Goal: Task Accomplishment & Management: Manage account settings

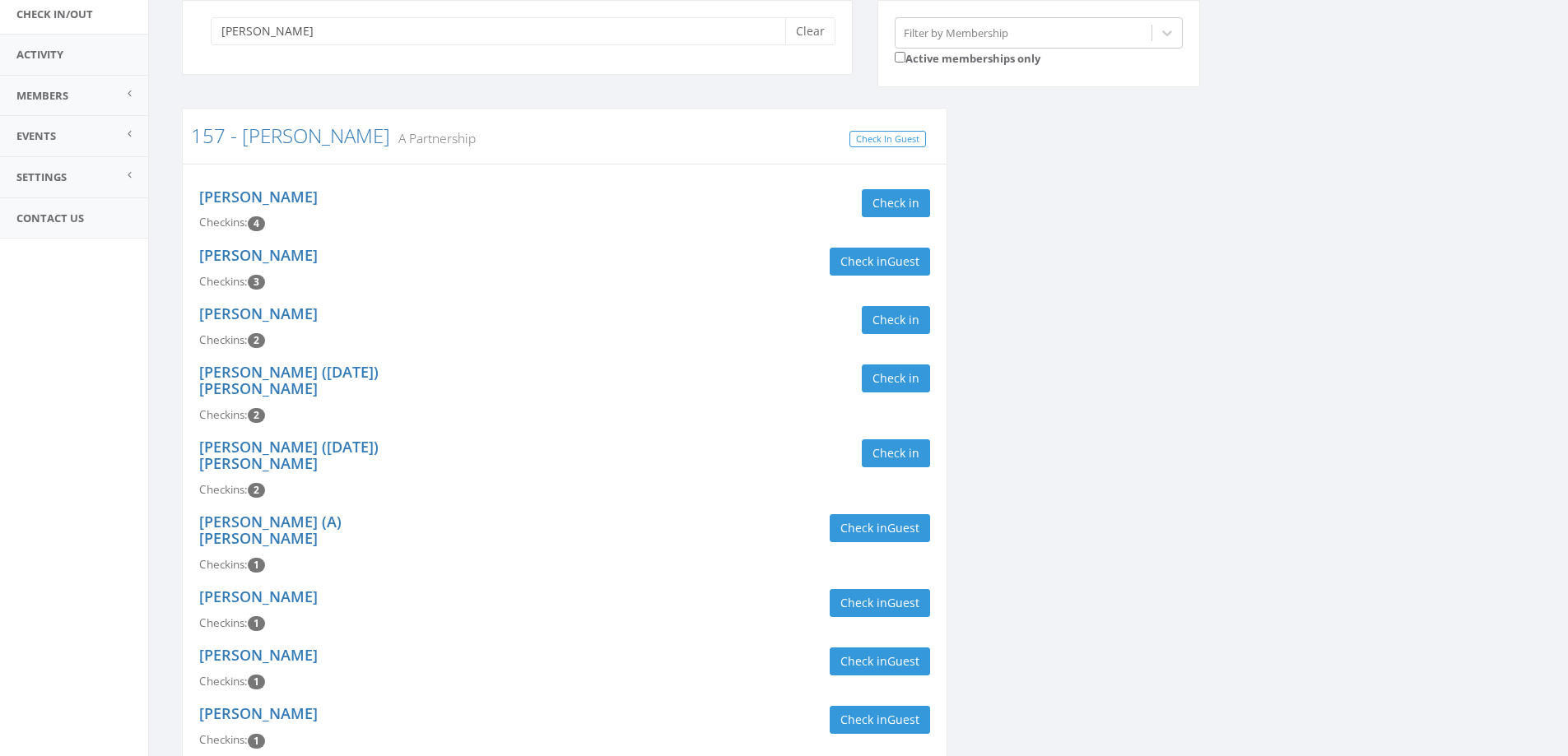
scroll to position [154, 0]
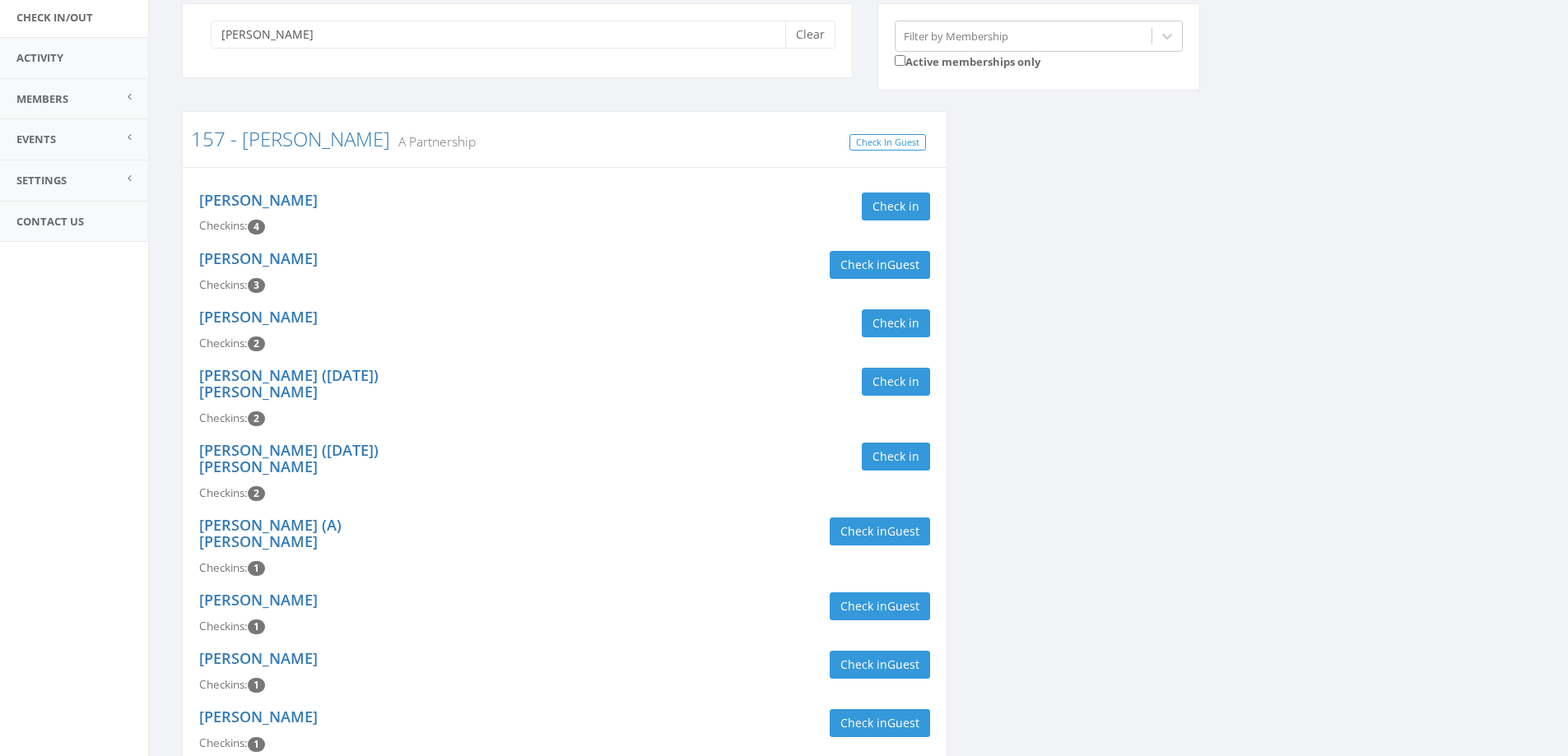
click at [796, 40] on input "kruse" at bounding box center [503, 34] width 587 height 28
type input "kruse"
click at [817, 43] on button "Clear" at bounding box center [810, 34] width 50 height 28
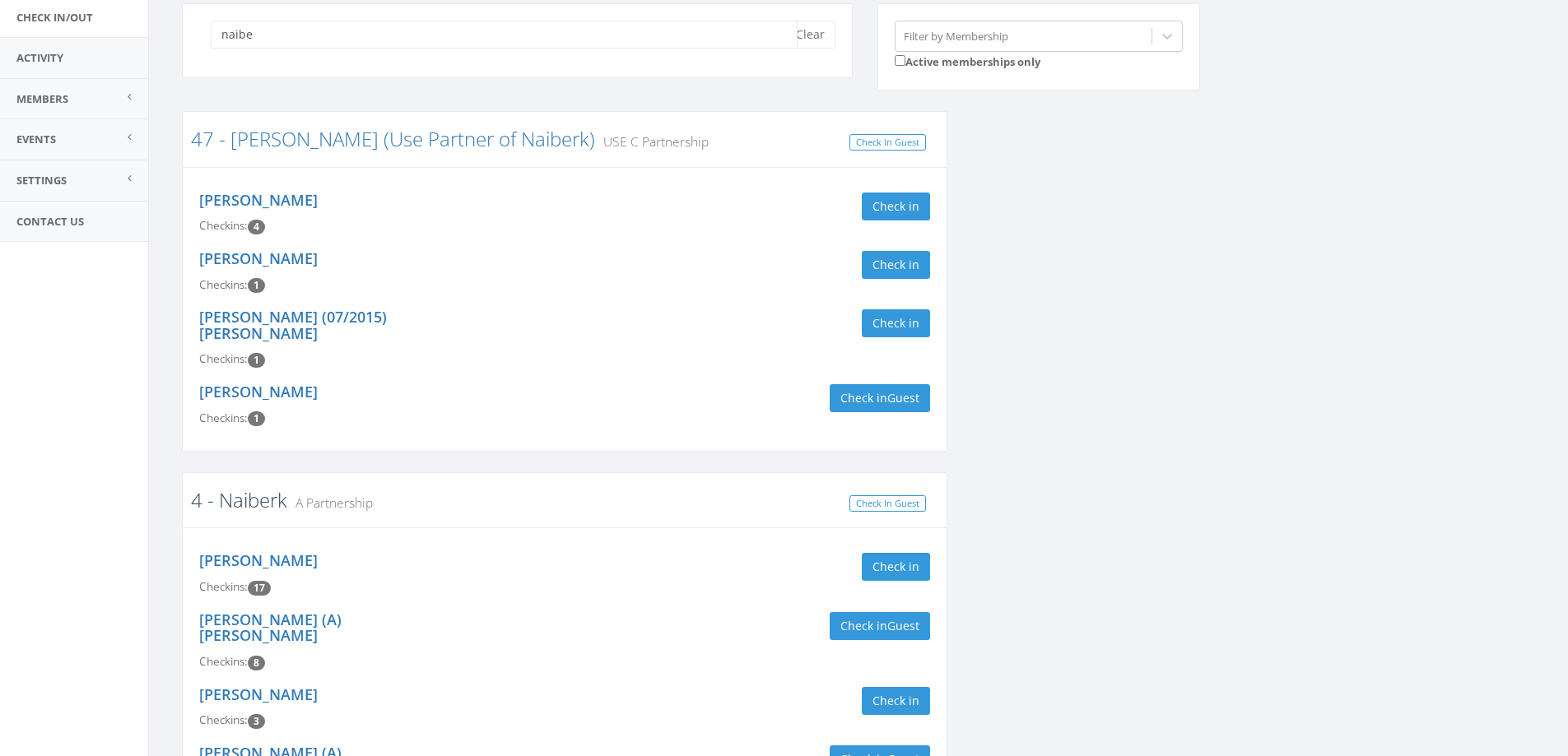
type input "naibe"
click at [260, 486] on link "4 - Naiberk" at bounding box center [239, 499] width 96 height 28
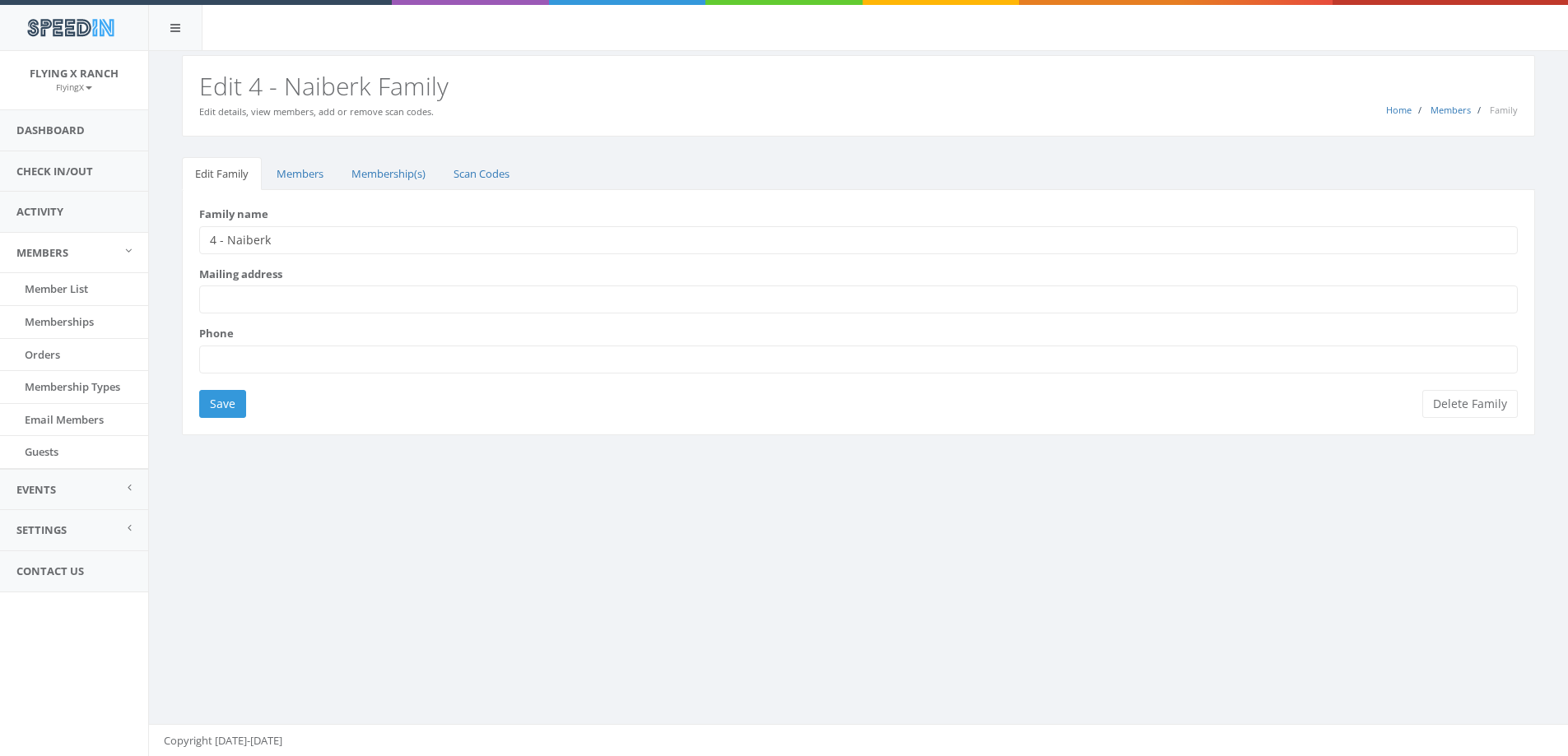
drag, startPoint x: 272, startPoint y: 241, endPoint x: 226, endPoint y: 245, distance: 46.2
click at [226, 245] on input "4 - Naiberk" at bounding box center [858, 240] width 1319 height 28
type input "4 - Caranci/Guthrie"
click at [225, 407] on input "Save" at bounding box center [222, 403] width 47 height 28
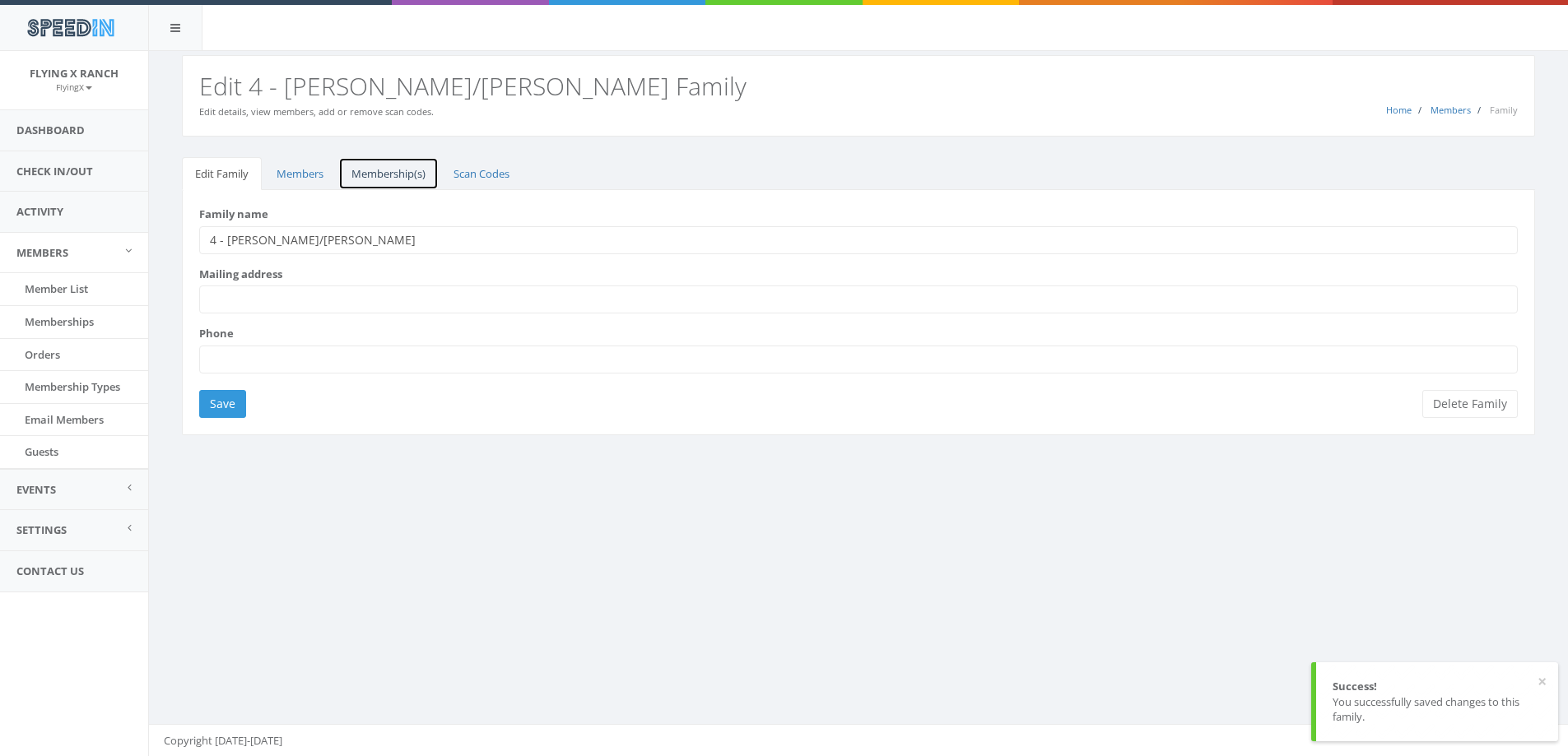
click at [377, 180] on link "Membership(s)" at bounding box center [389, 173] width 101 height 33
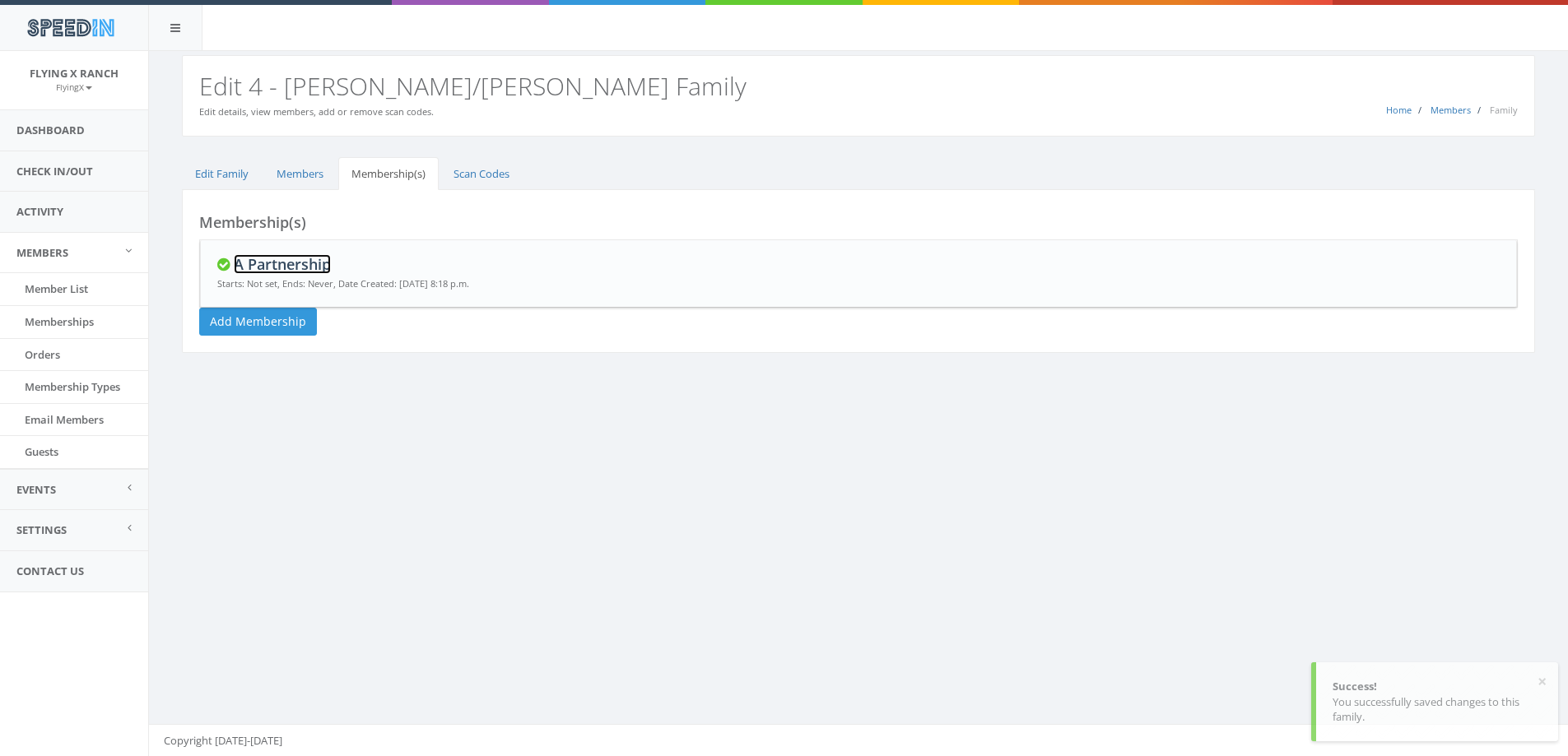
click at [283, 260] on link "A Partnership" at bounding box center [283, 263] width 97 height 20
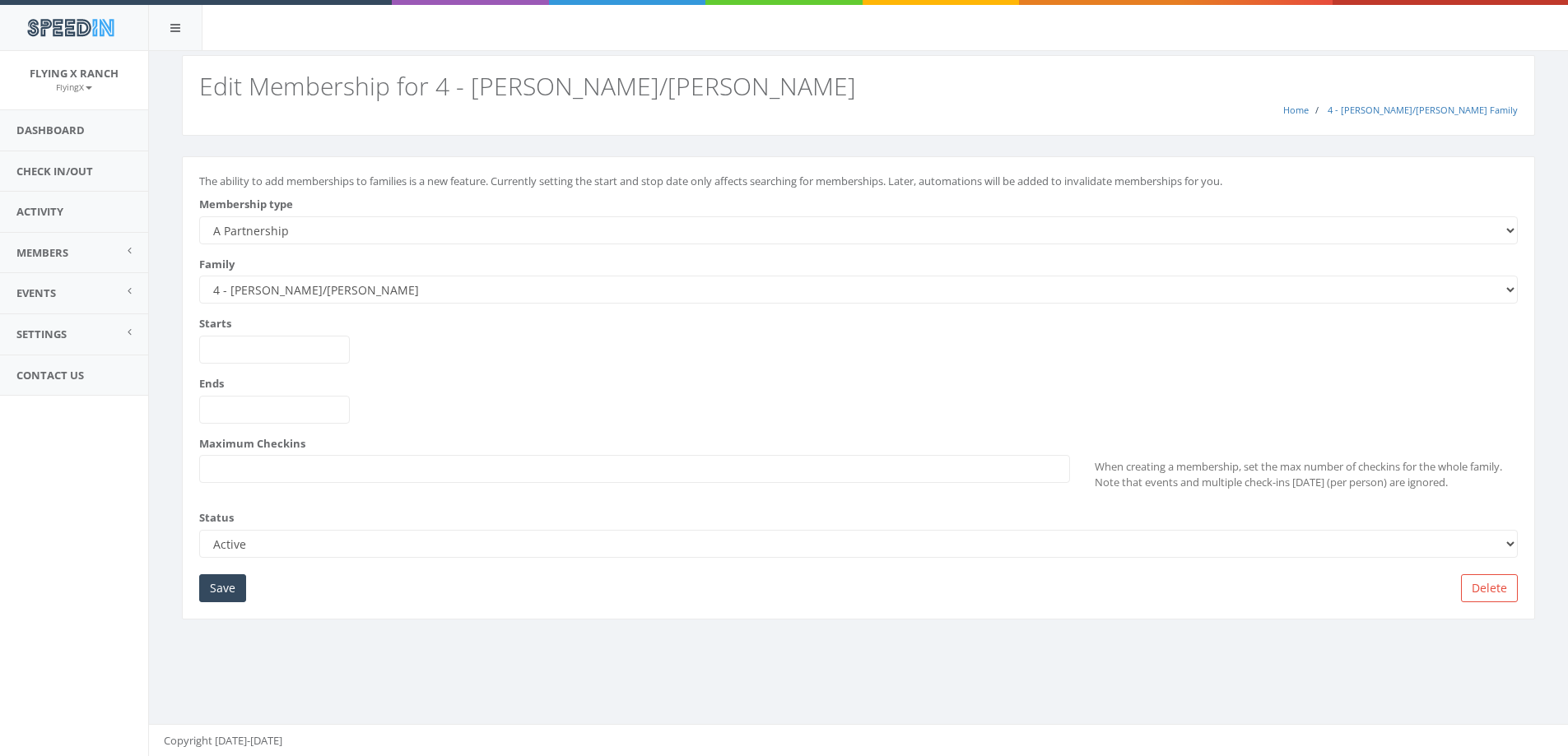
click at [303, 217] on select "--------- A Partnership C Partnership USE C Partnership USE A Partnership B Par…" at bounding box center [858, 230] width 1319 height 28
select select "2"
click at [199, 217] on select "--------- A Partnership C Partnership USE C Partnership USE A Partnership B Par…" at bounding box center [858, 230] width 1319 height 28
drag, startPoint x: 214, startPoint y: 588, endPoint x: 226, endPoint y: 583, distance: 13.0
click at [217, 588] on input "Save" at bounding box center [222, 588] width 47 height 28
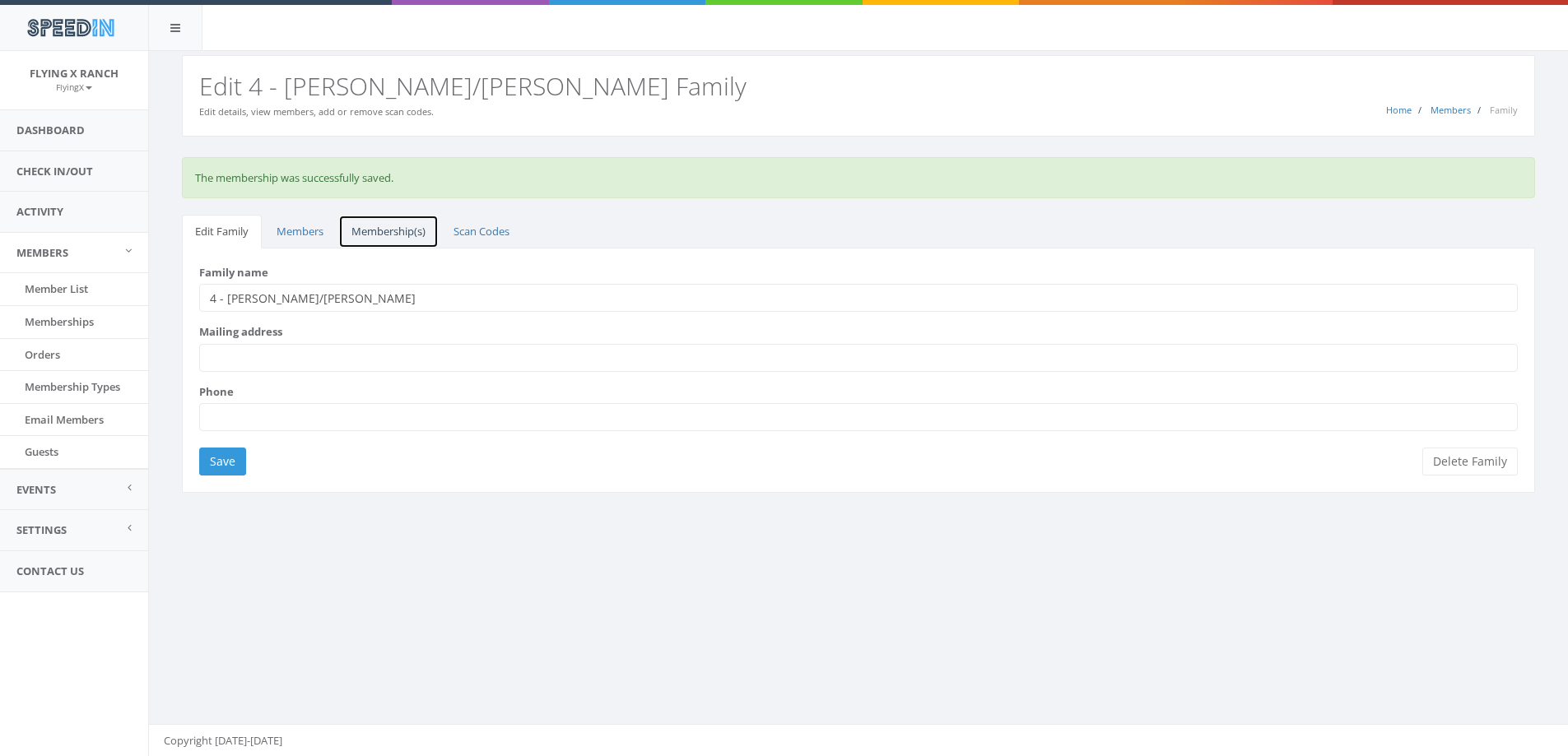
click at [397, 228] on link "Membership(s)" at bounding box center [389, 231] width 101 height 33
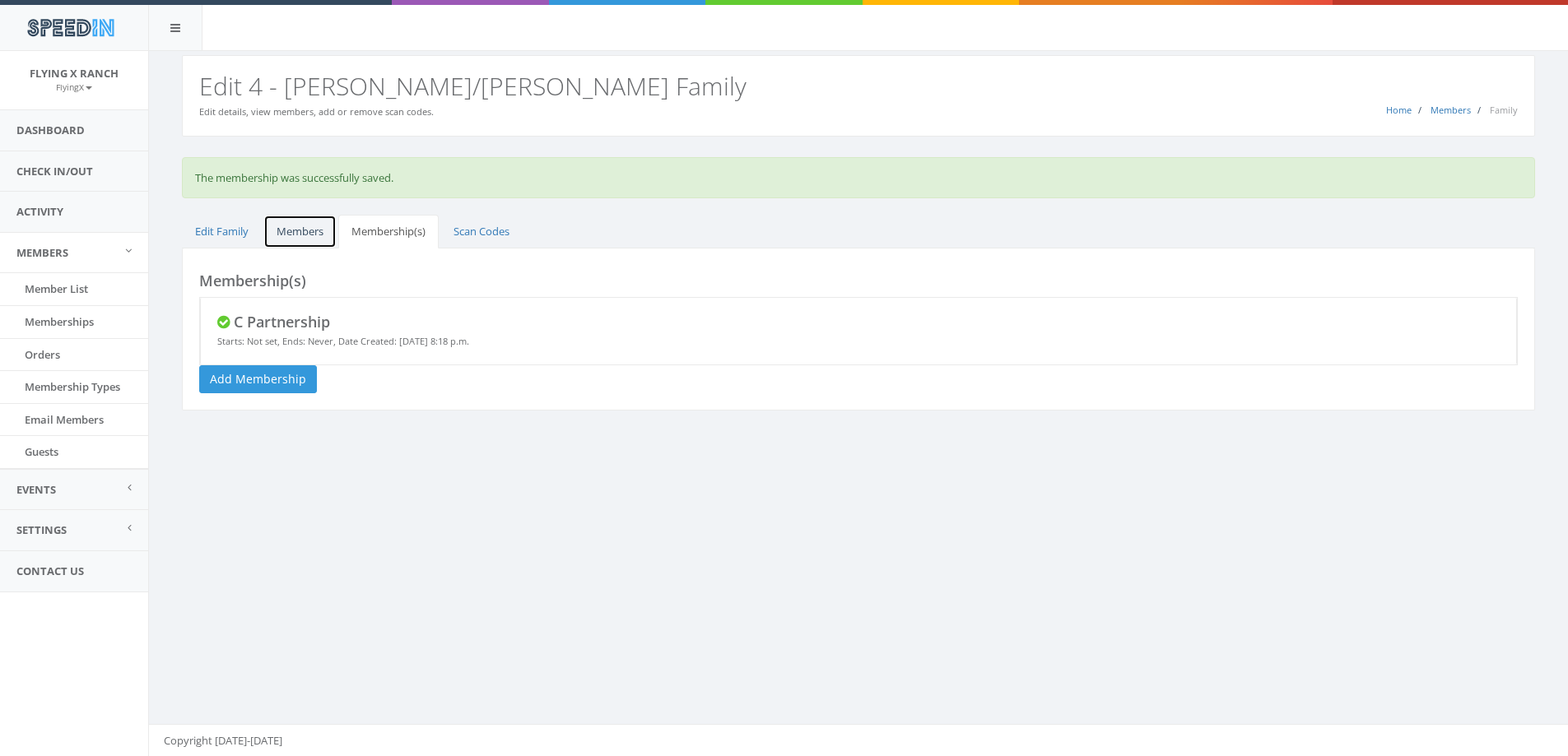
click at [303, 231] on link "Members" at bounding box center [300, 231] width 73 height 33
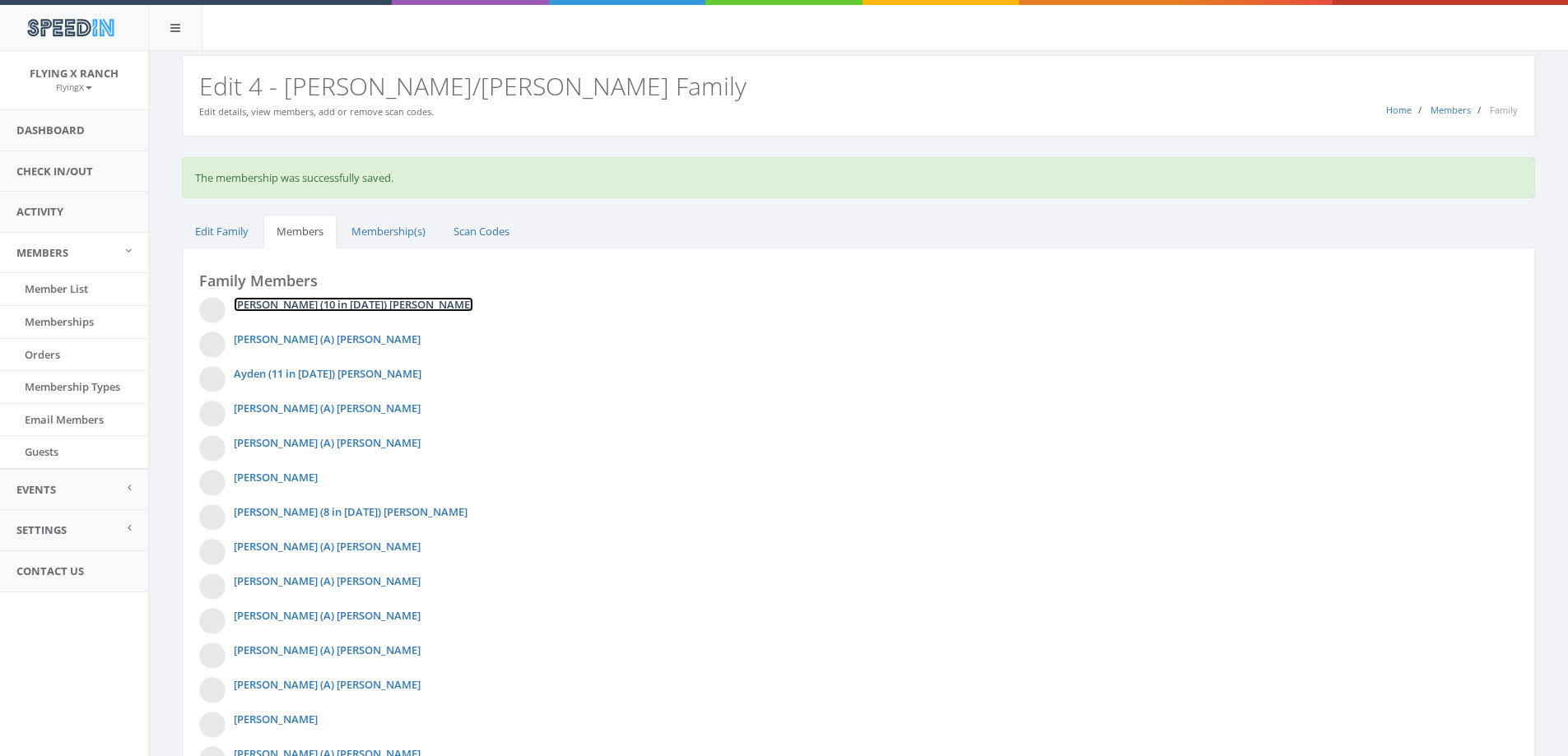
click at [325, 304] on link "[PERSON_NAME] (10 in [DATE]) [PERSON_NAME]" at bounding box center [354, 304] width 240 height 15
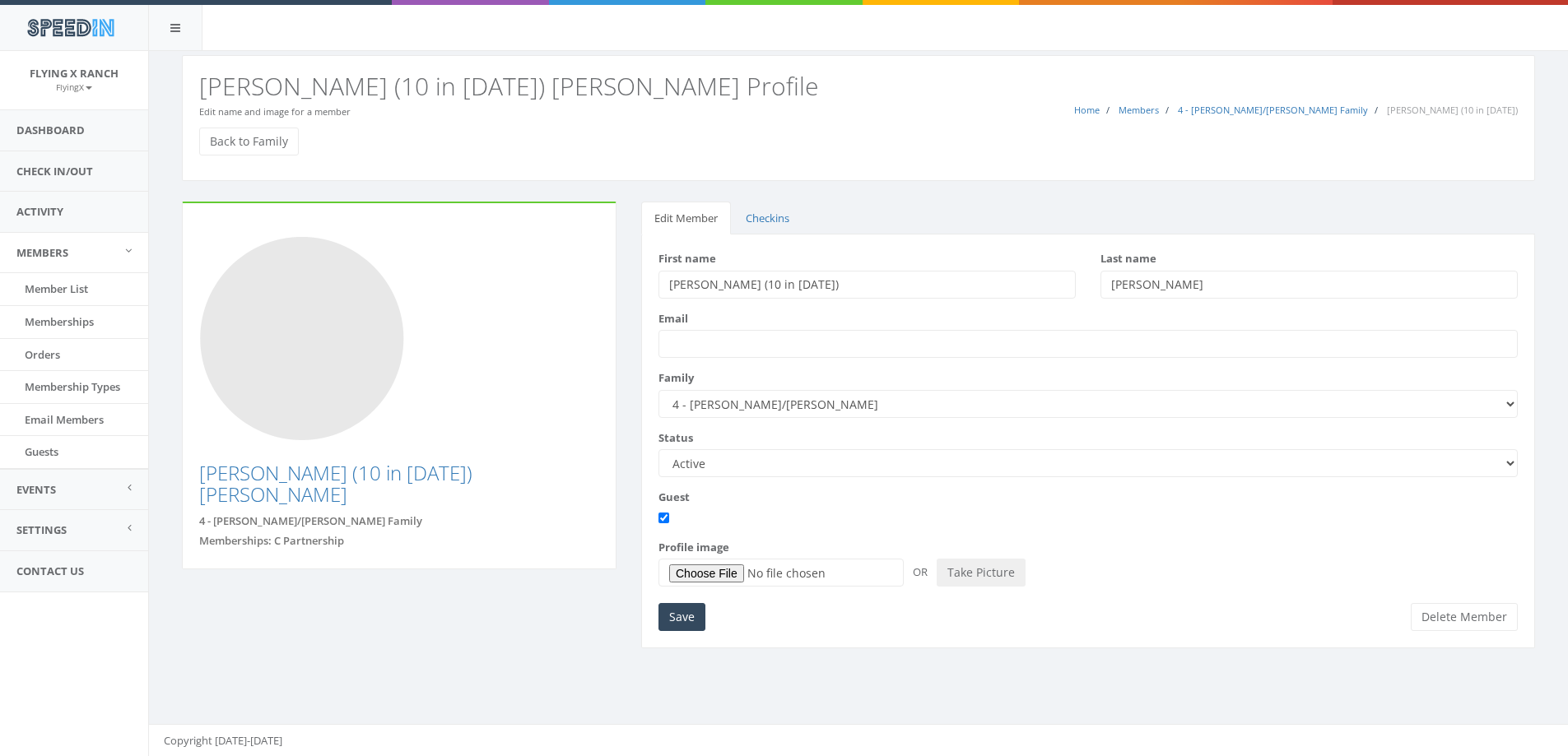
click at [1505, 462] on select "Active Candidate Not Active" at bounding box center [1088, 462] width 859 height 28
select select "not_active"
click at [658, 449] on select "Active Candidate Not Active" at bounding box center [1088, 462] width 859 height 28
click at [692, 613] on input "Save" at bounding box center [681, 616] width 47 height 28
click at [274, 147] on link "Back to Family" at bounding box center [248, 141] width 100 height 28
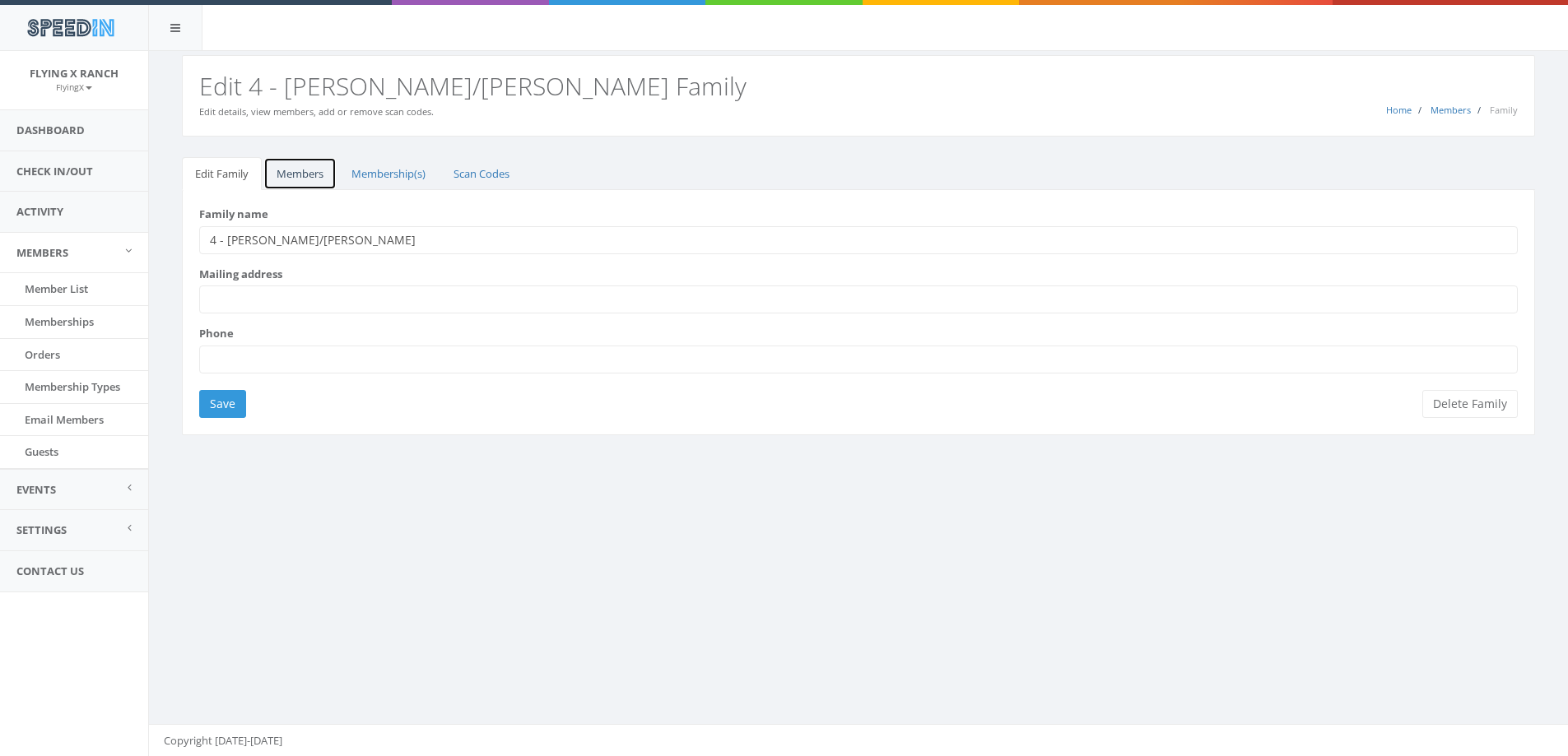
click at [303, 173] on link "Members" at bounding box center [300, 173] width 73 height 33
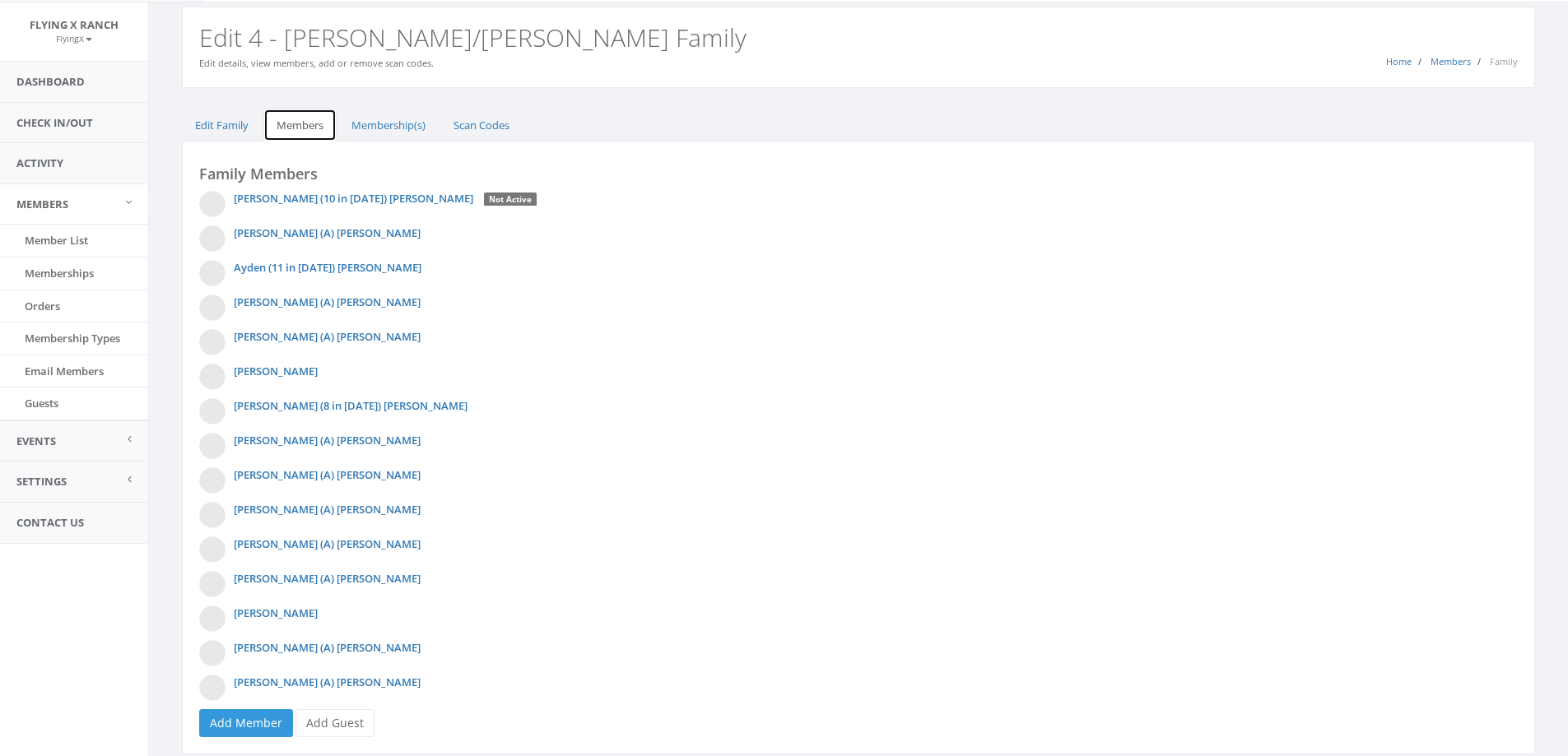
scroll to position [101, 0]
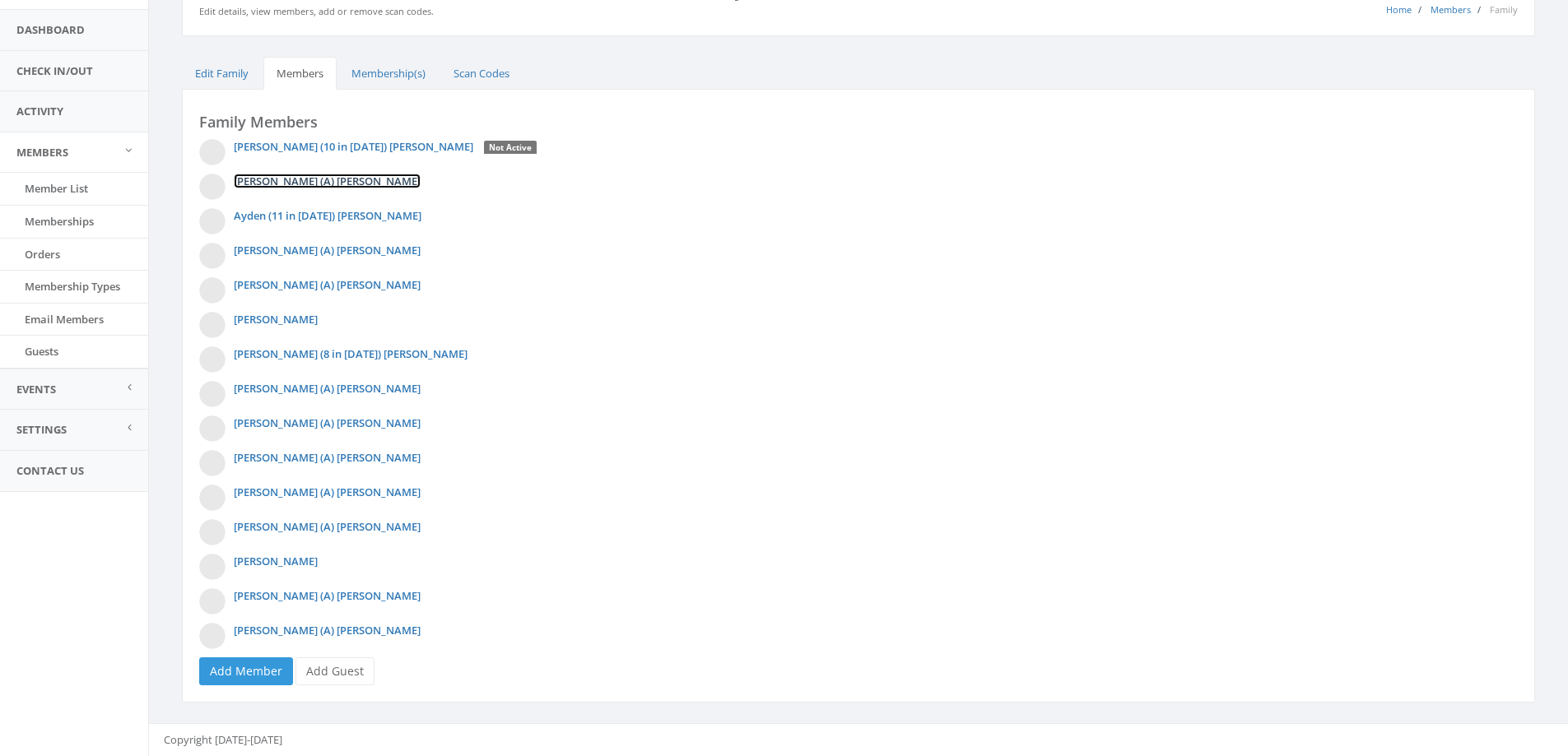
click at [298, 174] on link "[PERSON_NAME] (A) [PERSON_NAME]" at bounding box center [327, 182] width 186 height 15
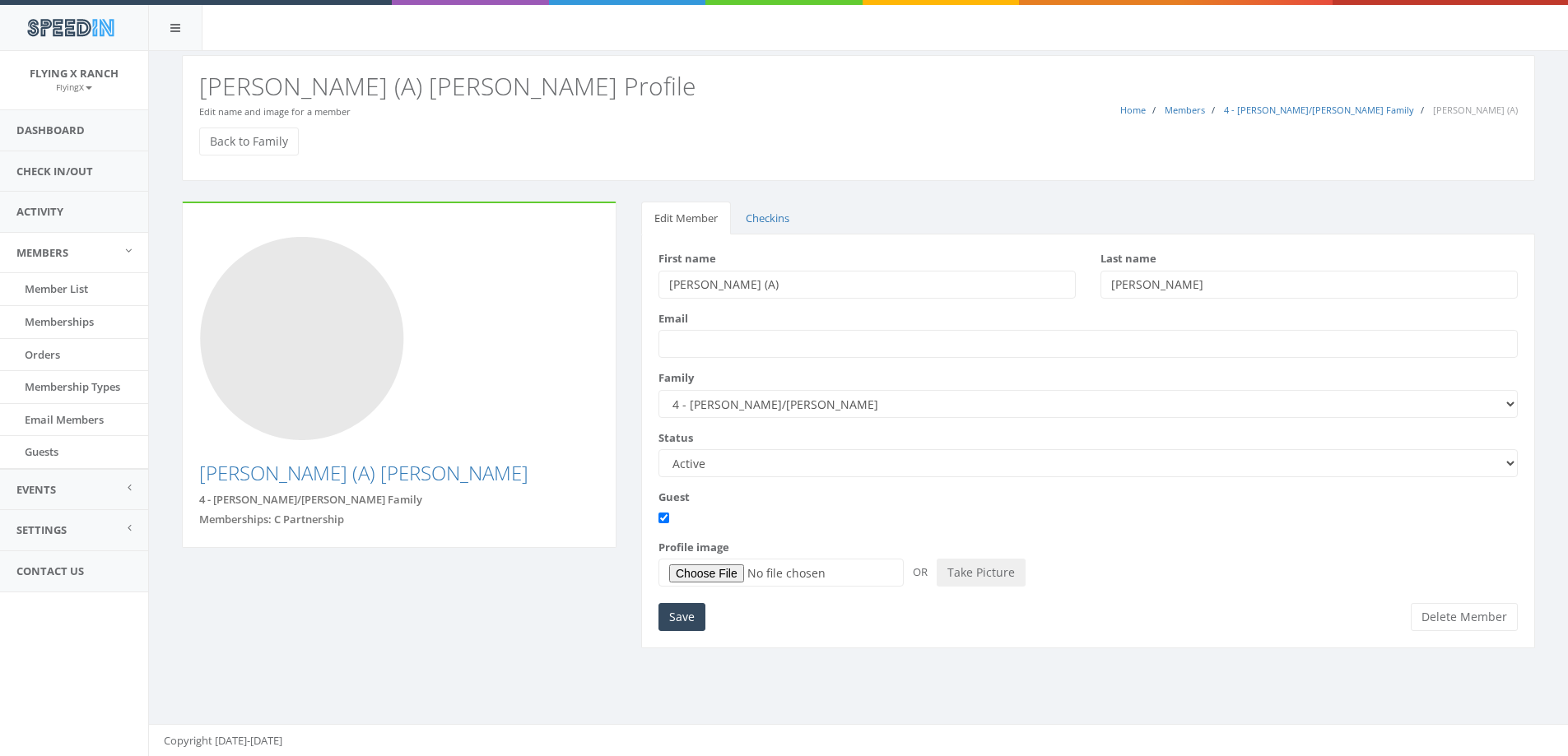
drag, startPoint x: 1505, startPoint y: 467, endPoint x: 1481, endPoint y: 467, distance: 24.0
click at [1505, 467] on select "Active Candidate Not Active" at bounding box center [1088, 462] width 859 height 28
select select "not_active"
click at [658, 449] on select "Active Candidate Not Active" at bounding box center [1088, 462] width 859 height 28
click at [689, 619] on input "Save" at bounding box center [681, 616] width 47 height 28
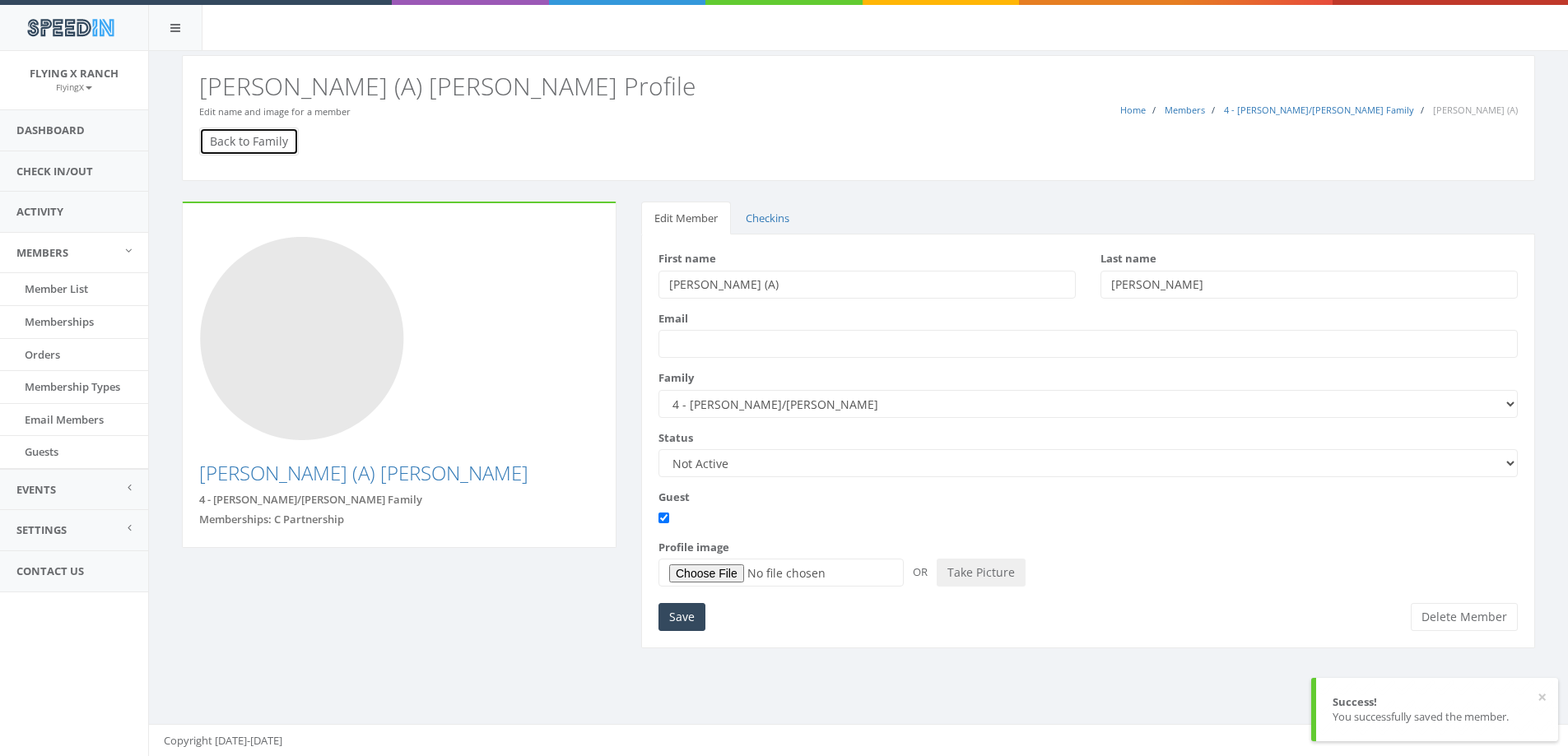
click at [261, 144] on link "Back to Family" at bounding box center [248, 141] width 100 height 28
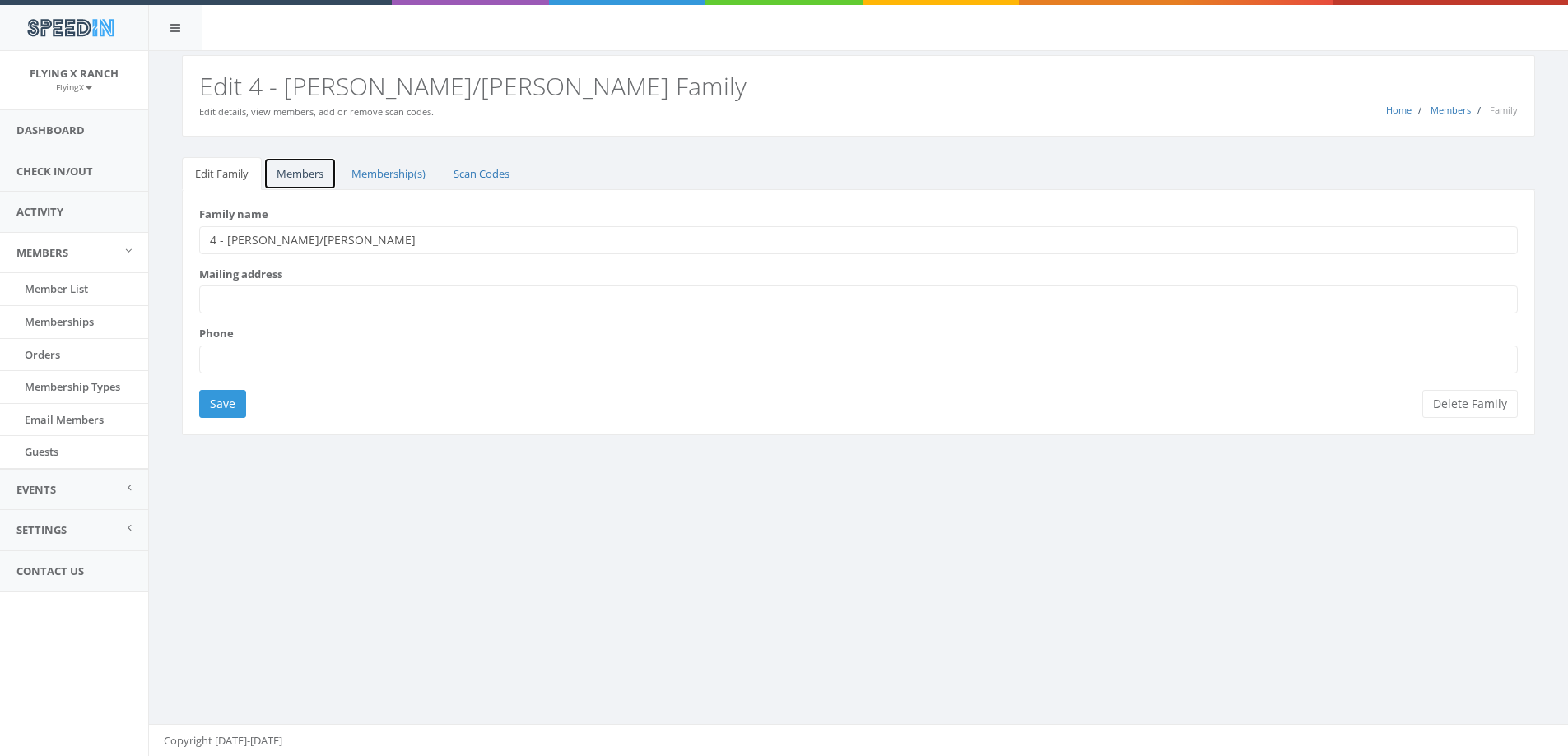
click at [284, 169] on link "Members" at bounding box center [300, 173] width 73 height 33
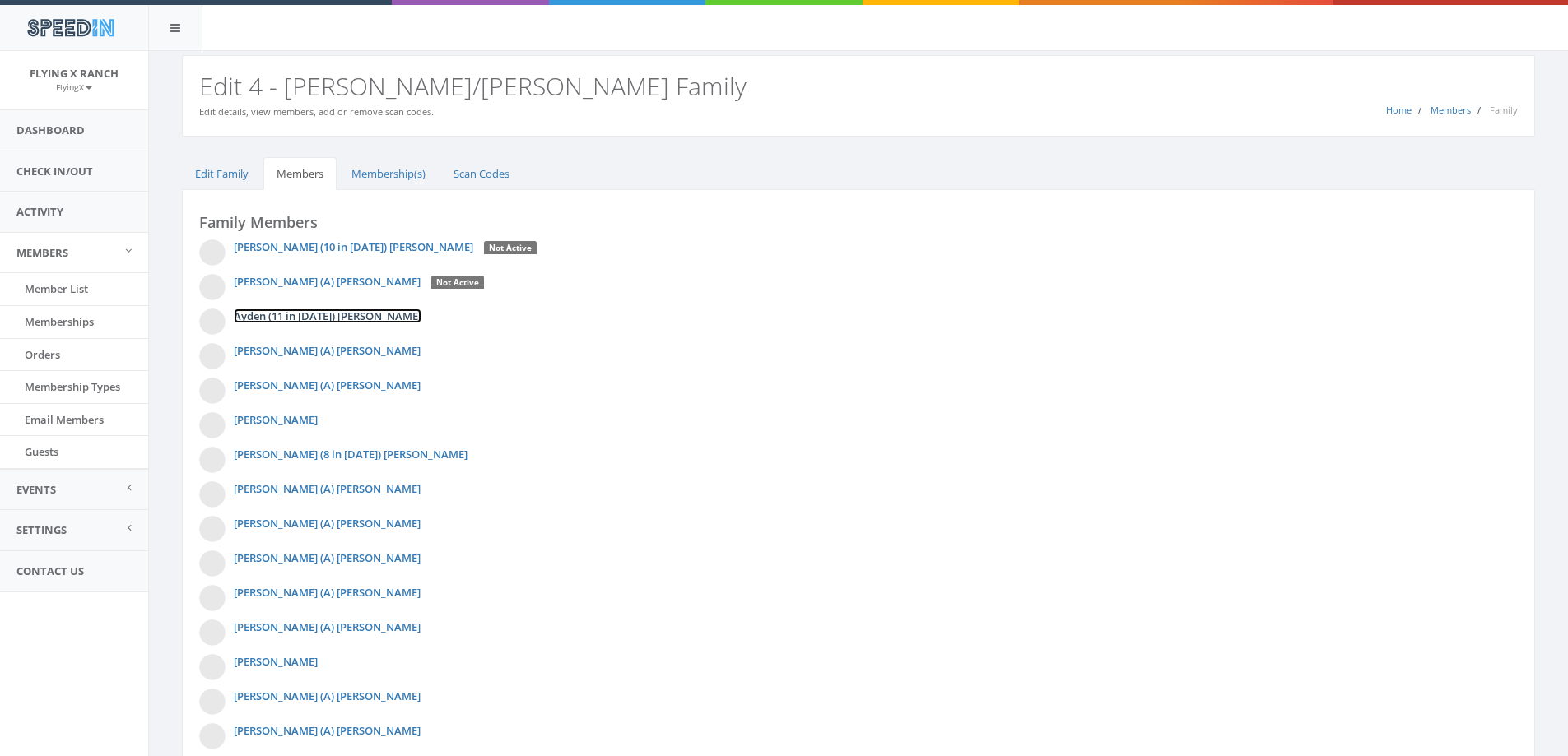
click at [355, 317] on link "Ayden (11 in [DATE]) [PERSON_NAME]" at bounding box center [327, 316] width 187 height 15
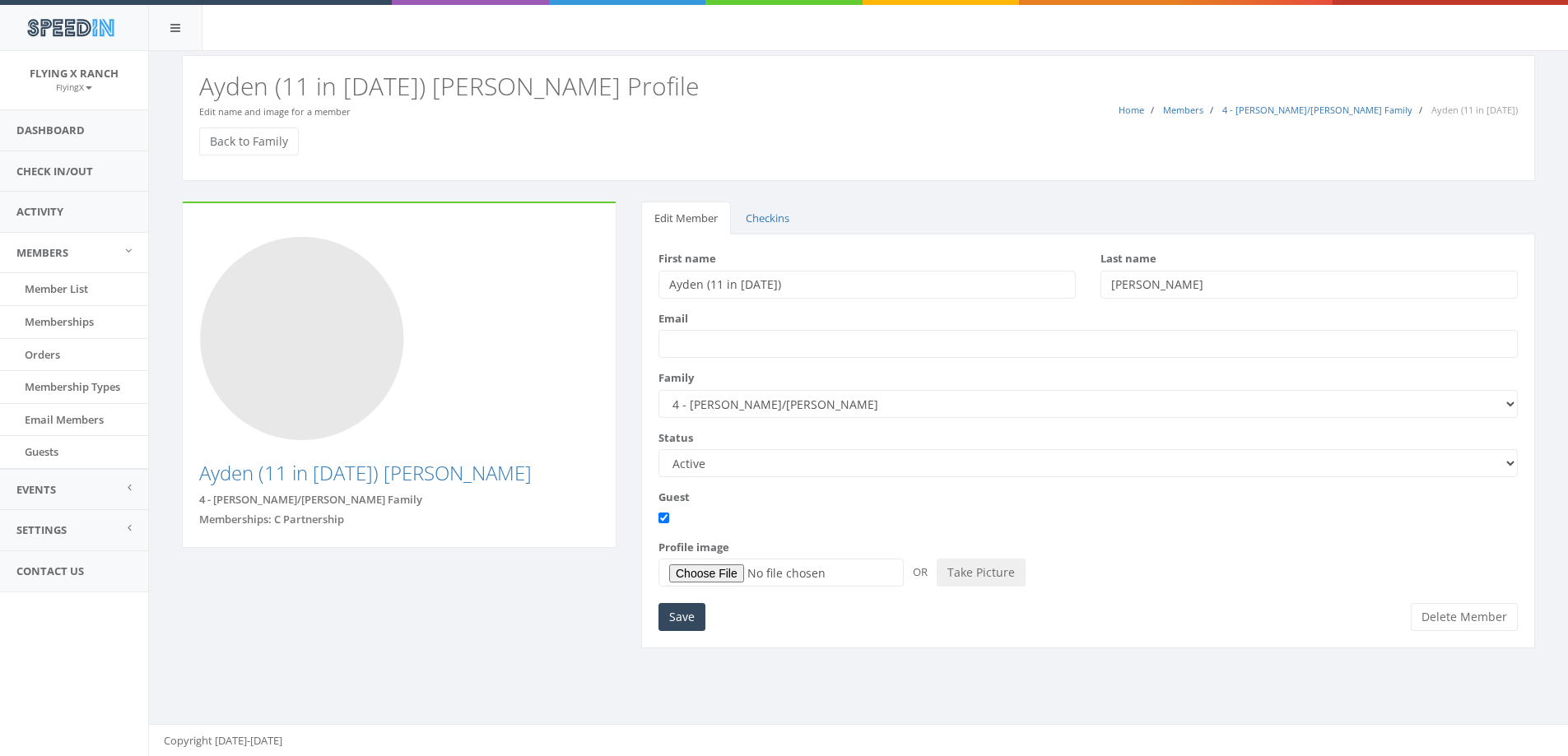
drag, startPoint x: 1500, startPoint y: 459, endPoint x: 1489, endPoint y: 456, distance: 11.4
click at [1500, 459] on select "Active Candidate Not Active" at bounding box center [1088, 462] width 859 height 28
select select "not_active"
click at [658, 449] on select "Active Candidate Not Active" at bounding box center [1088, 462] width 859 height 28
click at [688, 613] on input "Save" at bounding box center [681, 616] width 47 height 28
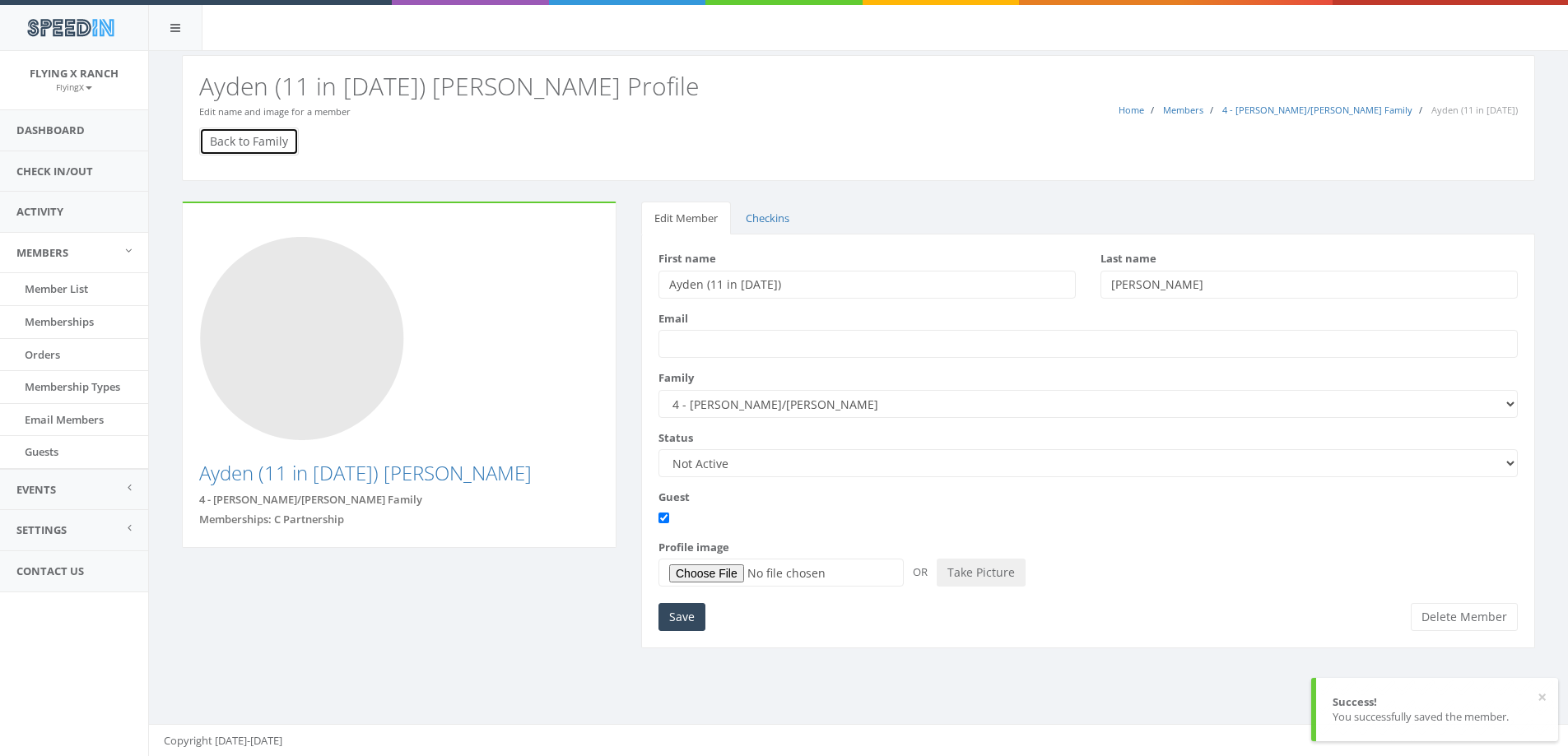
click at [274, 144] on link "Back to Family" at bounding box center [248, 141] width 100 height 28
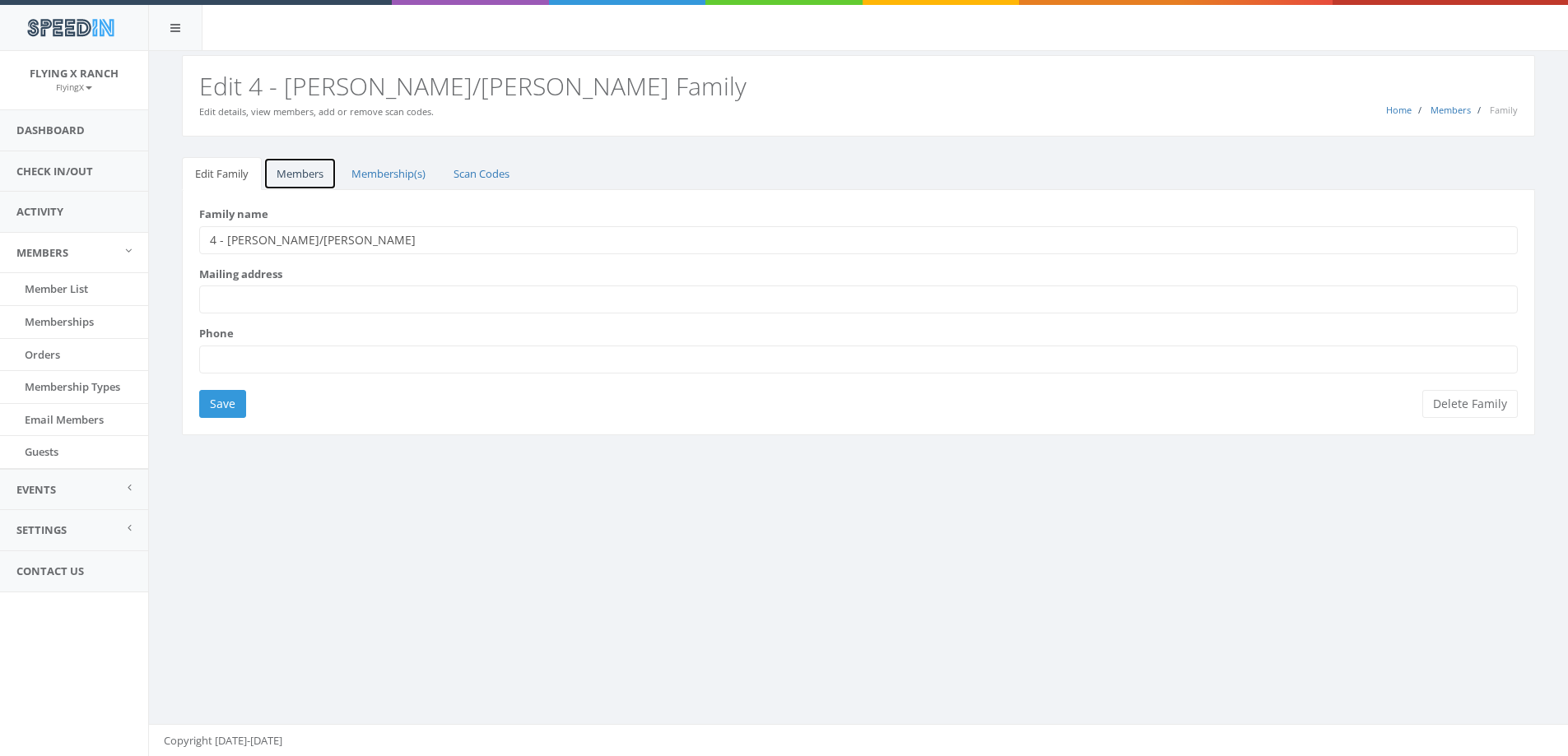
click at [290, 175] on link "Members" at bounding box center [300, 173] width 73 height 33
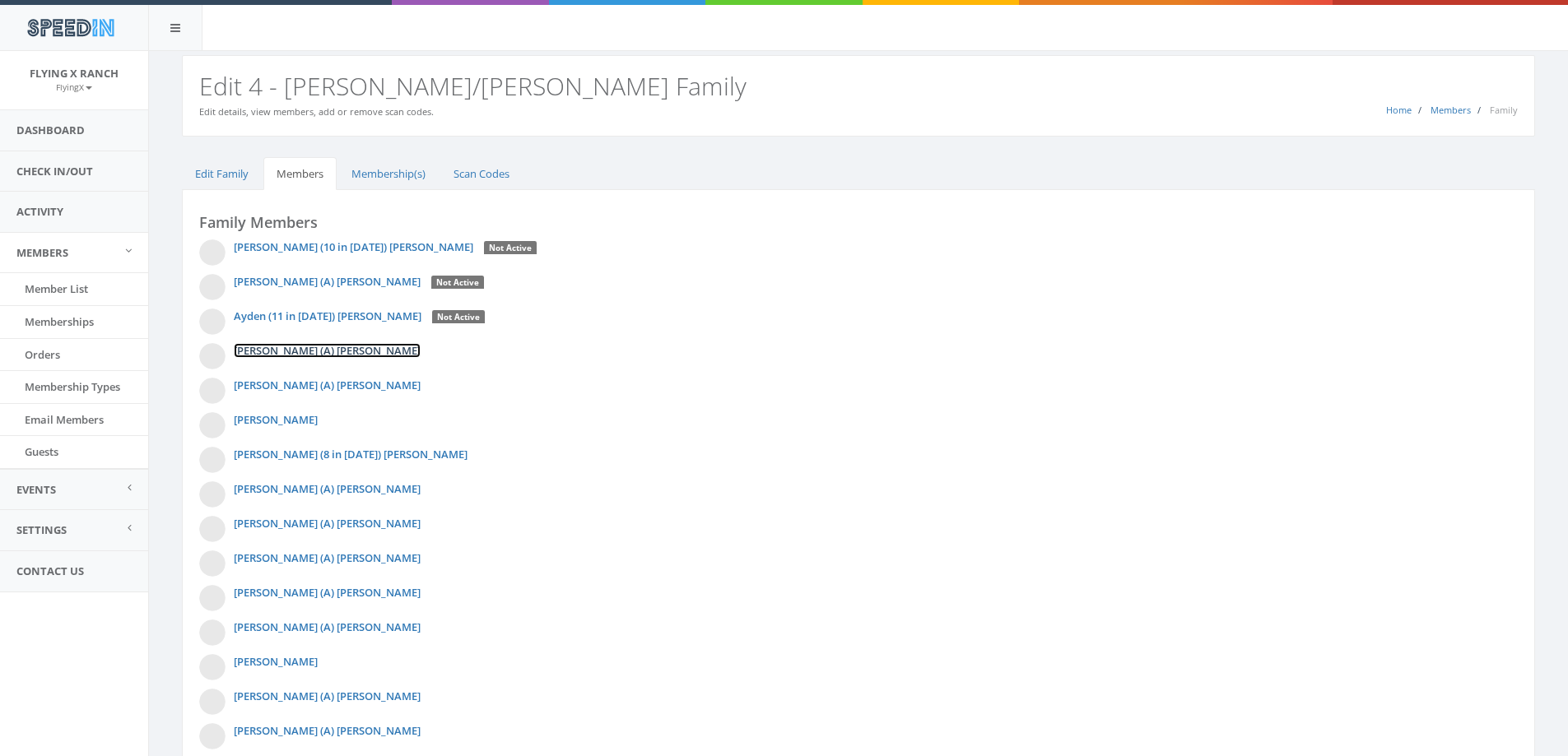
click at [275, 353] on link "[PERSON_NAME] (A) [PERSON_NAME]" at bounding box center [327, 351] width 186 height 15
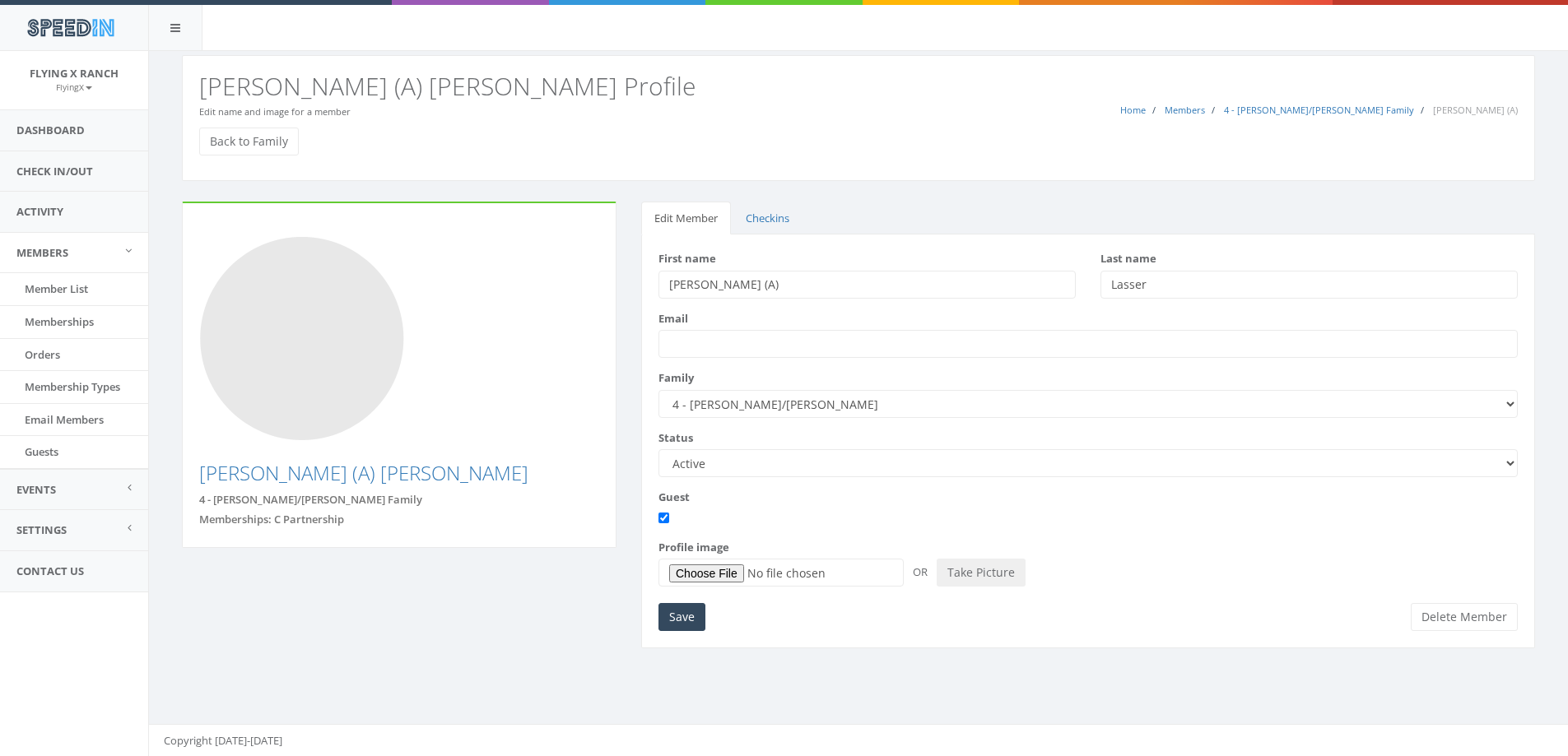
click at [1515, 461] on select "Active Candidate Not Active" at bounding box center [1088, 462] width 859 height 28
select select "not_active"
click at [658, 449] on select "Active Candidate Not Active" at bounding box center [1088, 462] width 859 height 28
click at [680, 619] on input "Save" at bounding box center [681, 616] width 47 height 28
click at [264, 146] on link "Back to Family" at bounding box center [248, 141] width 100 height 28
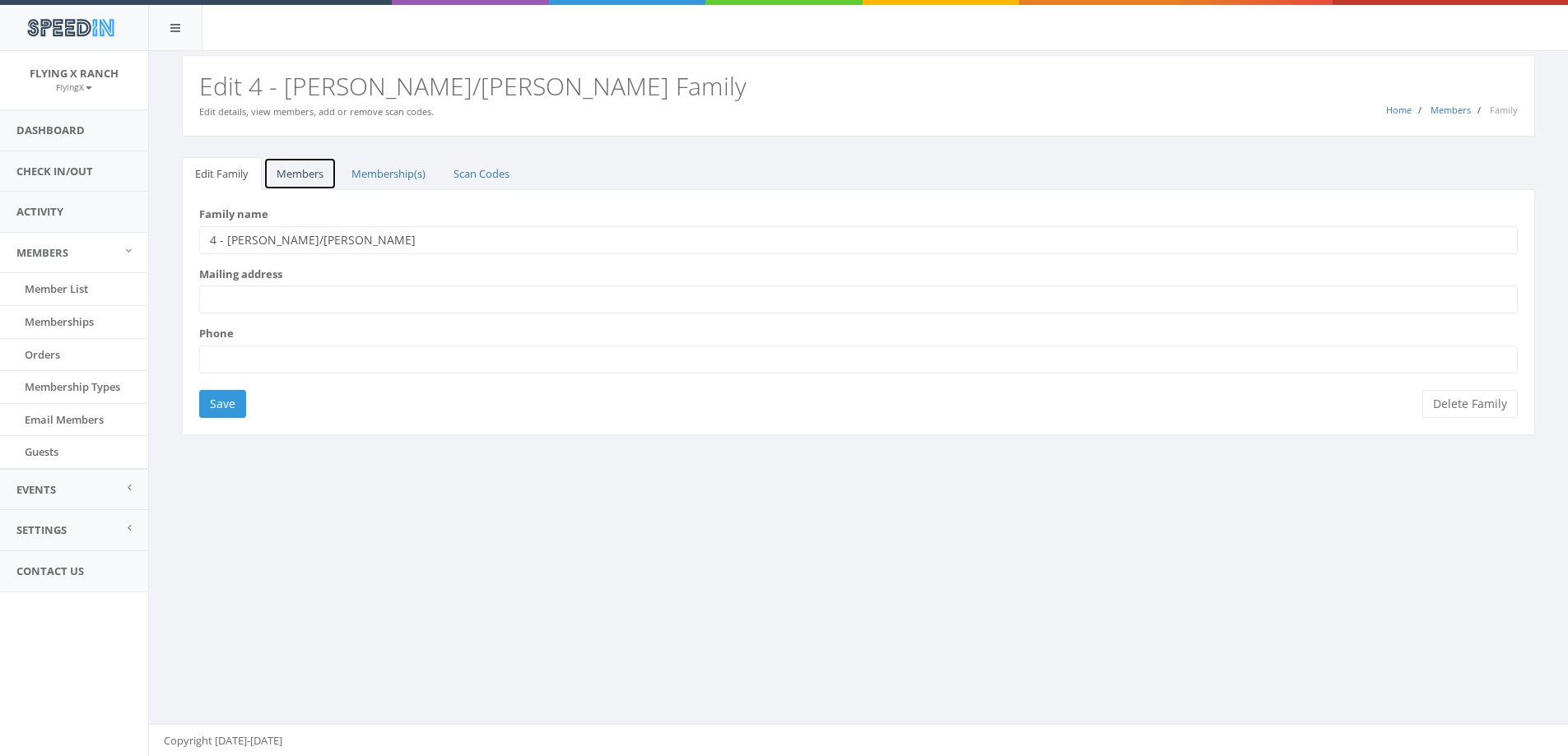
click at [295, 177] on link "Members" at bounding box center [300, 173] width 73 height 33
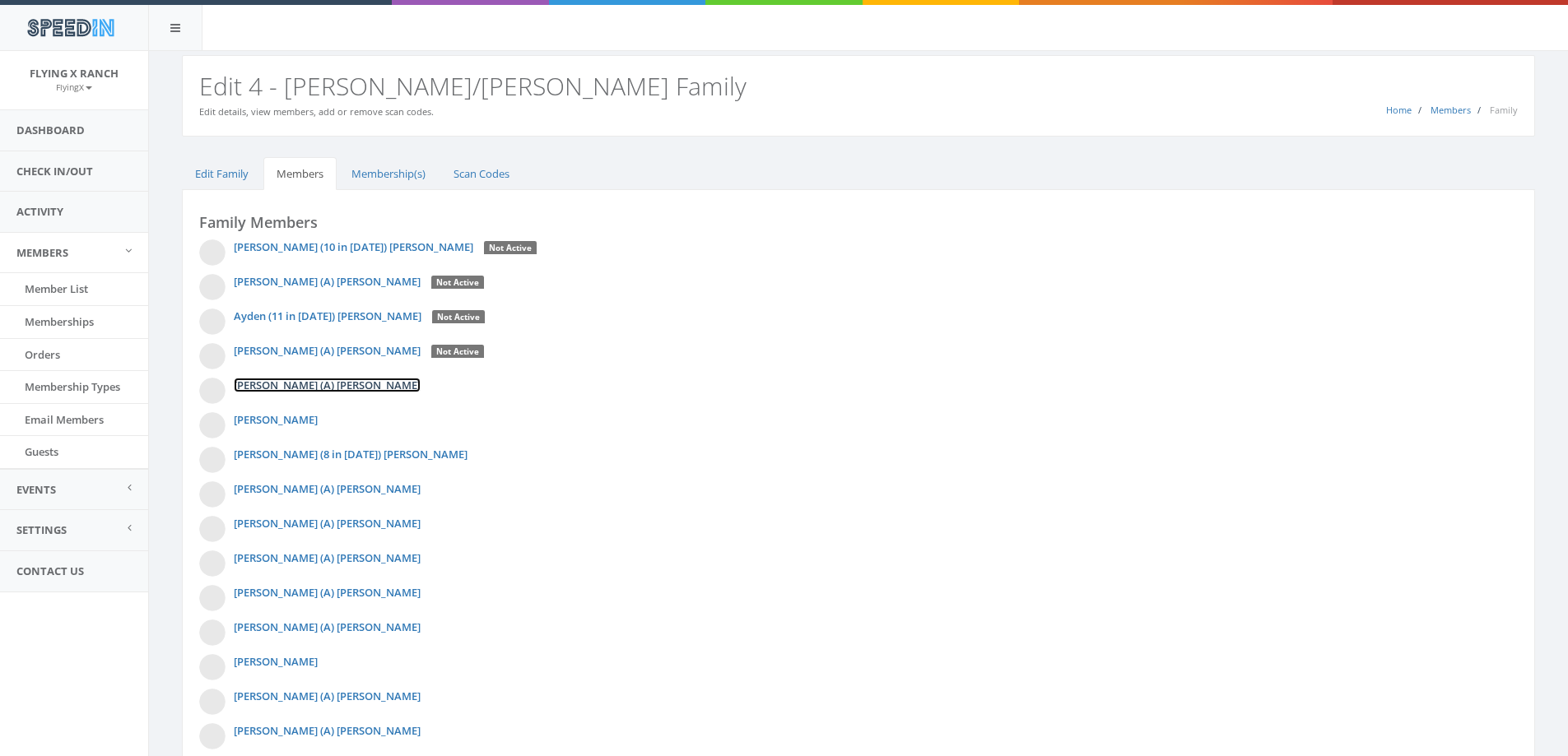
click at [319, 388] on link "[PERSON_NAME] (A) [PERSON_NAME]" at bounding box center [327, 385] width 186 height 15
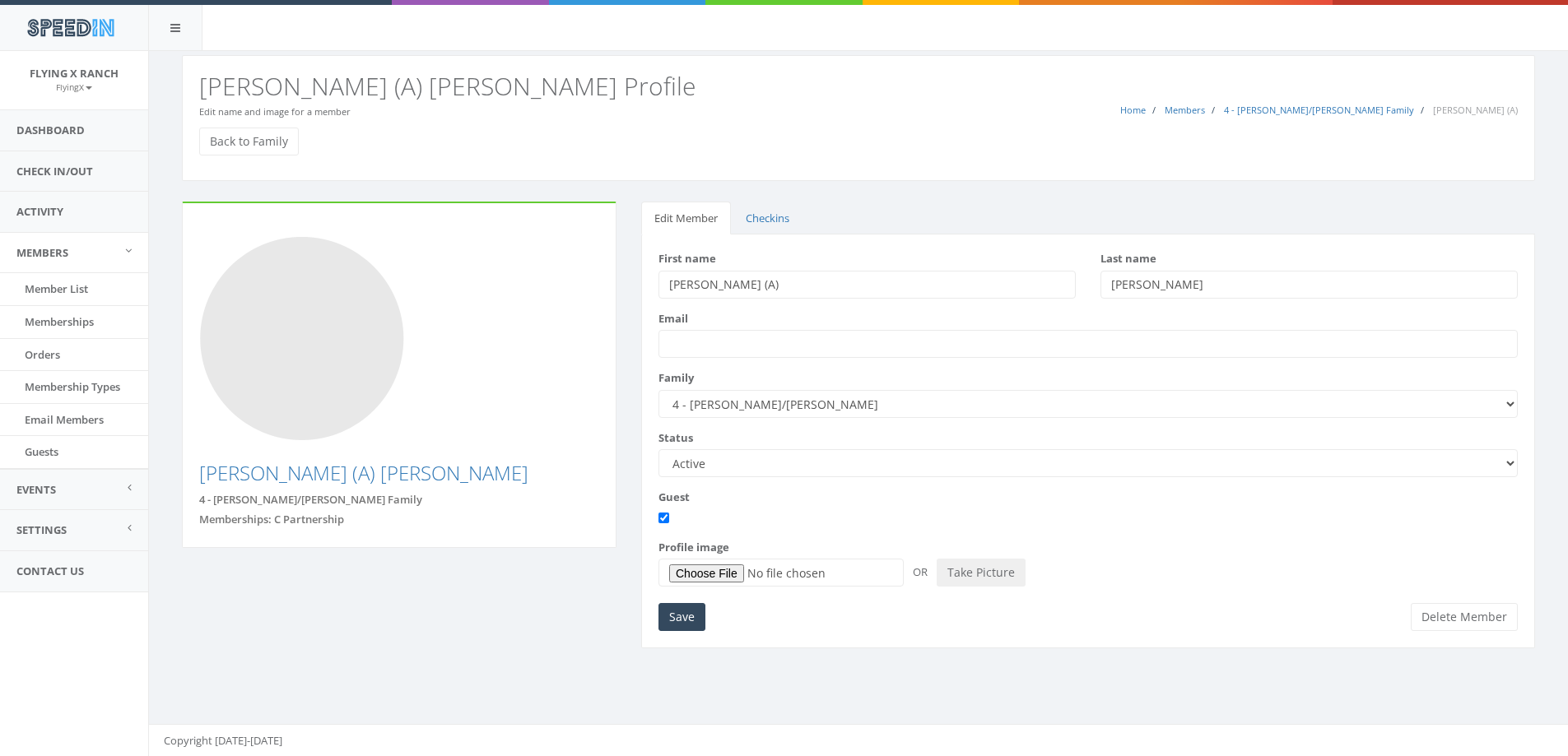
click at [1510, 462] on select "Active Candidate Not Active" at bounding box center [1088, 462] width 859 height 28
select select "not_active"
click at [658, 449] on select "Active Candidate Not Active" at bounding box center [1088, 462] width 859 height 28
click at [661, 618] on input "Save" at bounding box center [681, 616] width 47 height 28
click at [272, 149] on link "Back to Family" at bounding box center [248, 141] width 100 height 28
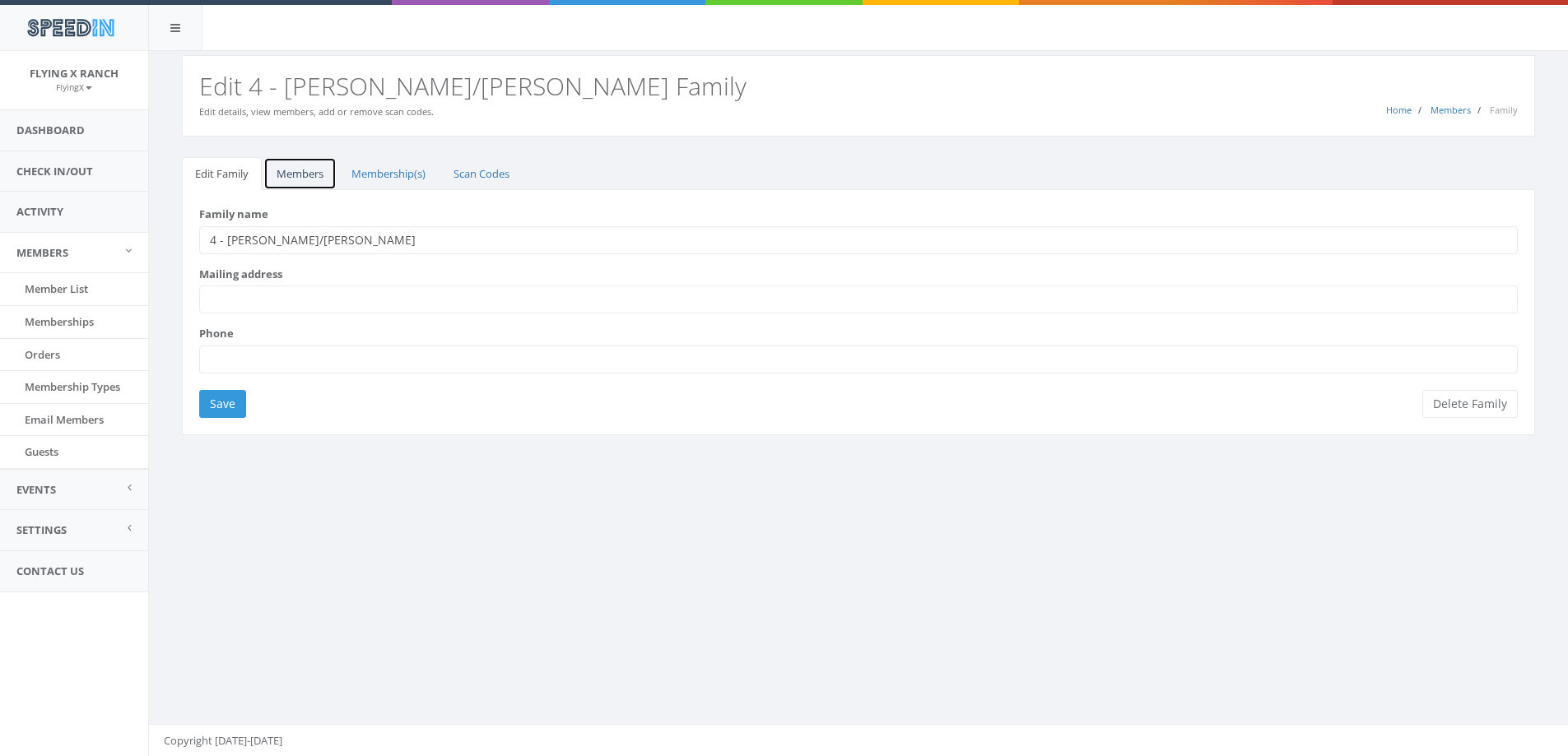
click at [303, 177] on link "Members" at bounding box center [300, 173] width 73 height 33
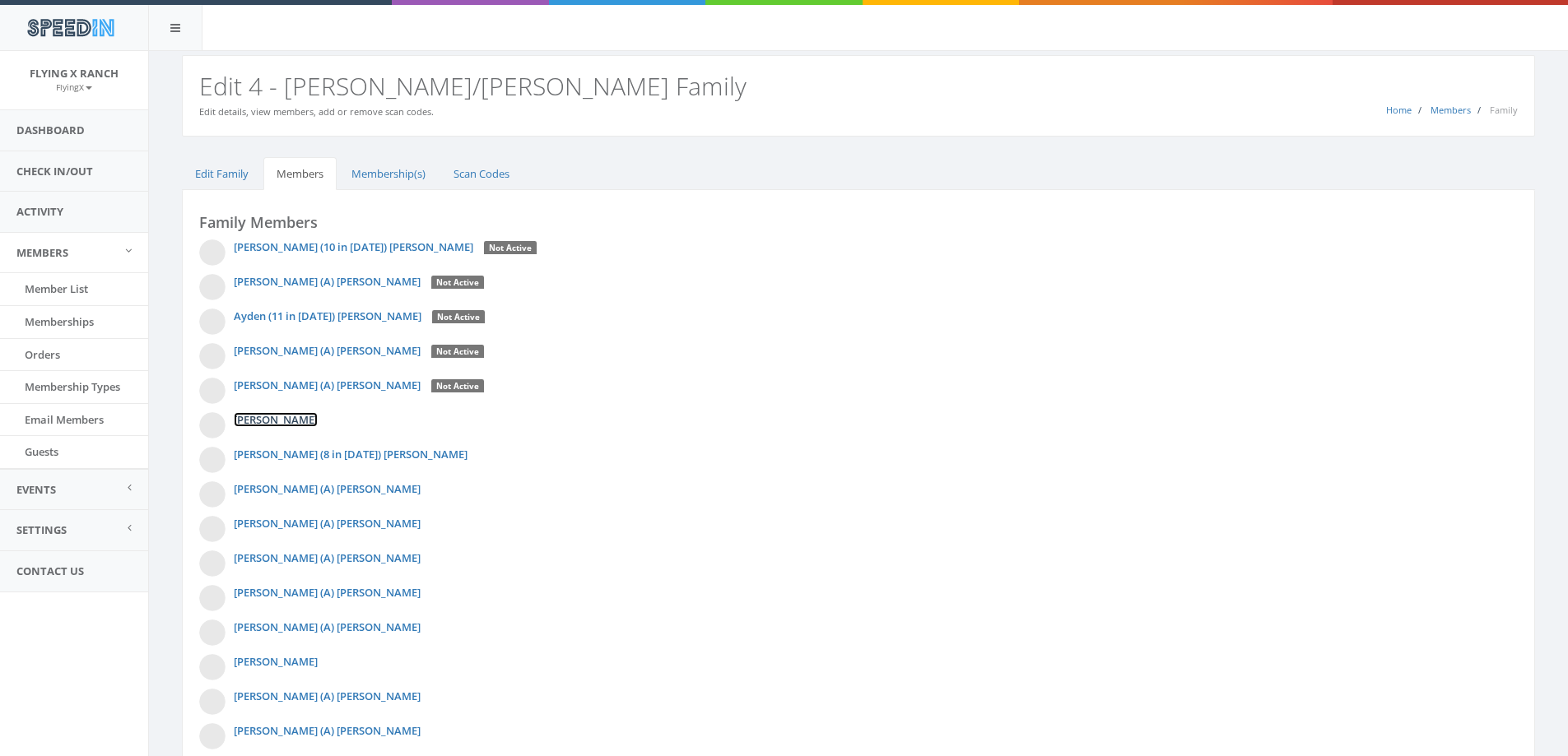
click at [287, 424] on link "[PERSON_NAME]" at bounding box center [276, 419] width 84 height 15
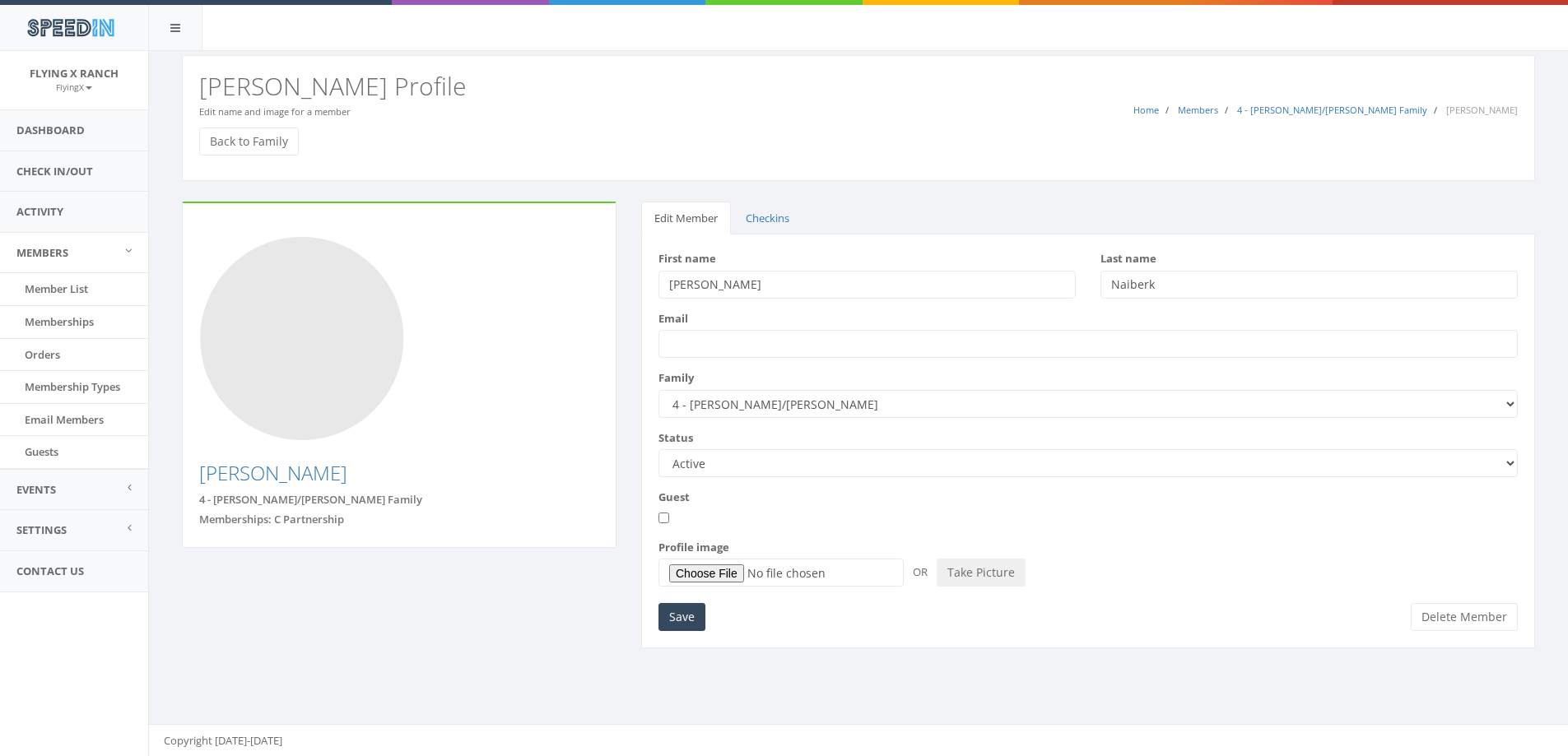
click at [1507, 460] on select "Active Candidate Not Active" at bounding box center [1088, 462] width 859 height 28
select select "not_active"
click at [658, 449] on select "Active Candidate Not Active" at bounding box center [1088, 462] width 859 height 28
click at [661, 520] on input "Guest" at bounding box center [663, 517] width 10 height 10
checkbox input "true"
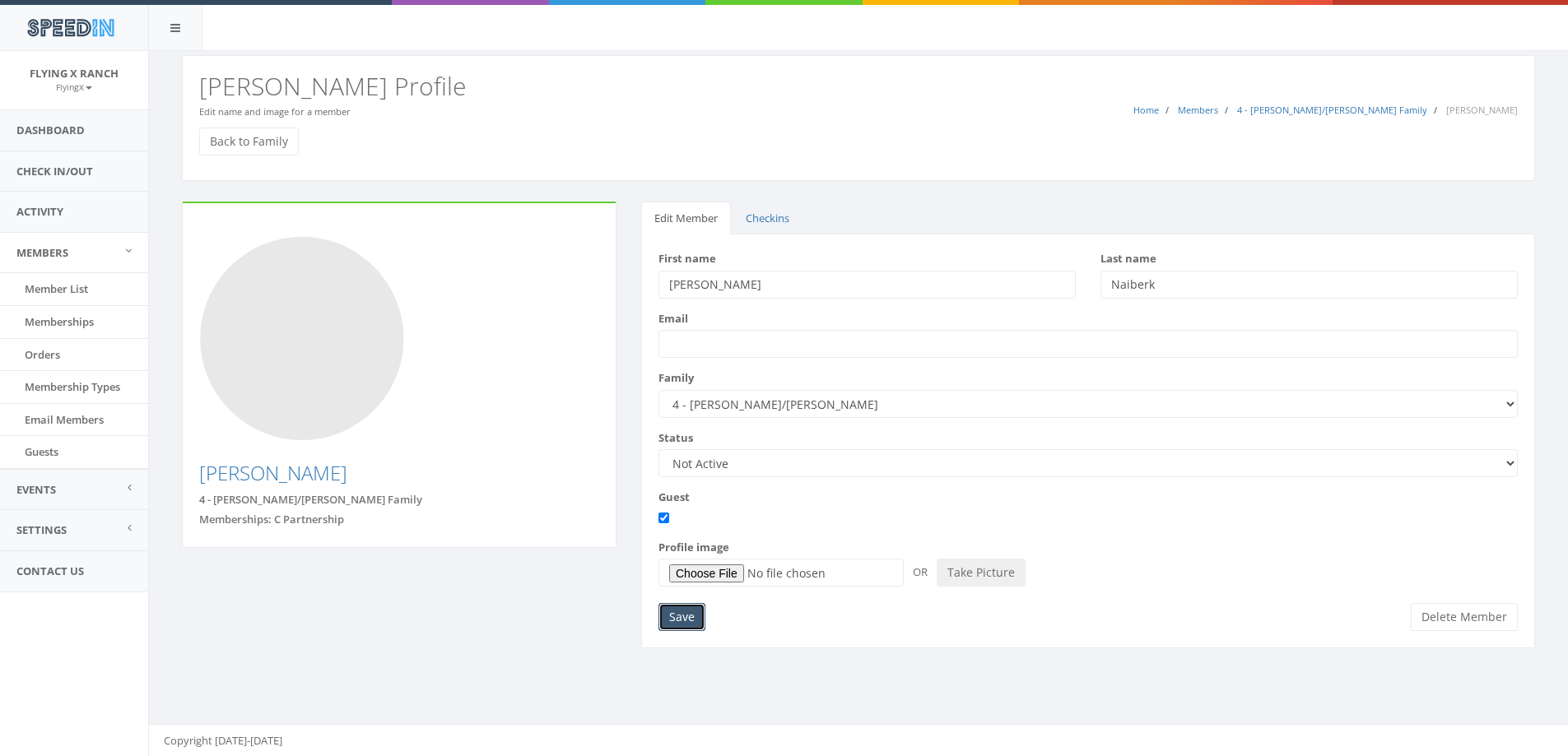
click at [682, 613] on input "Save" at bounding box center [681, 616] width 47 height 28
click at [684, 615] on input "Save" at bounding box center [681, 616] width 47 height 28
click at [232, 143] on link "Back to Family" at bounding box center [248, 141] width 100 height 28
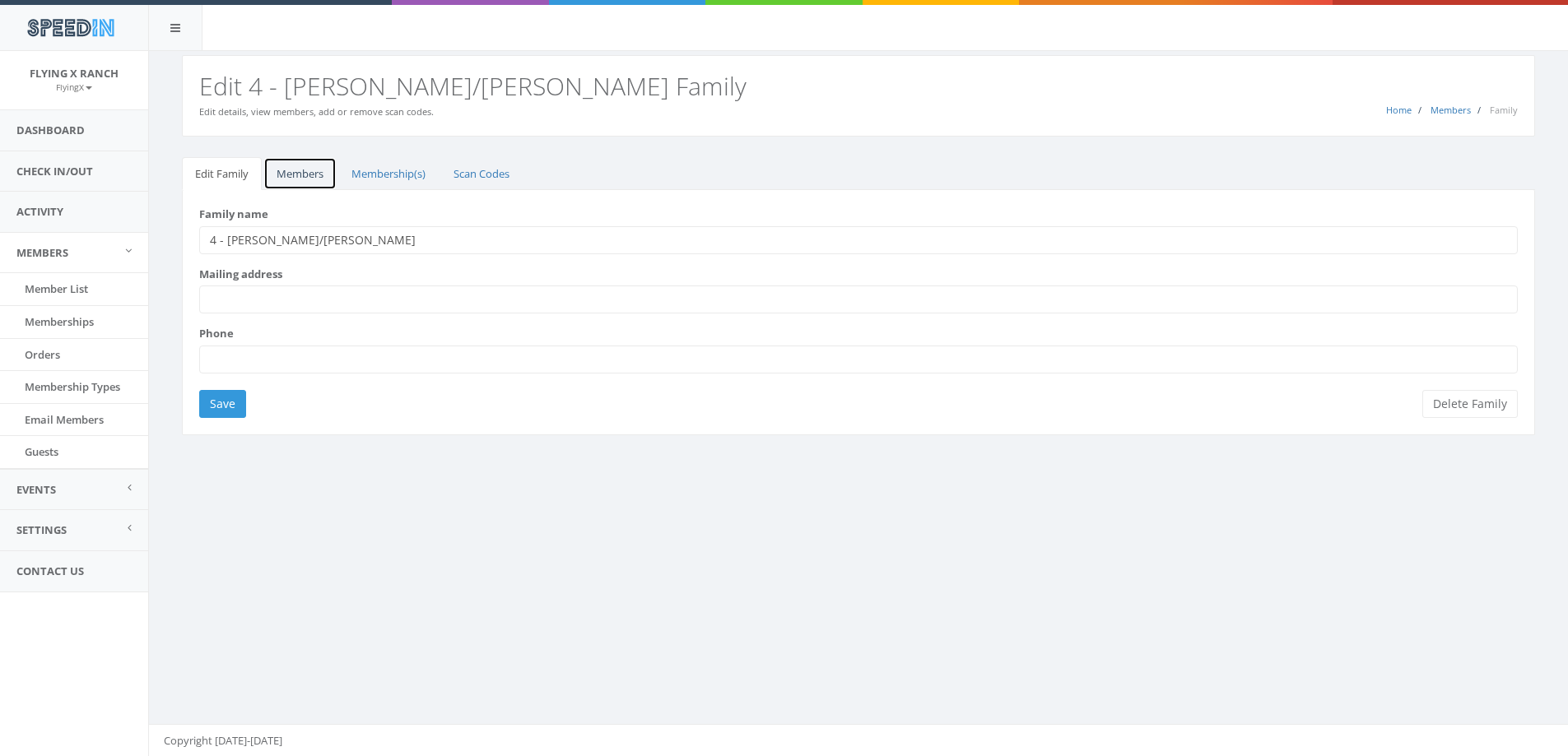
click at [293, 170] on link "Members" at bounding box center [300, 173] width 73 height 33
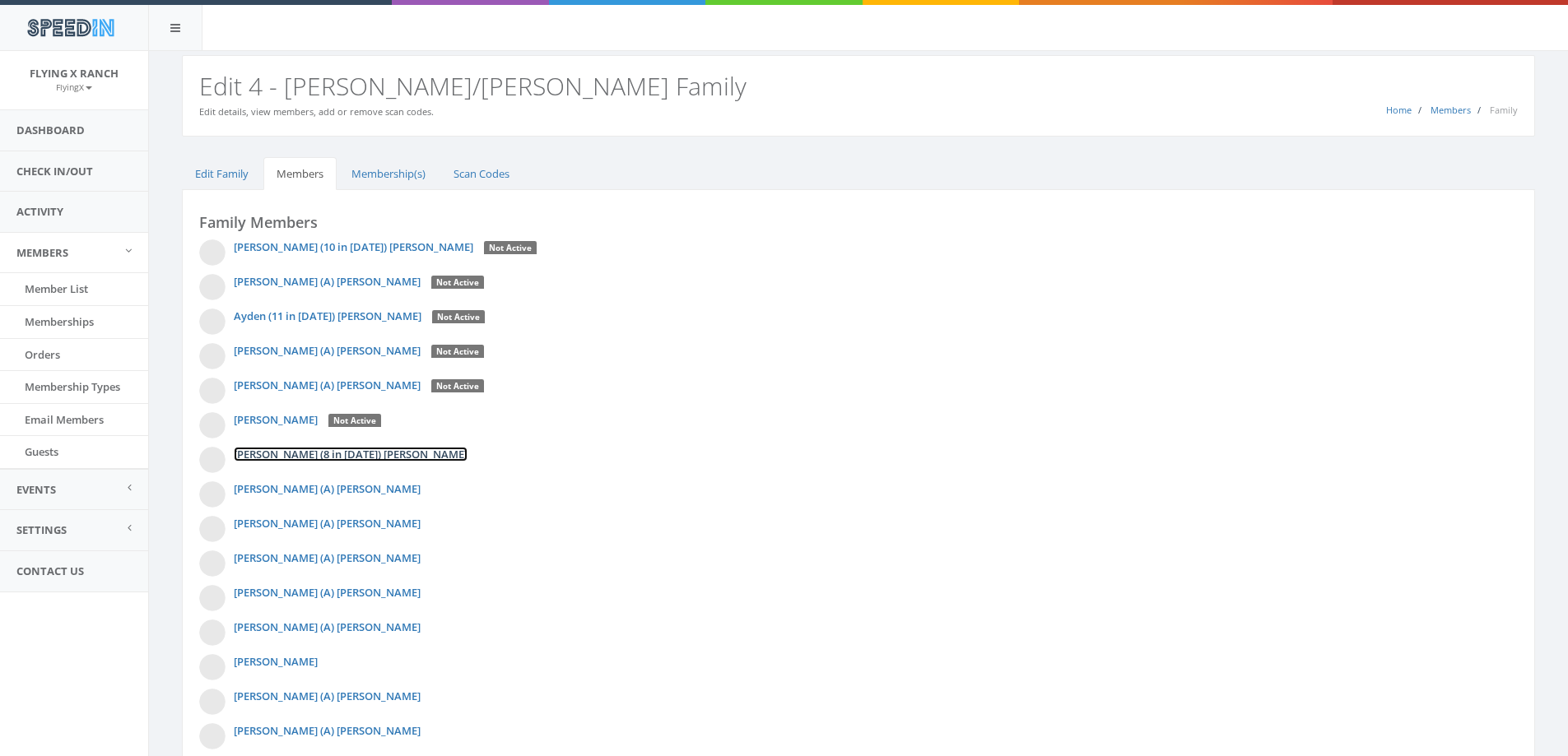
click at [325, 460] on link "[PERSON_NAME] (8 in [DATE]) [PERSON_NAME]" at bounding box center [351, 455] width 234 height 15
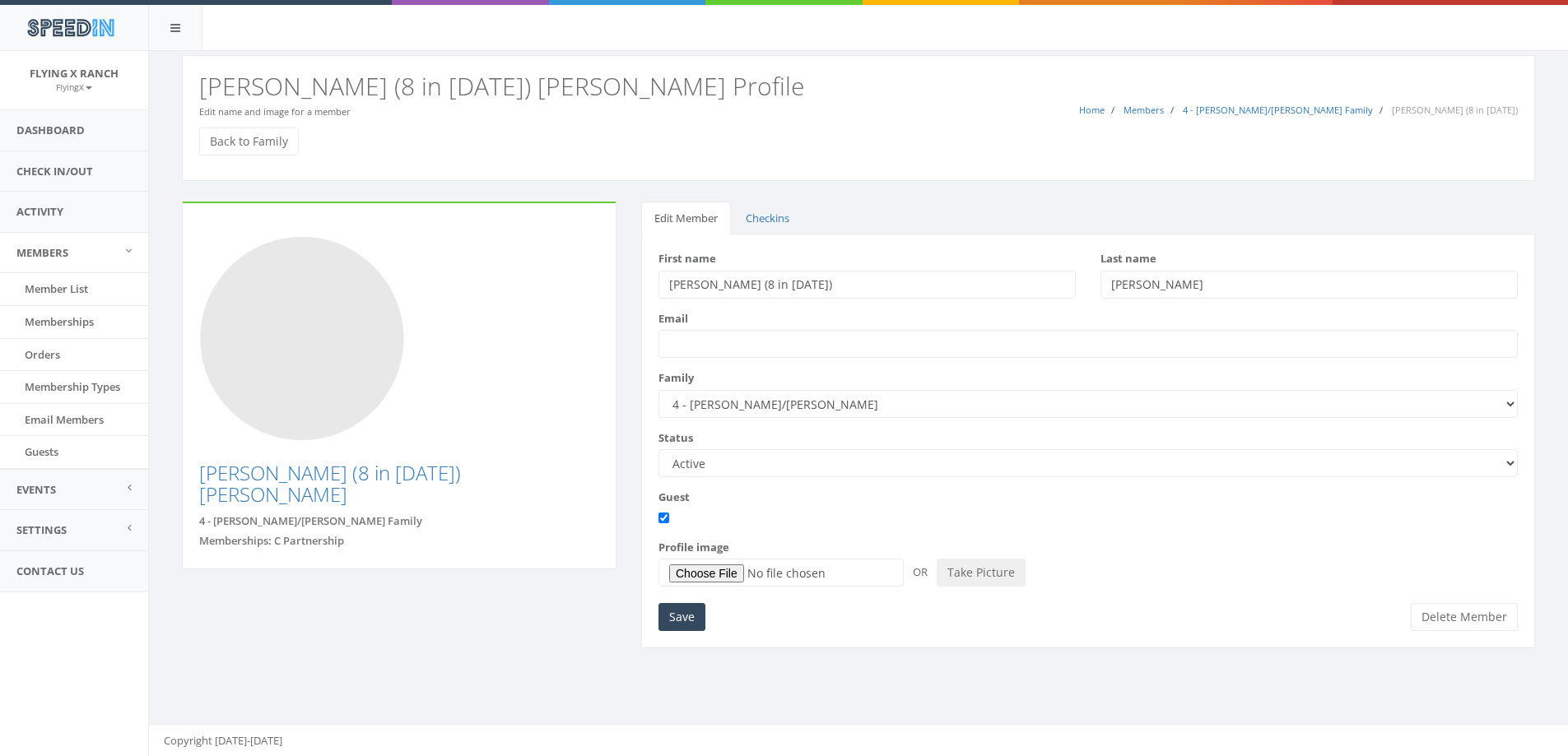
click at [1509, 467] on select "Active Candidate Not Active" at bounding box center [1088, 462] width 859 height 28
select select "not_active"
click at [658, 449] on select "Active Candidate Not Active" at bounding box center [1088, 462] width 859 height 28
click at [680, 614] on input "Save" at bounding box center [681, 616] width 47 height 28
click at [272, 141] on link "Back to Family" at bounding box center [248, 141] width 100 height 28
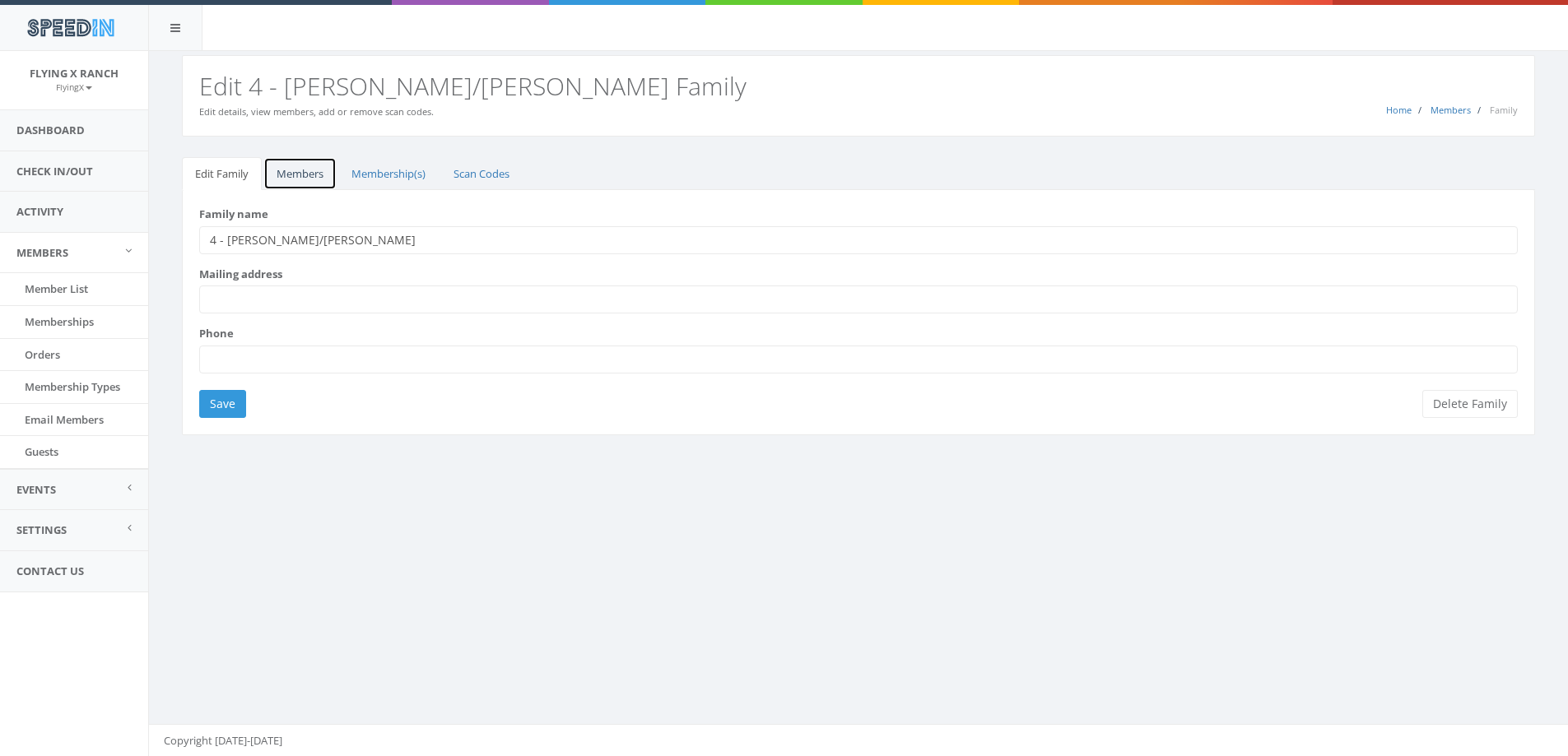
click at [306, 180] on link "Members" at bounding box center [300, 173] width 73 height 33
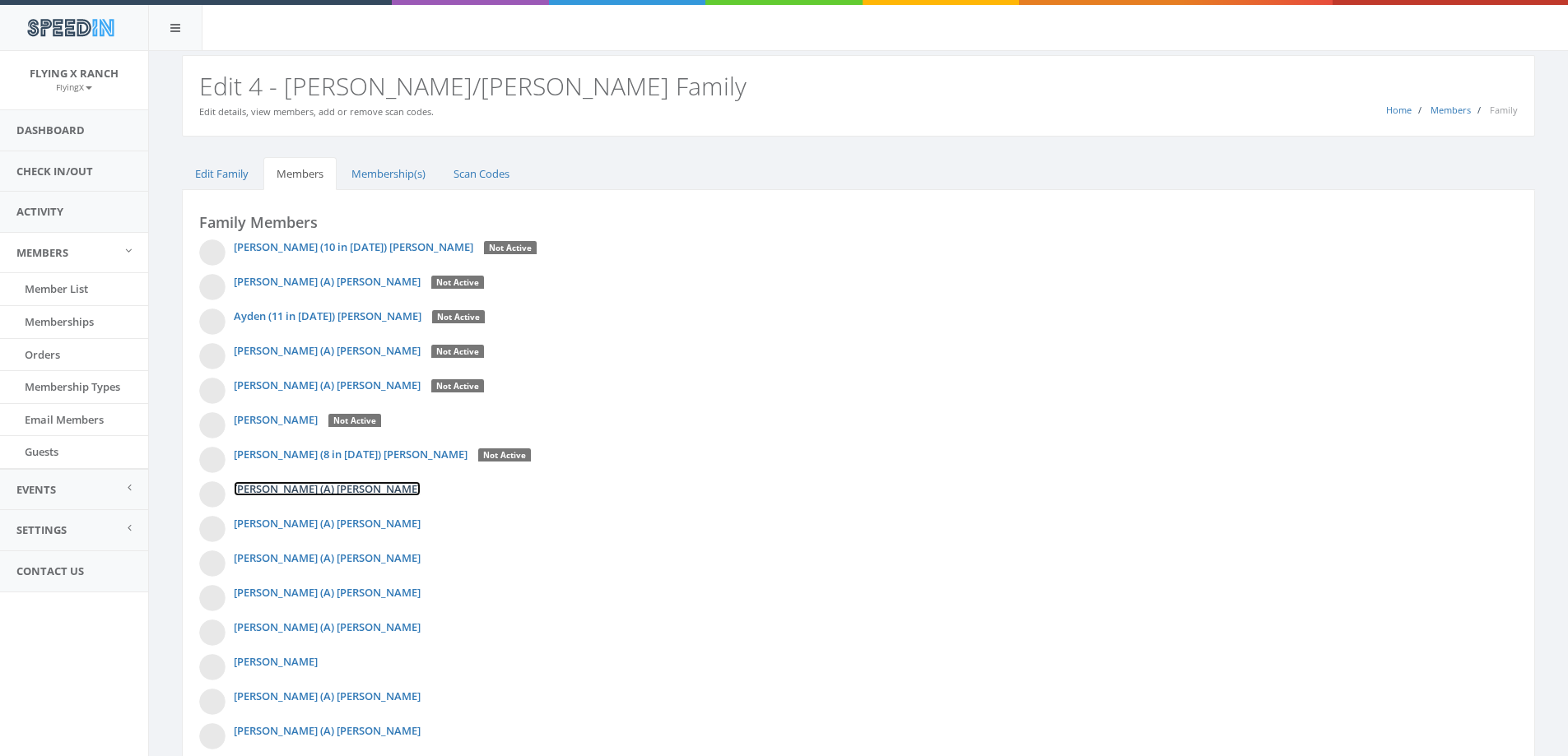
click at [282, 485] on link "Joe (A) Egan" at bounding box center [327, 489] width 186 height 15
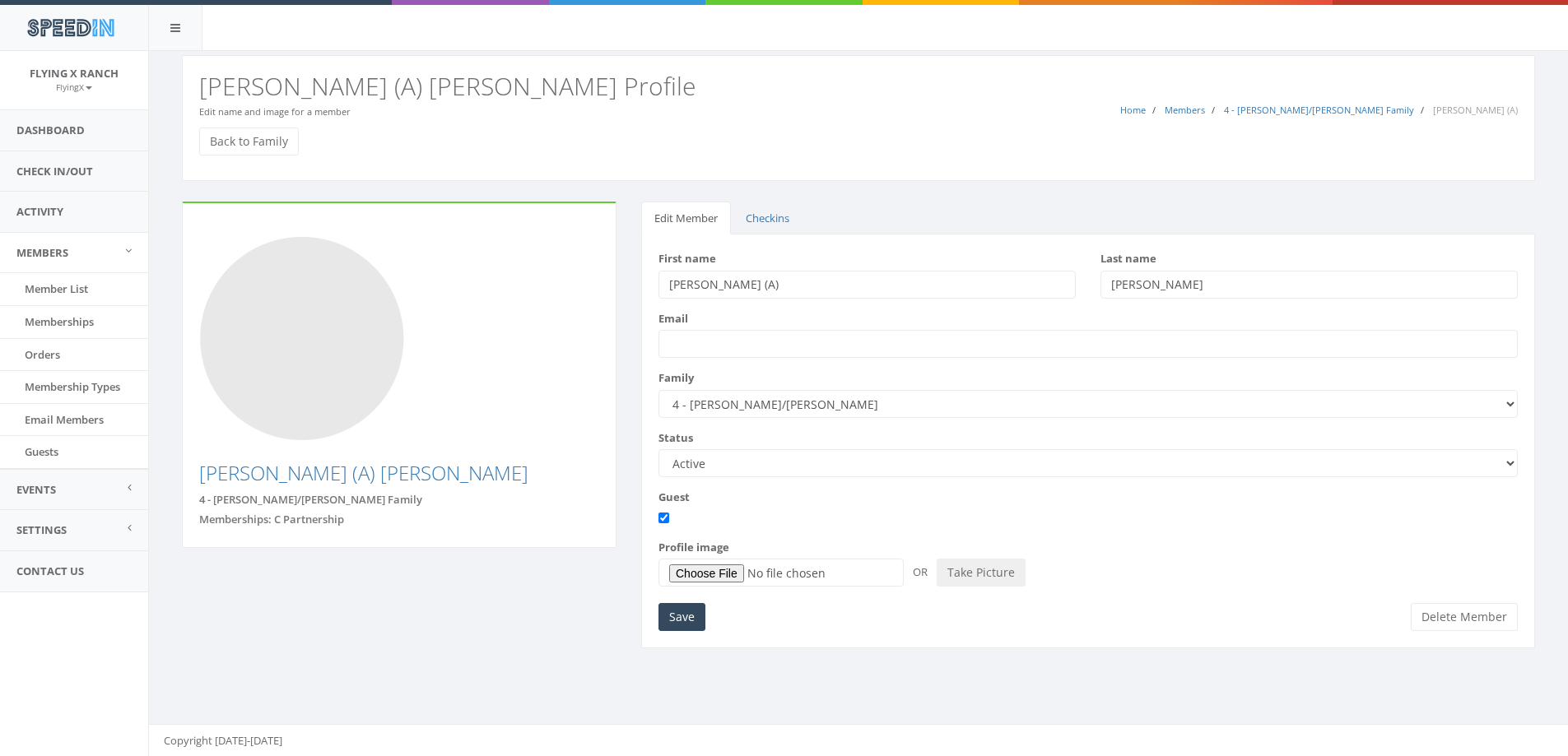
click at [1509, 459] on select "Active Candidate Not Active" at bounding box center [1088, 462] width 859 height 28
select select "not_active"
click at [658, 449] on select "Active Candidate Not Active" at bounding box center [1088, 462] width 859 height 28
drag, startPoint x: 674, startPoint y: 621, endPoint x: 674, endPoint y: 610, distance: 11.0
click at [674, 620] on input "Save" at bounding box center [681, 616] width 47 height 28
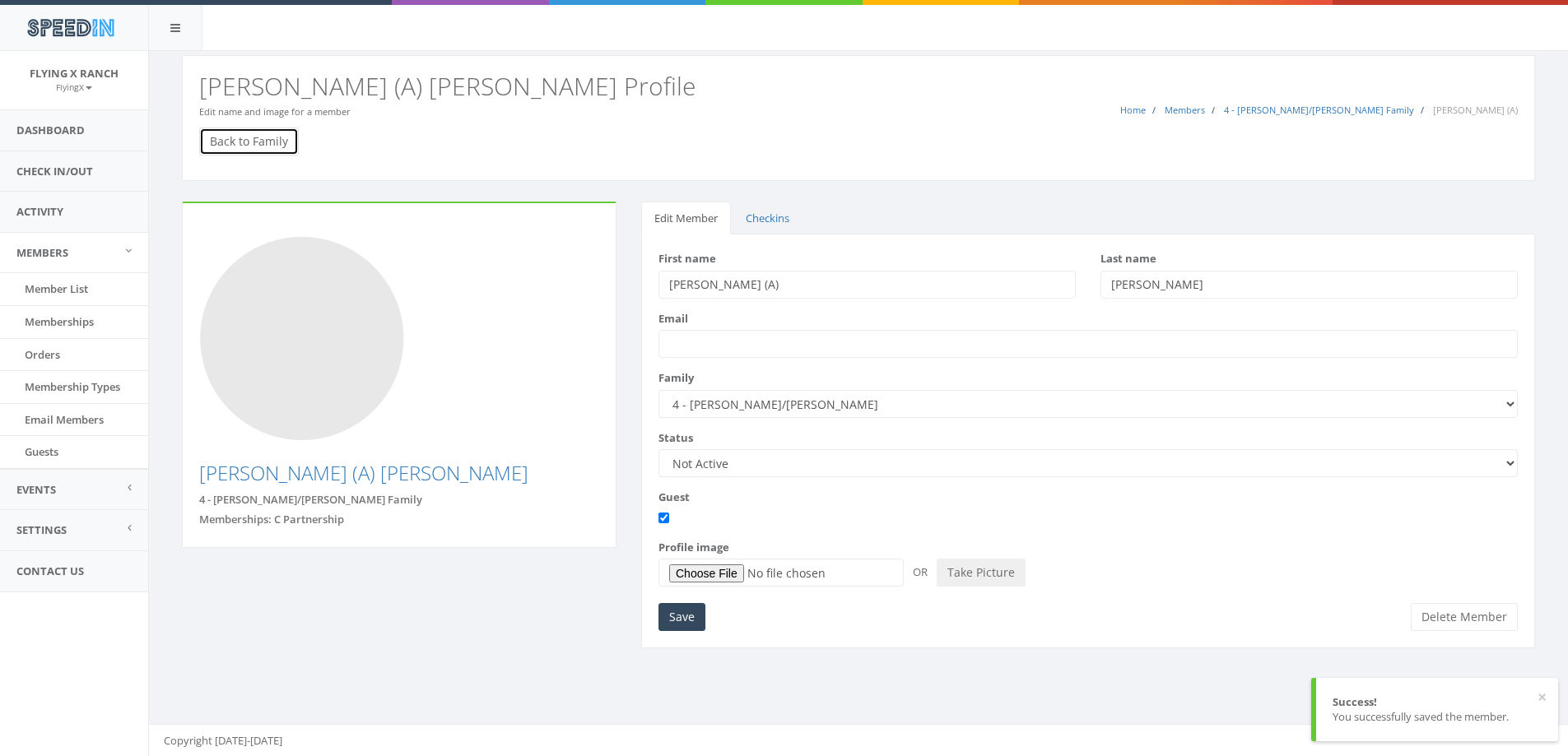
click at [264, 145] on link "Back to Family" at bounding box center [248, 141] width 100 height 28
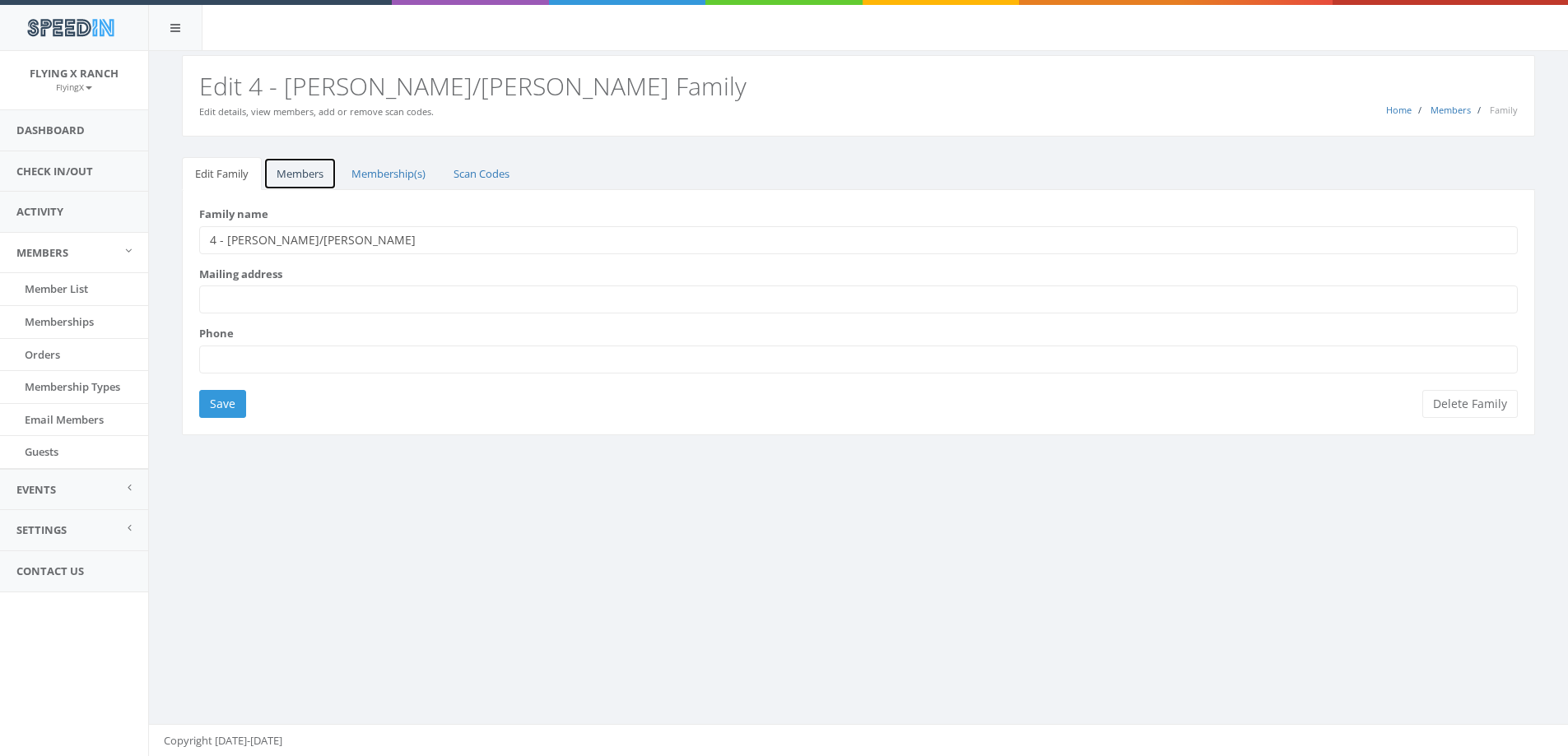
click at [310, 174] on link "Members" at bounding box center [300, 173] width 73 height 33
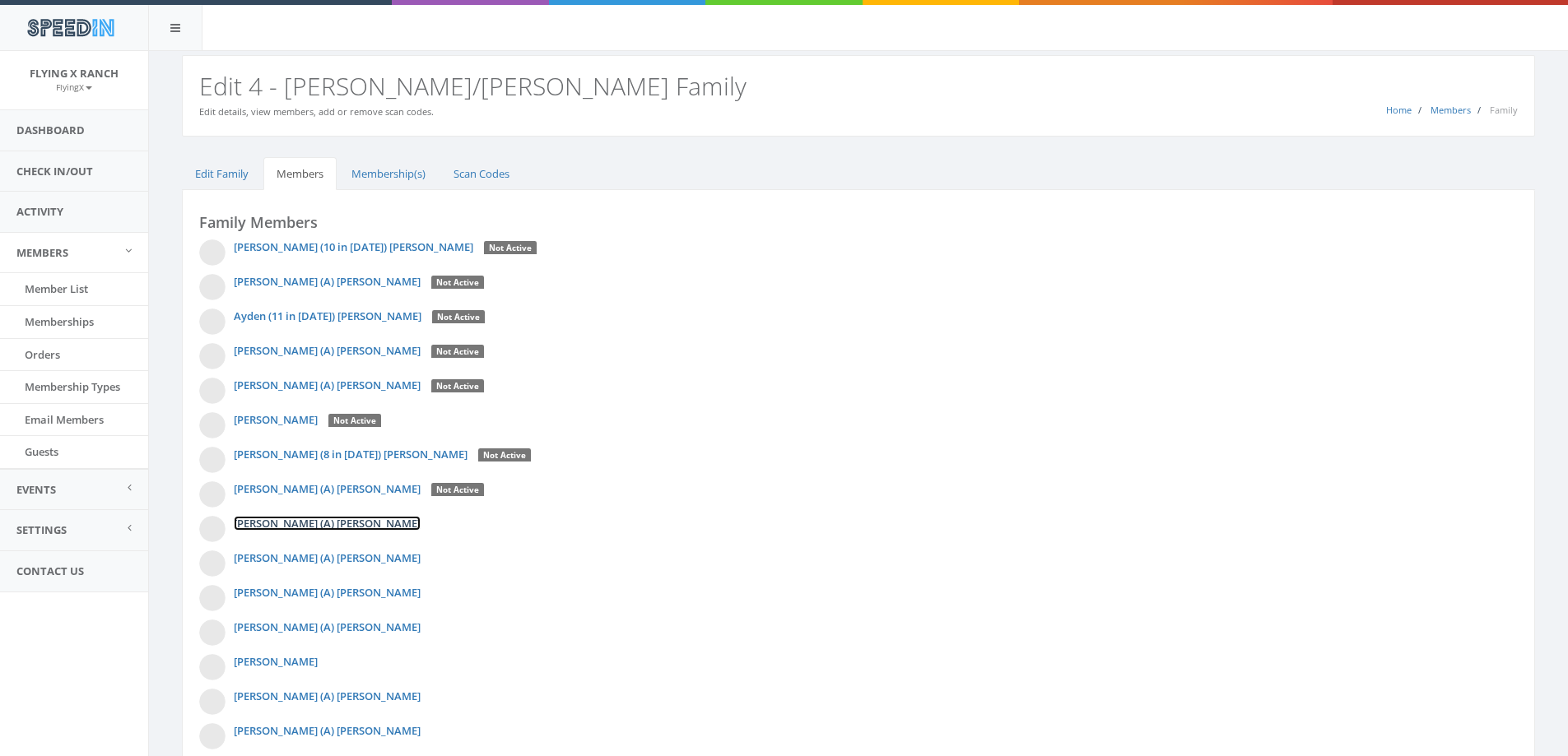
click at [290, 523] on link "[PERSON_NAME] (A) [PERSON_NAME]" at bounding box center [327, 523] width 186 height 15
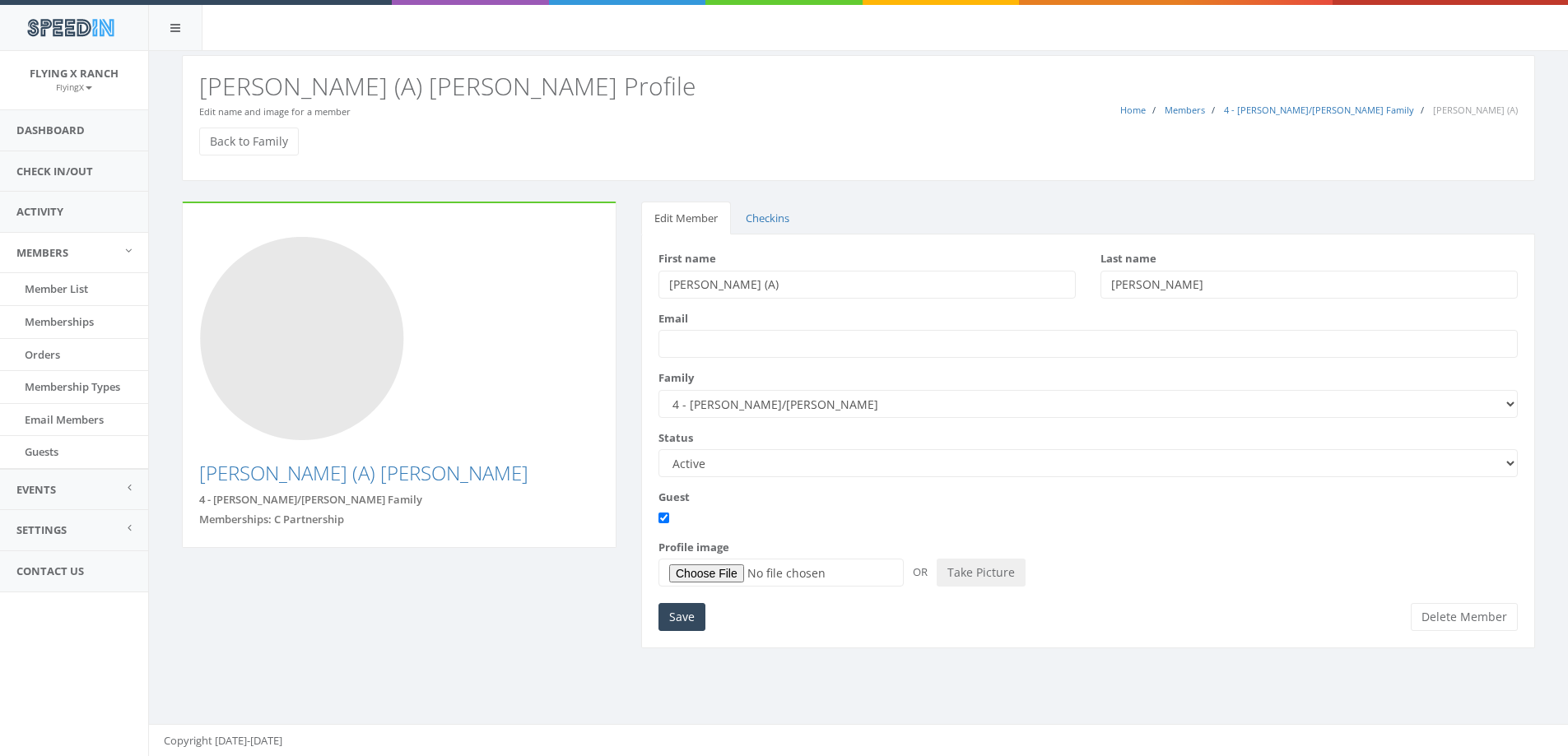
click at [1511, 457] on select "Active Candidate Not Active" at bounding box center [1088, 462] width 859 height 28
select select "not_active"
click at [658, 449] on select "Active Candidate Not Active" at bounding box center [1088, 462] width 859 height 28
click at [675, 618] on input "Save" at bounding box center [681, 616] width 47 height 28
click at [246, 140] on link "Back to Family" at bounding box center [248, 141] width 100 height 28
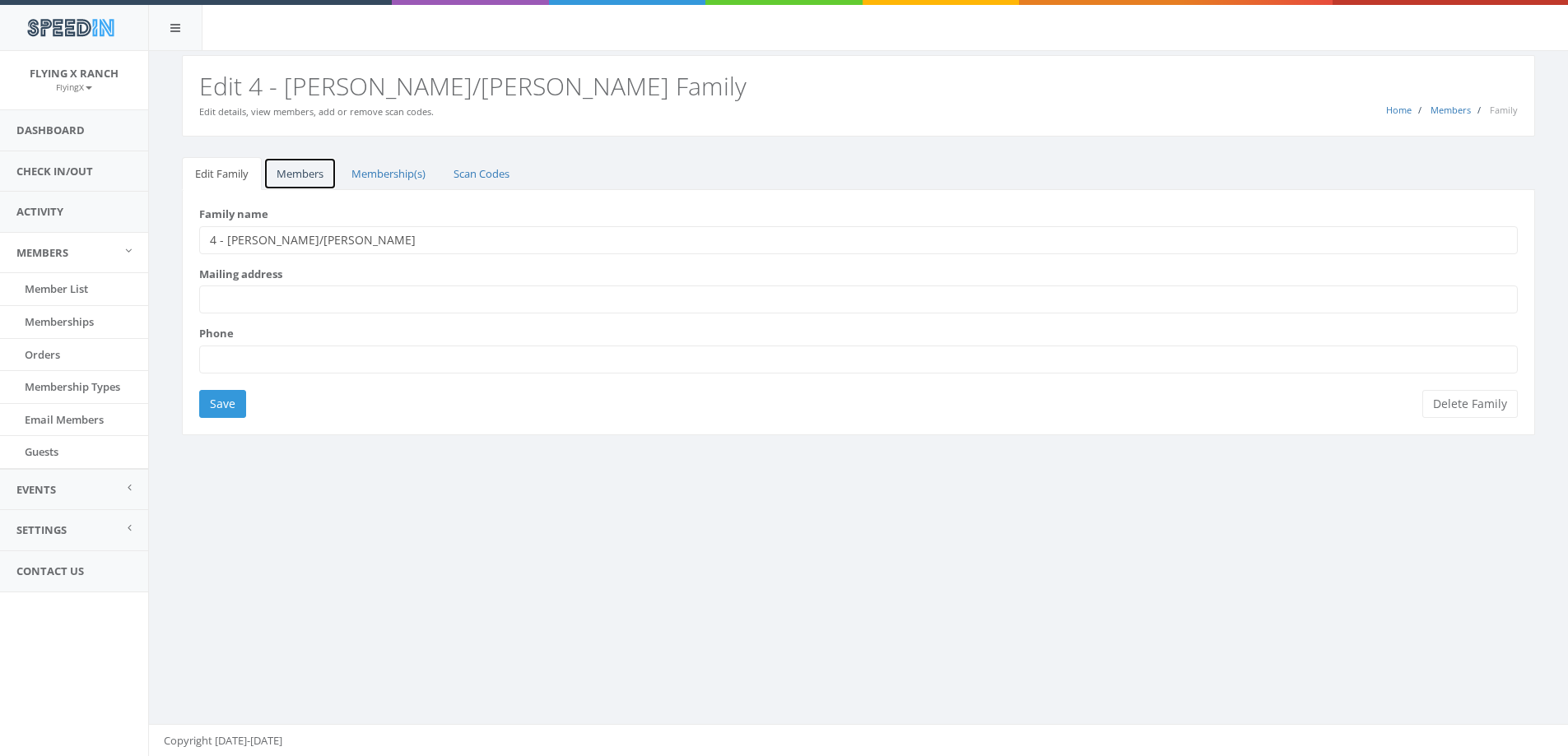
click at [290, 167] on link "Members" at bounding box center [300, 173] width 73 height 33
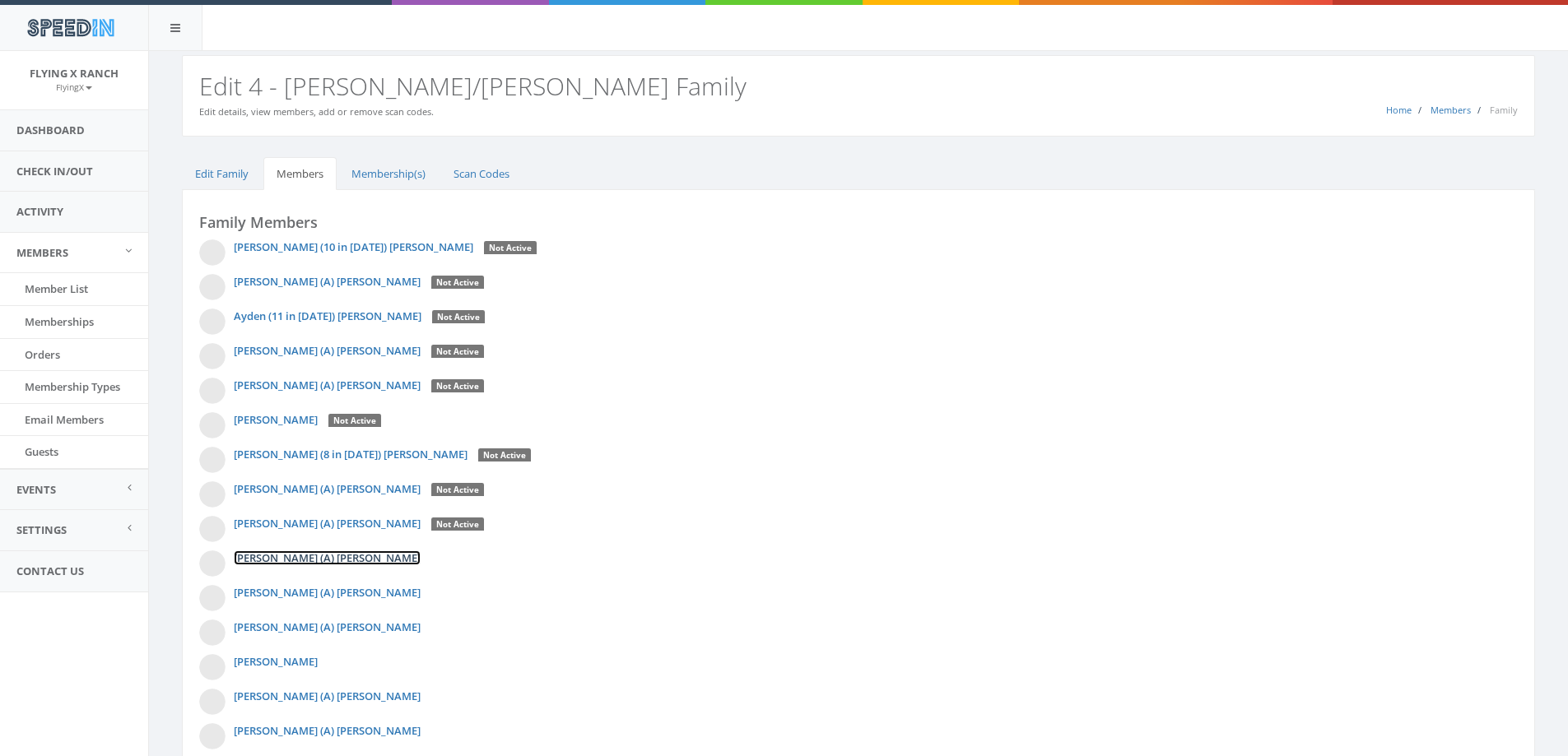
click at [270, 559] on link "[PERSON_NAME] (A) [PERSON_NAME]" at bounding box center [327, 558] width 186 height 15
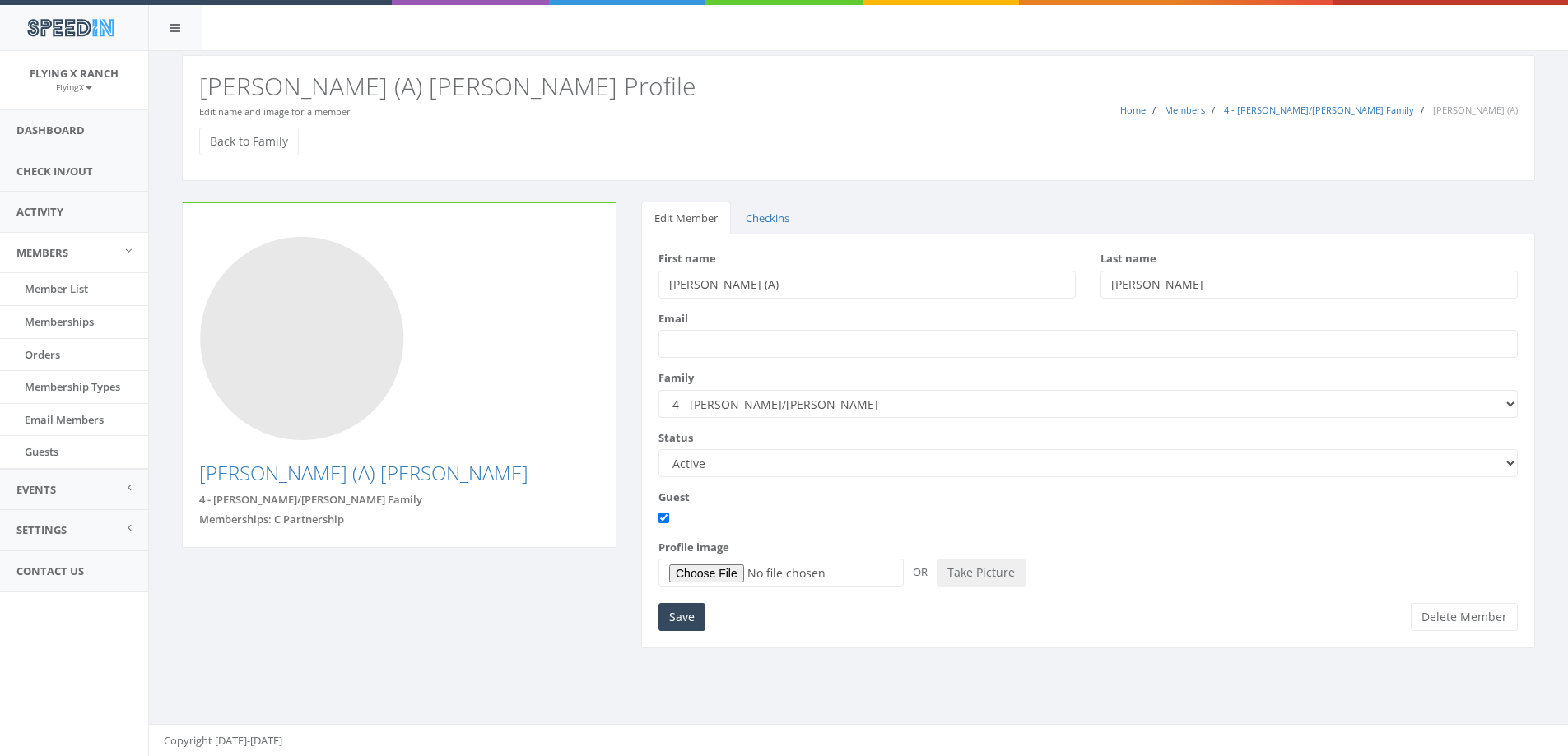
click at [1505, 463] on select "Active Candidate Not Active" at bounding box center [1088, 462] width 859 height 28
select select "not_active"
click at [658, 449] on select "Active Candidate Not Active" at bounding box center [1088, 462] width 859 height 28
drag, startPoint x: 682, startPoint y: 613, endPoint x: 617, endPoint y: 459, distance: 167.2
click at [682, 611] on input "Save" at bounding box center [681, 616] width 47 height 28
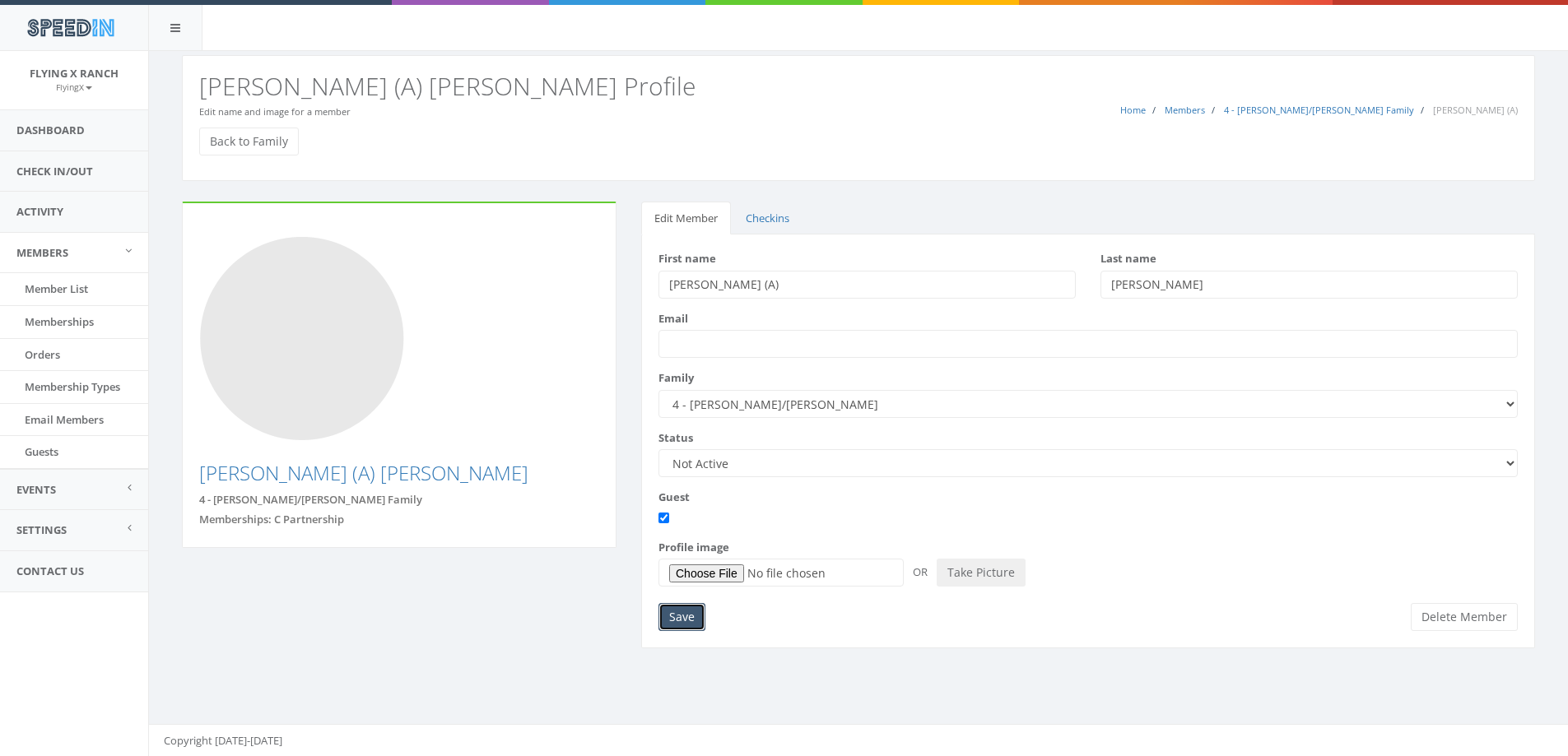
click at [673, 619] on input "Save" at bounding box center [681, 616] width 47 height 28
click at [270, 138] on link "Back to Family" at bounding box center [248, 141] width 100 height 28
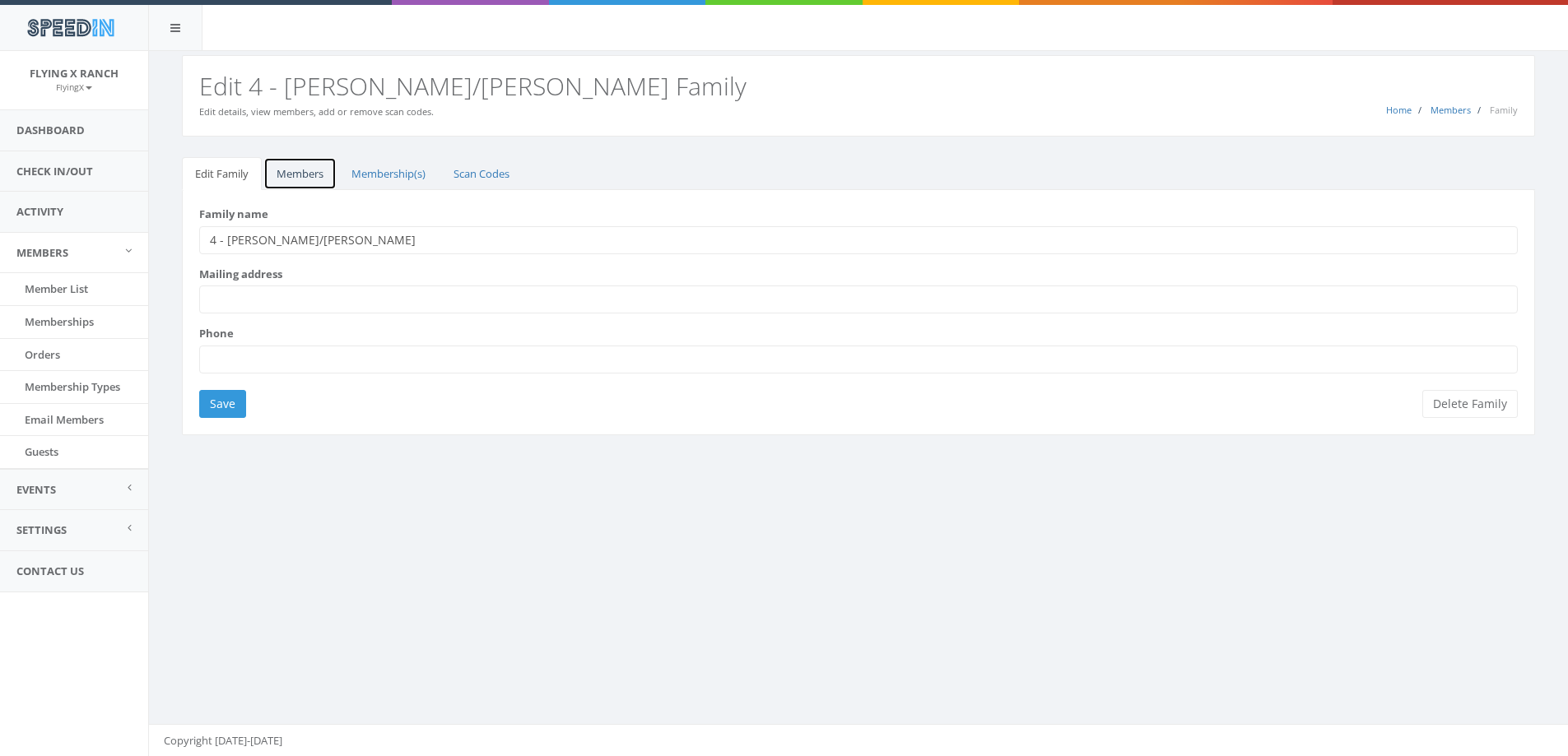
click at [302, 171] on link "Members" at bounding box center [300, 173] width 73 height 33
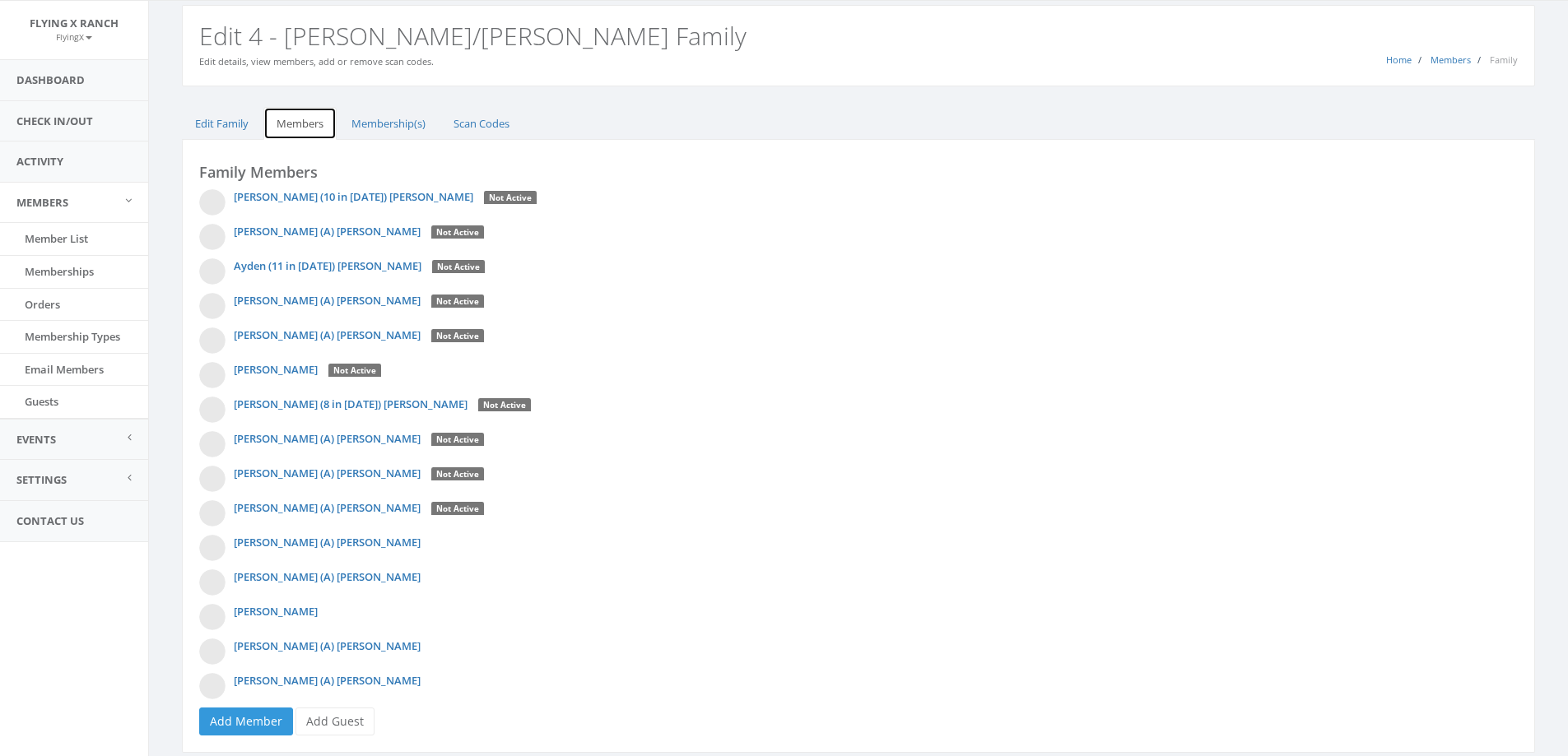
scroll to position [101, 0]
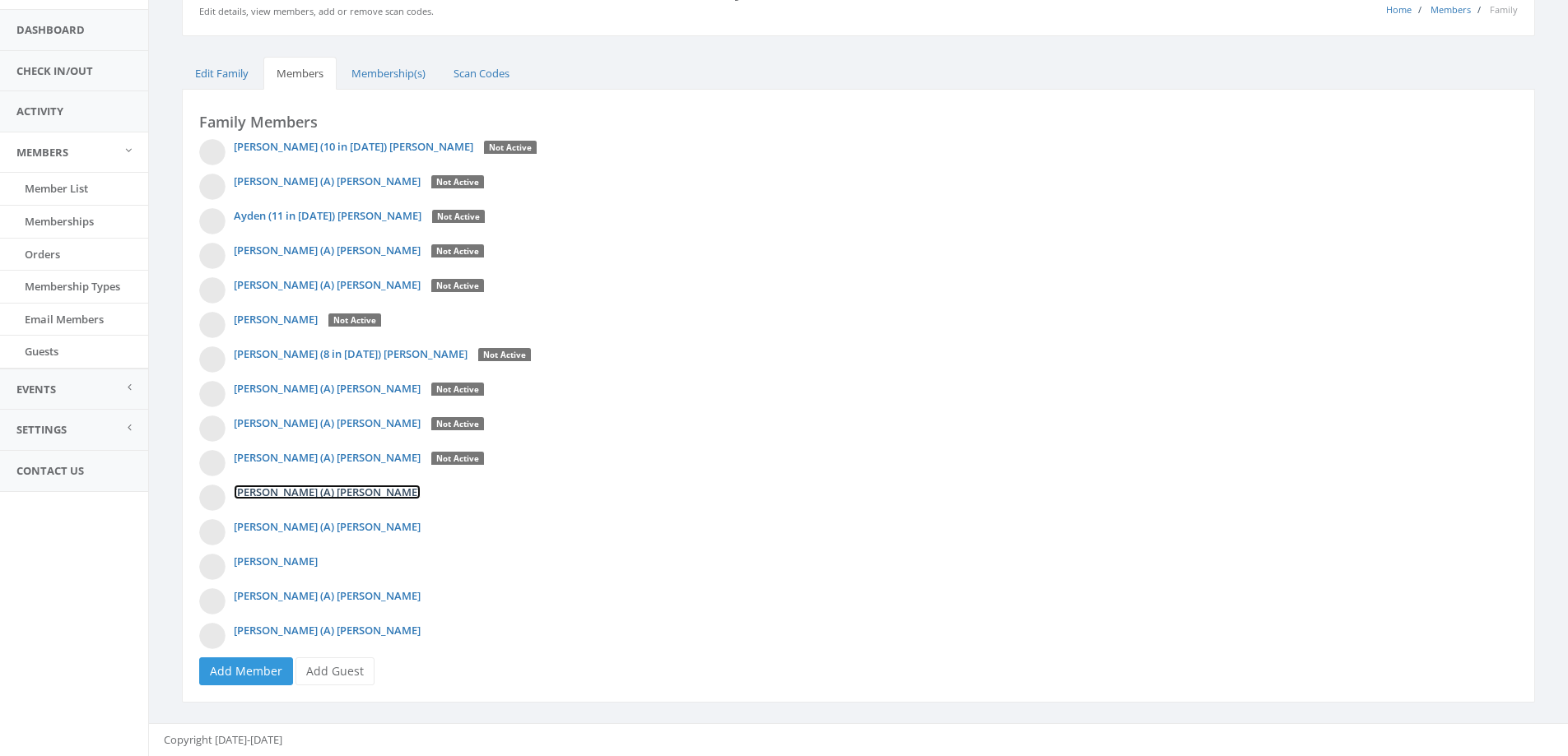
click at [284, 494] on link "[PERSON_NAME] (A) [PERSON_NAME]" at bounding box center [327, 493] width 186 height 15
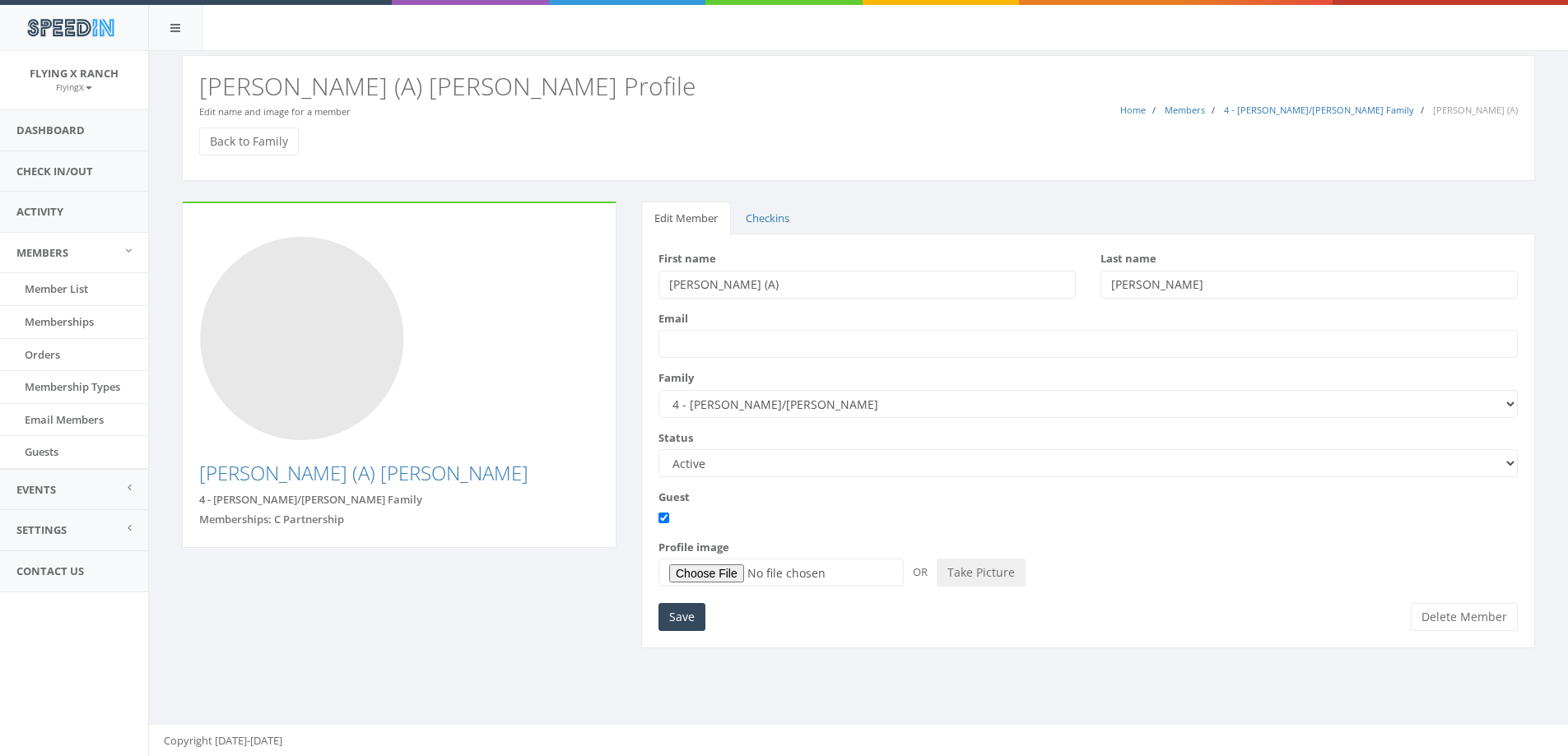
drag, startPoint x: 1509, startPoint y: 460, endPoint x: 1453, endPoint y: 455, distance: 56.2
click at [1509, 460] on select "Active Candidate Not Active" at bounding box center [1088, 462] width 859 height 28
select select "not_active"
click at [658, 449] on select "Active Candidate Not Active" at bounding box center [1088, 462] width 859 height 28
click at [687, 620] on input "Save" at bounding box center [681, 616] width 47 height 28
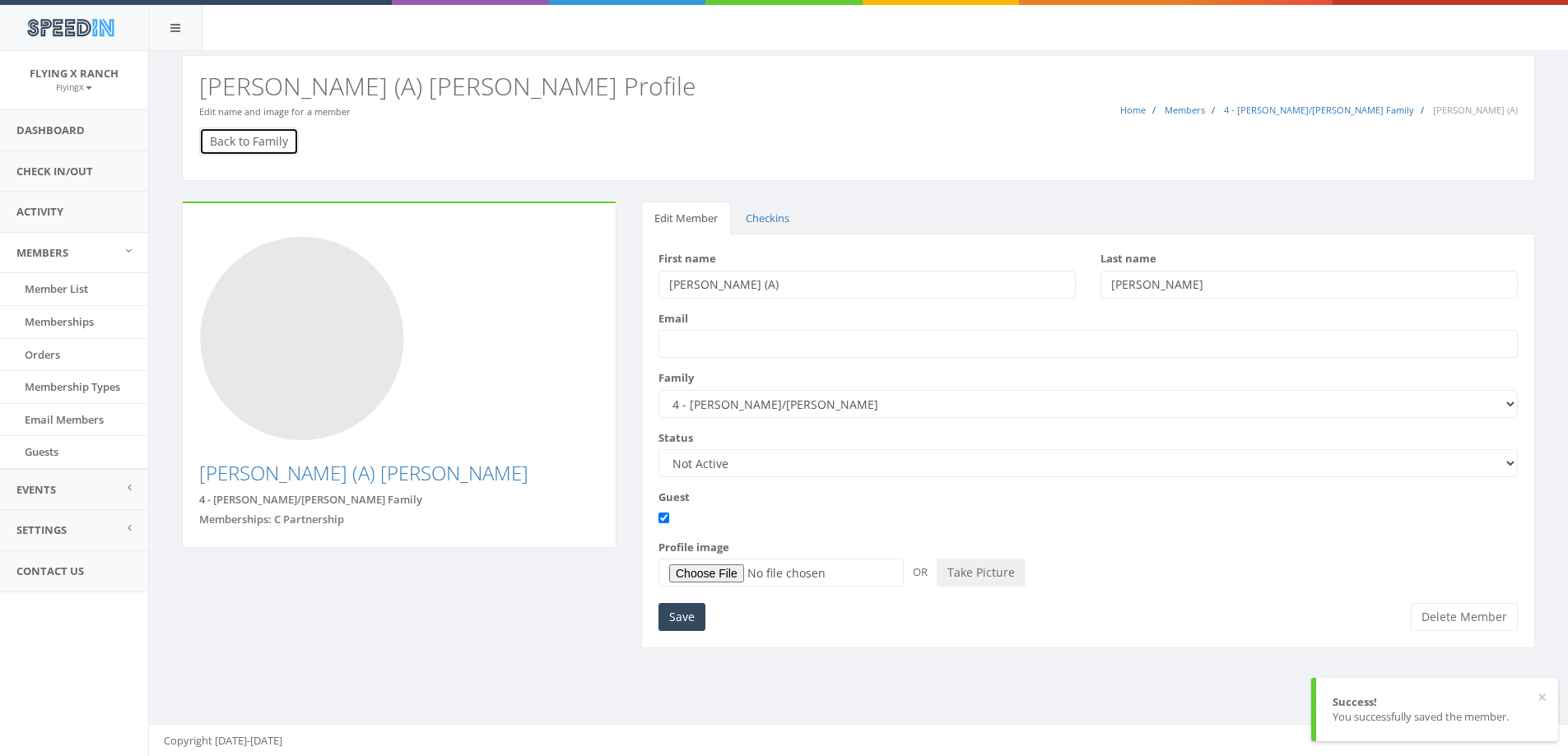
click at [284, 142] on link "Back to Family" at bounding box center [248, 141] width 100 height 28
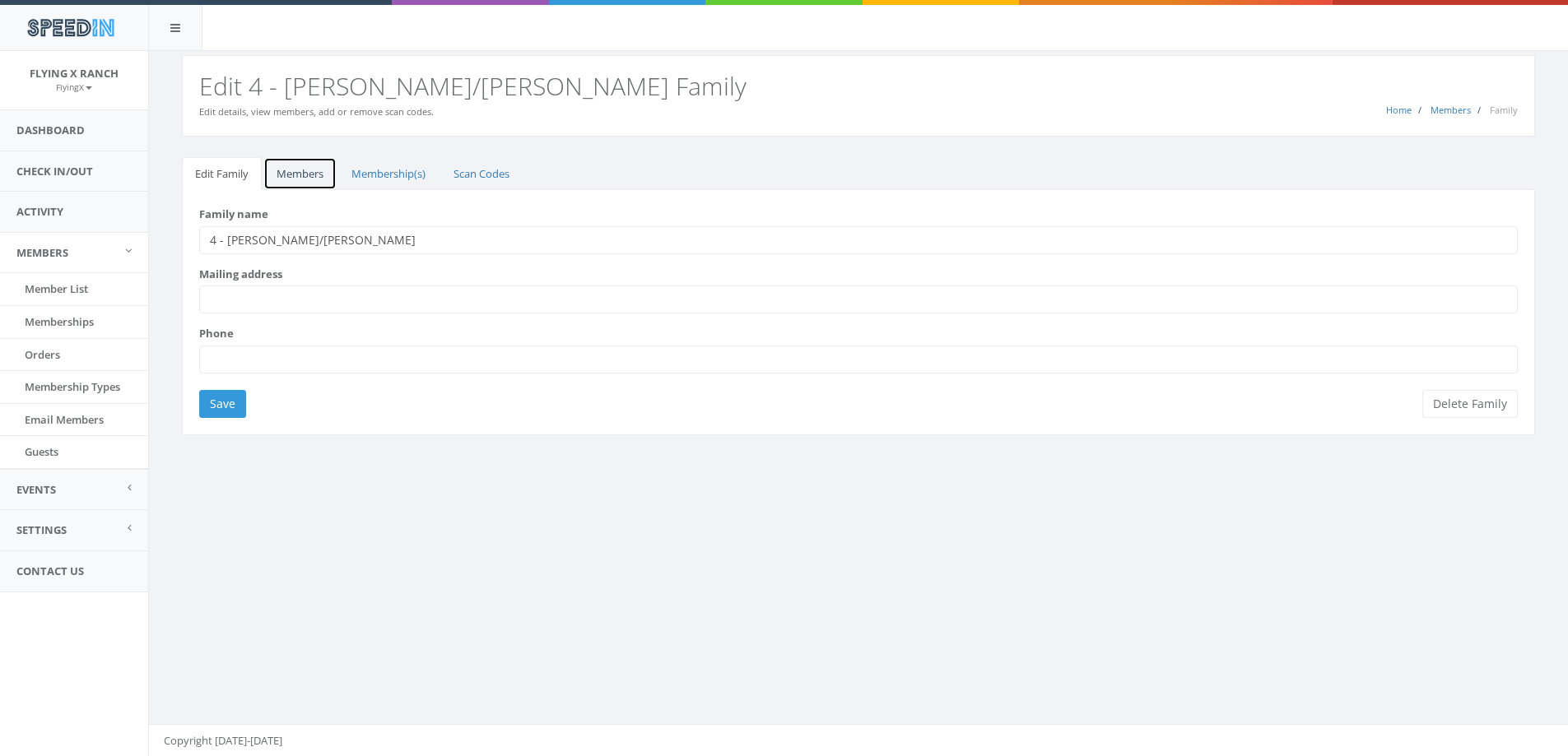
click at [311, 170] on link "Members" at bounding box center [300, 173] width 73 height 33
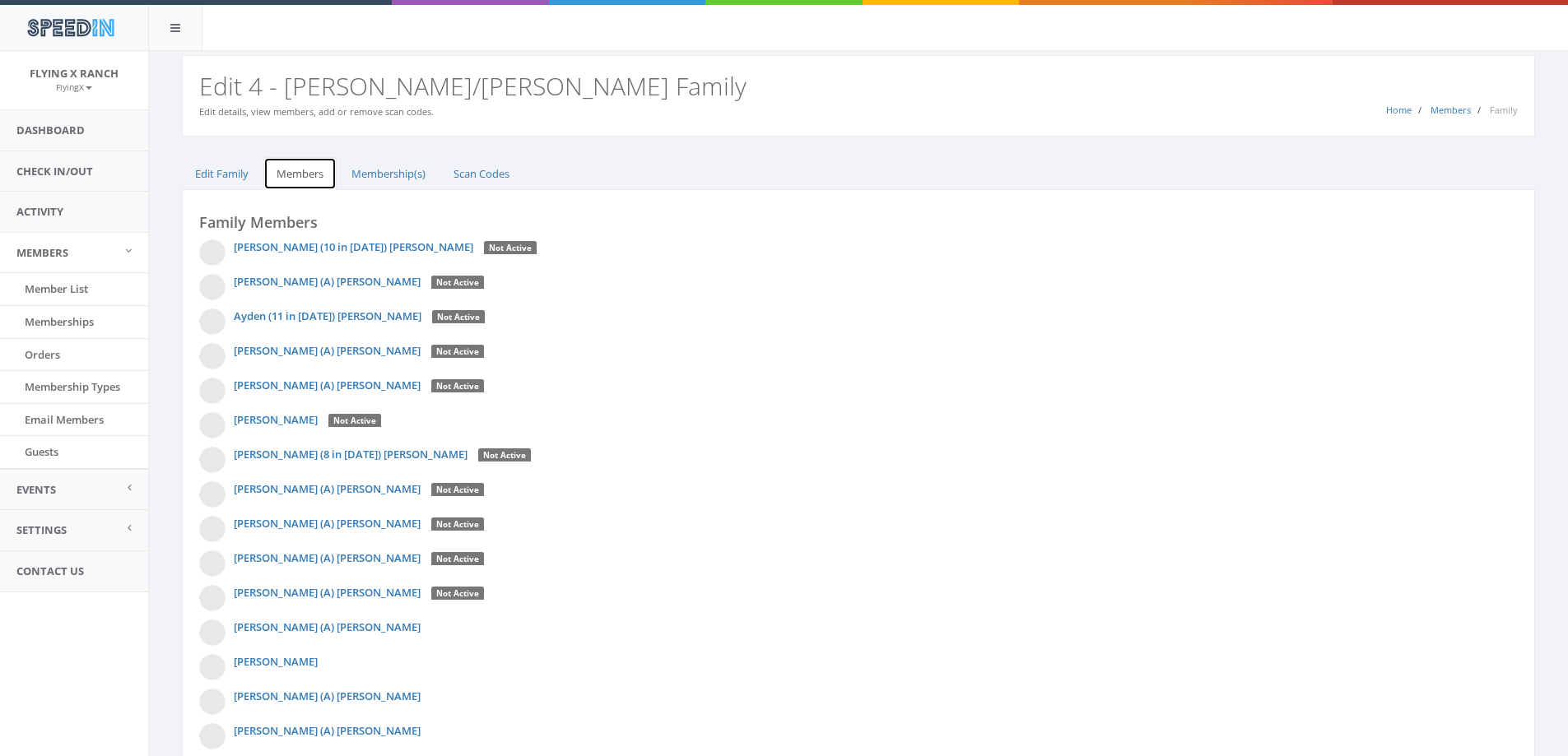
scroll to position [101, 0]
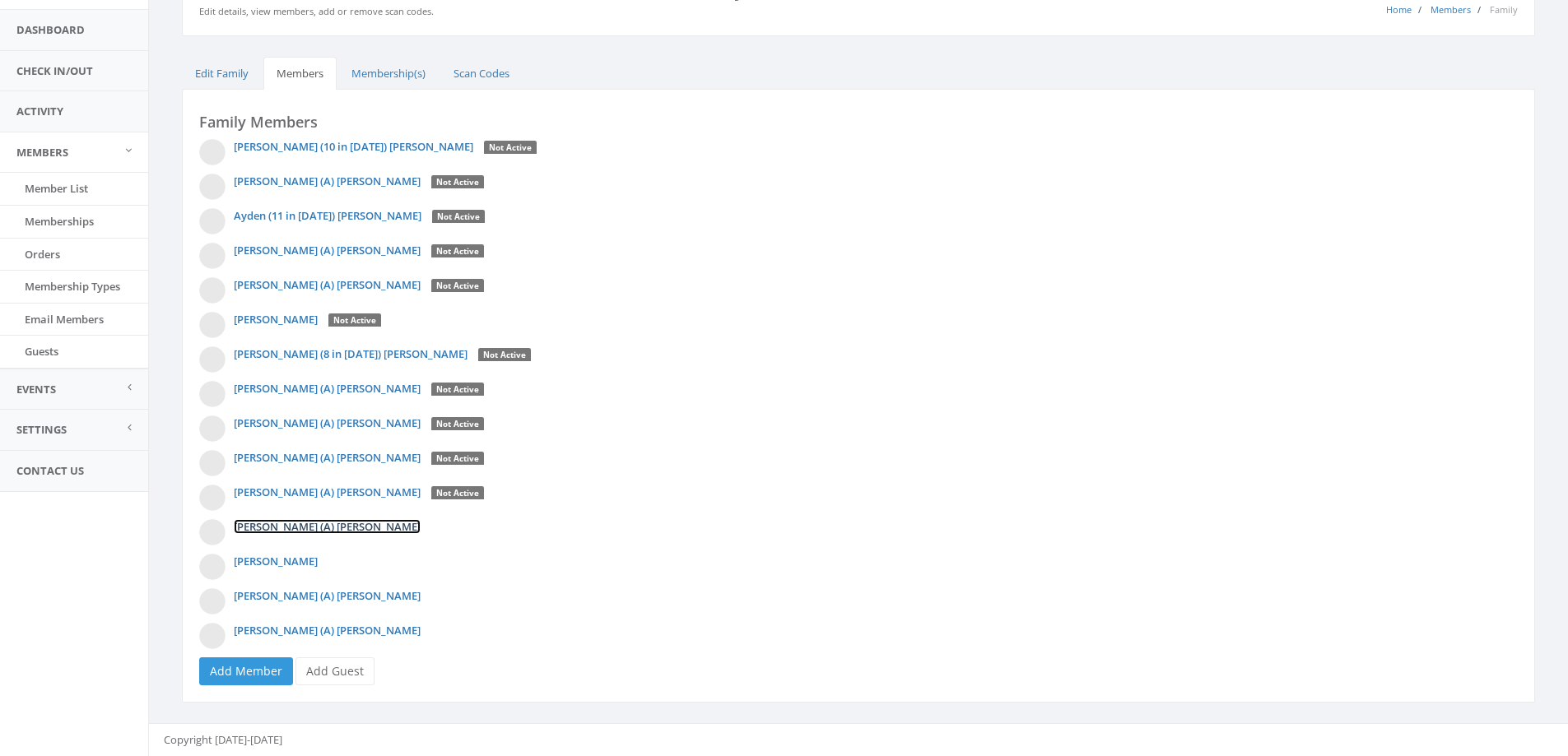
click at [305, 528] on link "Maria (A) Hodgson" at bounding box center [327, 527] width 186 height 15
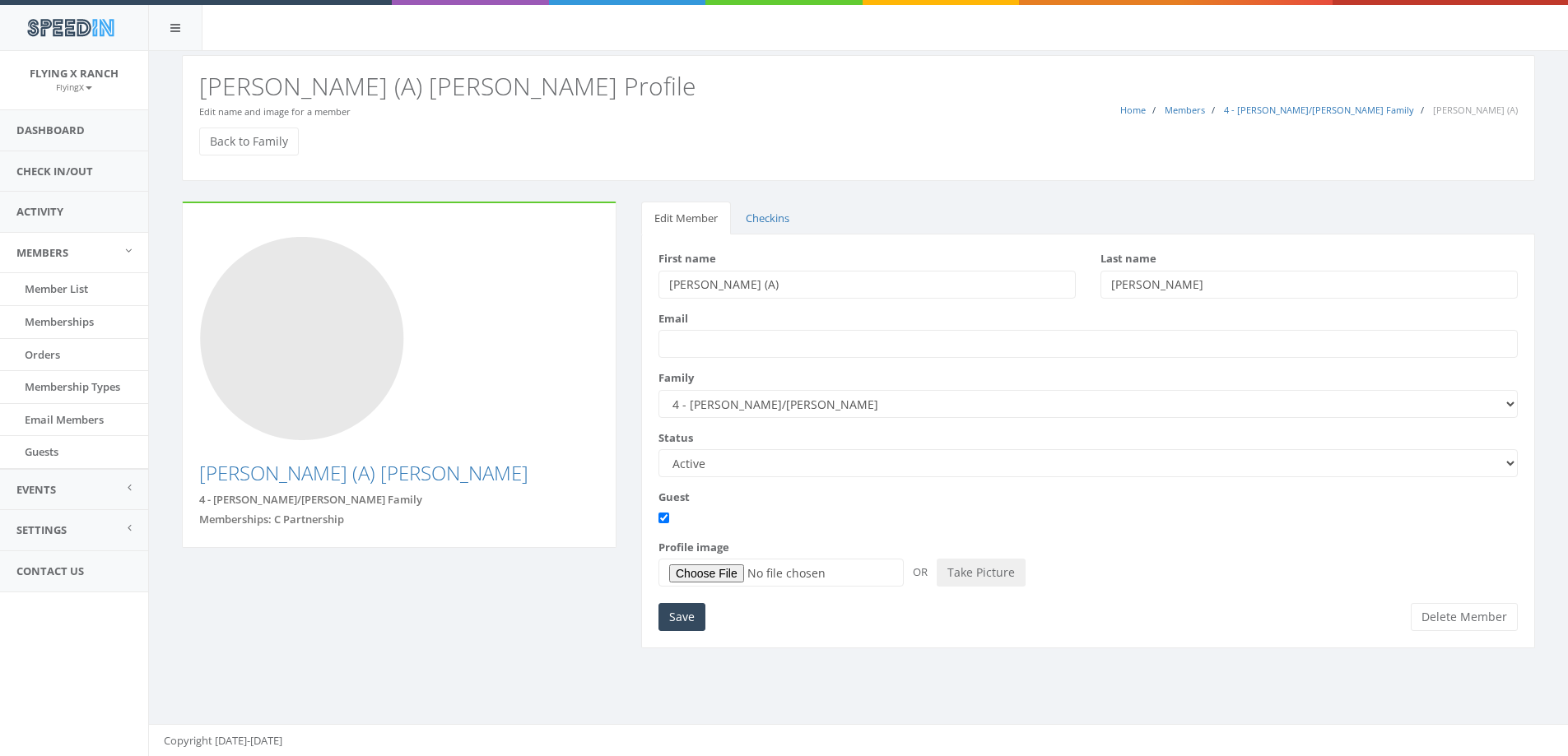
drag, startPoint x: 1511, startPoint y: 460, endPoint x: 1499, endPoint y: 460, distance: 12.0
click at [1511, 460] on select "Active Candidate Not Active" at bounding box center [1088, 462] width 859 height 28
select select "not_active"
click at [658, 449] on select "Active Candidate Not Active" at bounding box center [1088, 462] width 859 height 28
click at [687, 618] on input "Save" at bounding box center [681, 616] width 47 height 28
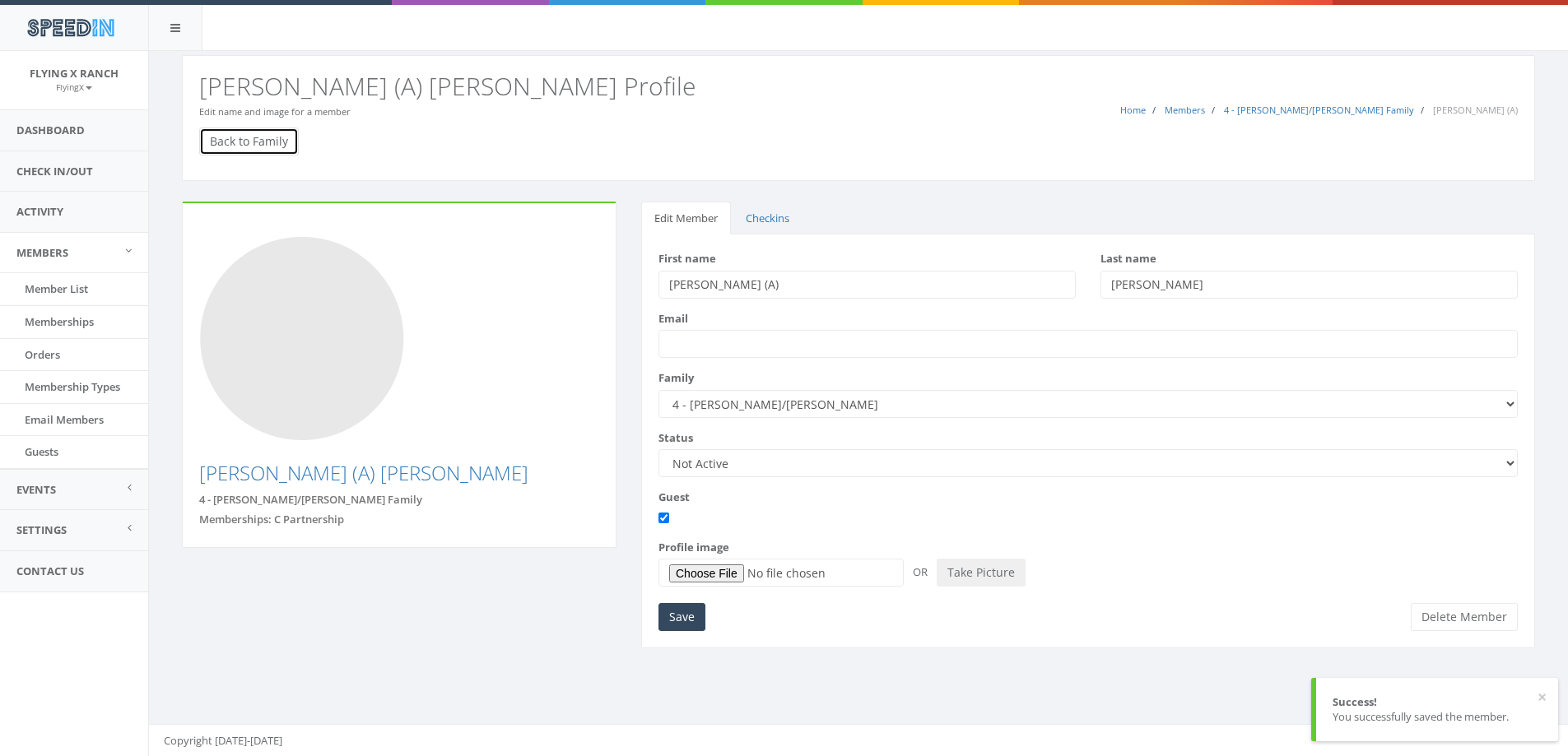
click at [270, 139] on link "Back to Family" at bounding box center [248, 141] width 100 height 28
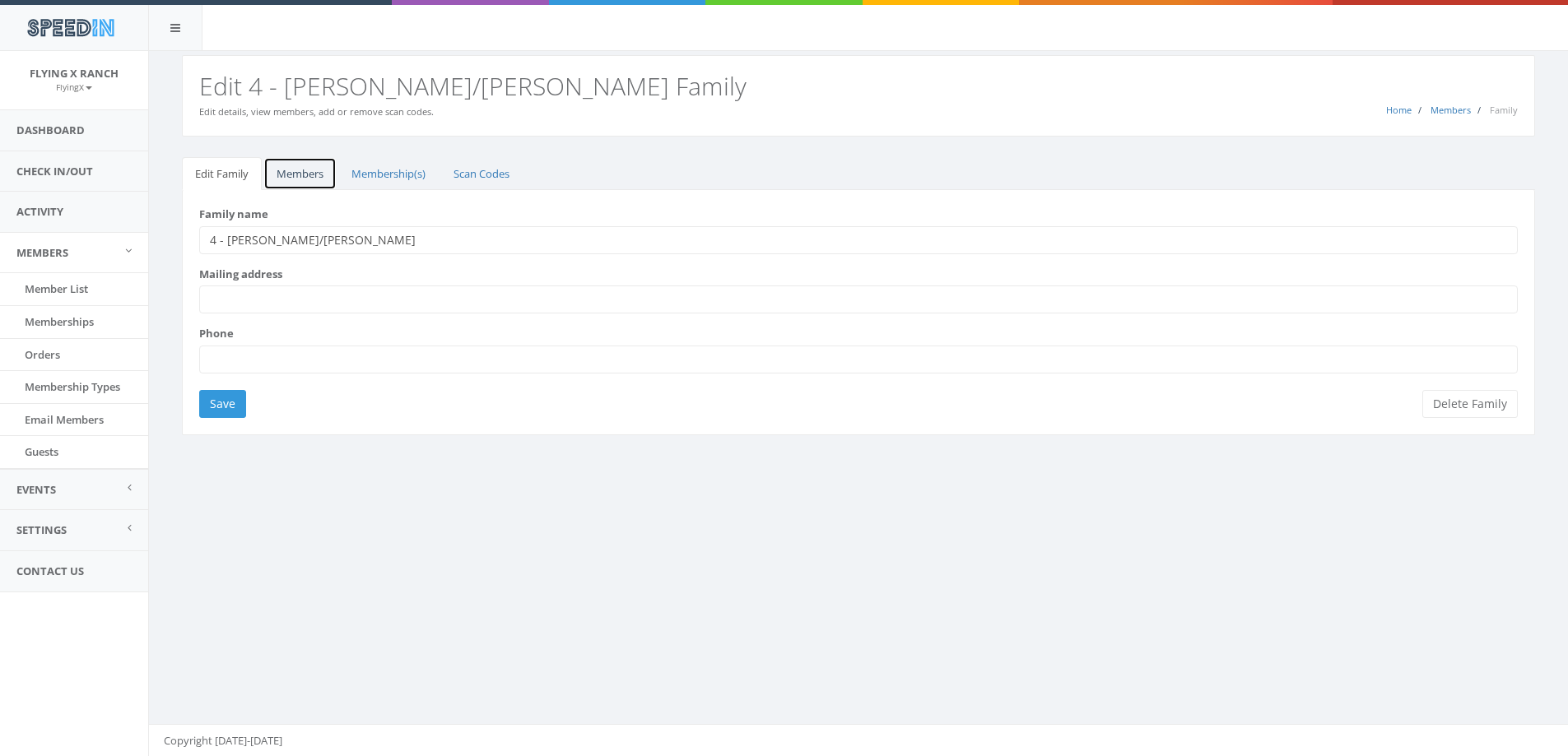
click at [297, 171] on link "Members" at bounding box center [300, 173] width 73 height 33
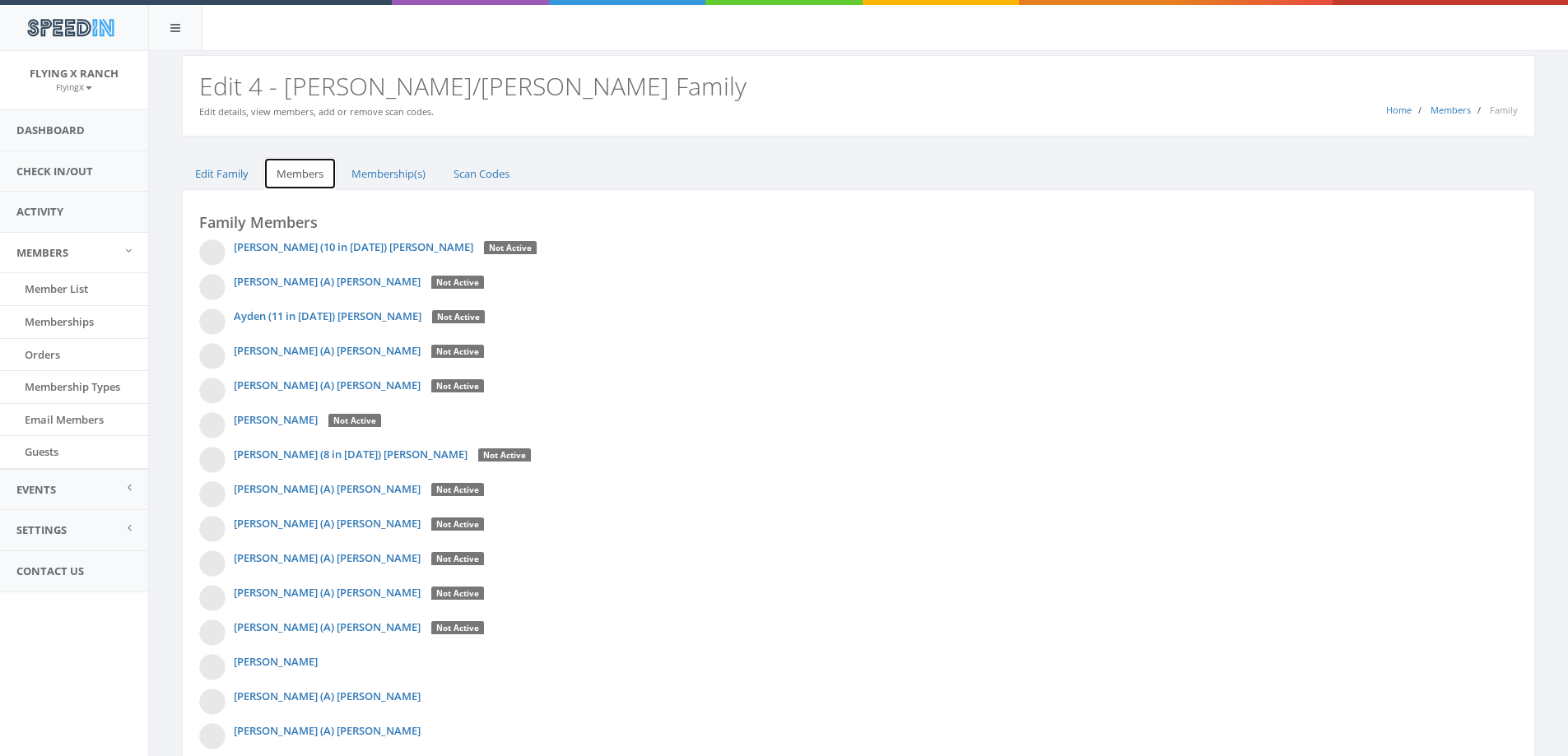
scroll to position [101, 0]
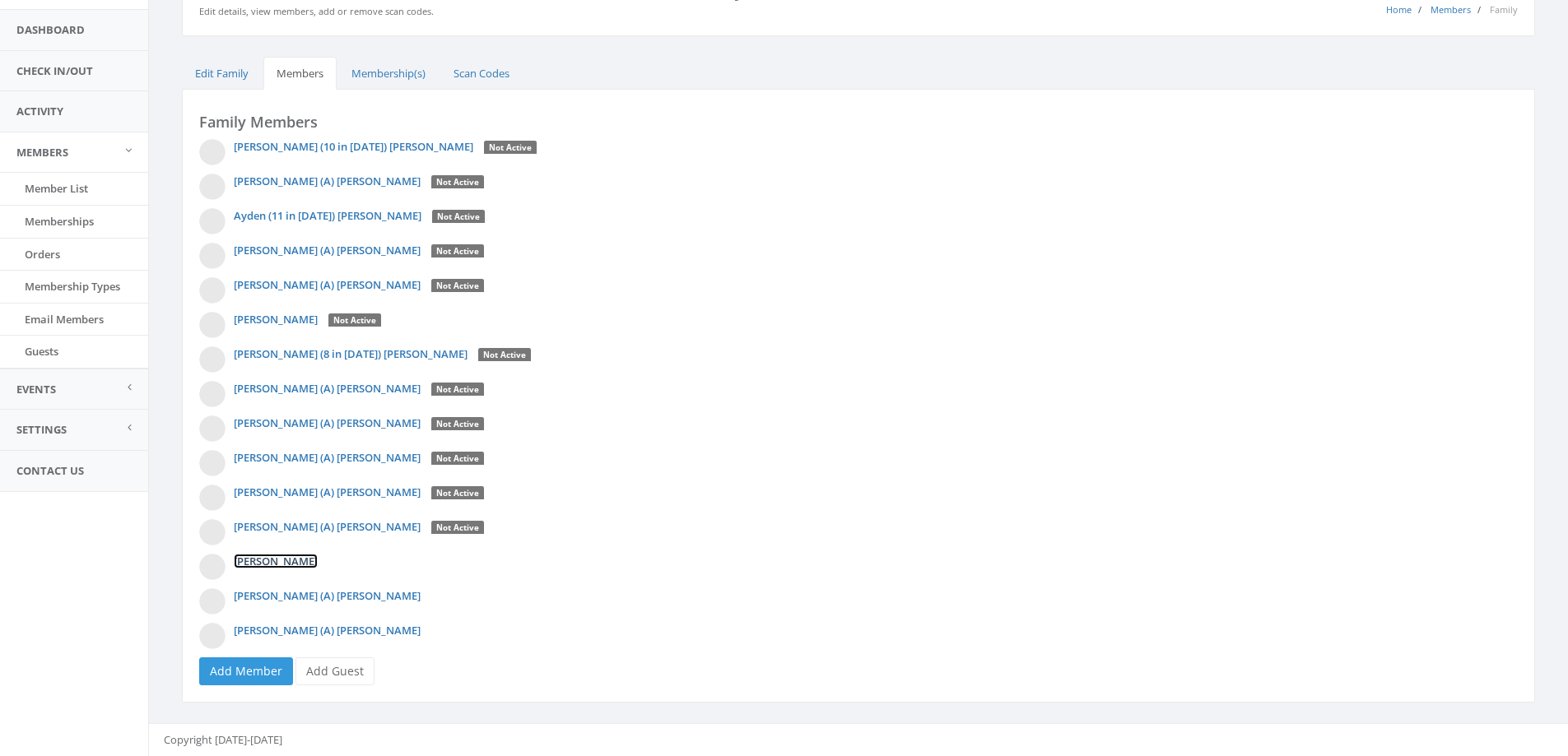
click at [308, 560] on link "Sue Ellen Naiberk" at bounding box center [276, 561] width 84 height 15
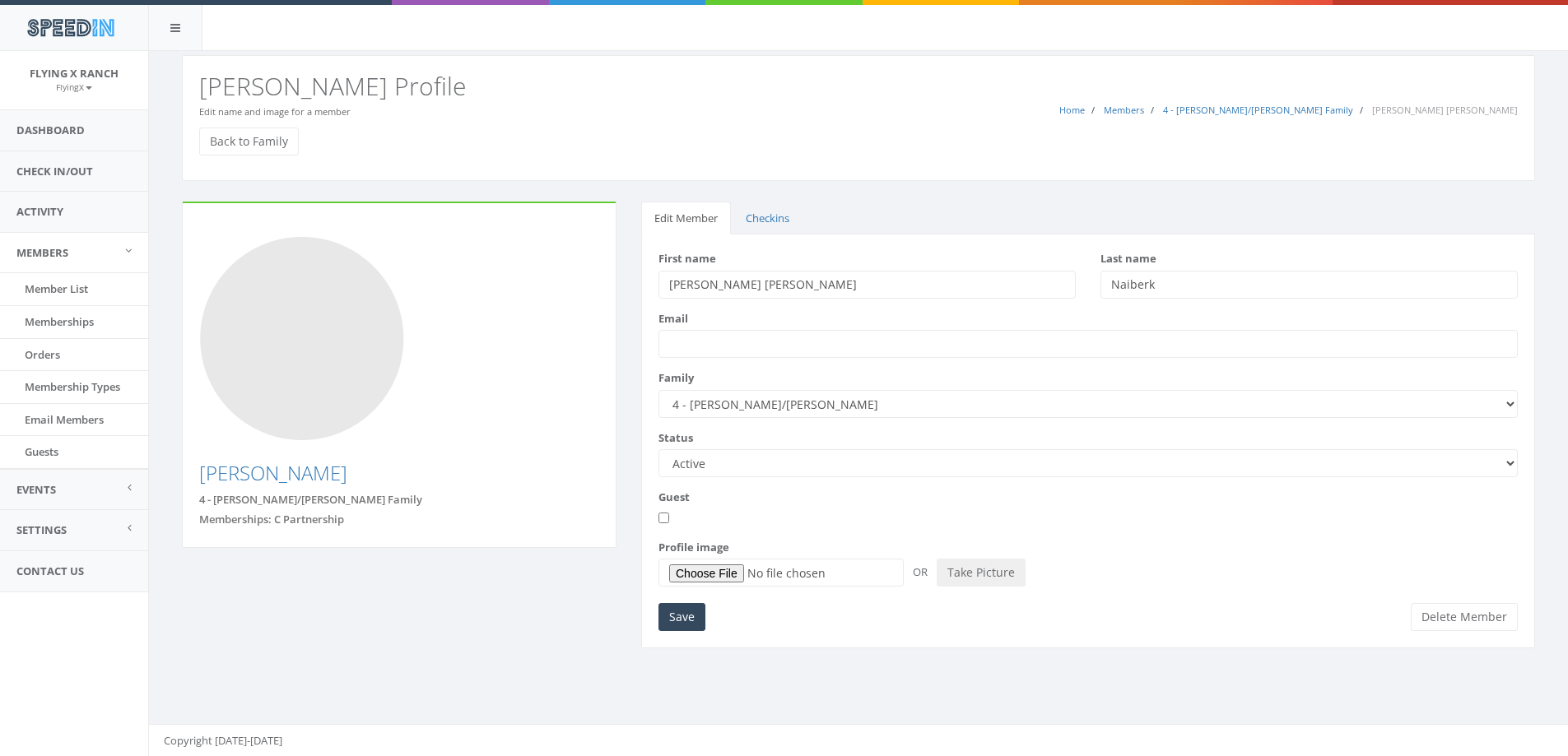
click at [1506, 460] on select "Active Candidate Not Active" at bounding box center [1088, 462] width 859 height 28
select select "not_active"
click at [658, 449] on select "Active Candidate Not Active" at bounding box center [1088, 462] width 859 height 28
click at [663, 520] on input "Guest" at bounding box center [663, 517] width 10 height 10
checkbox input "true"
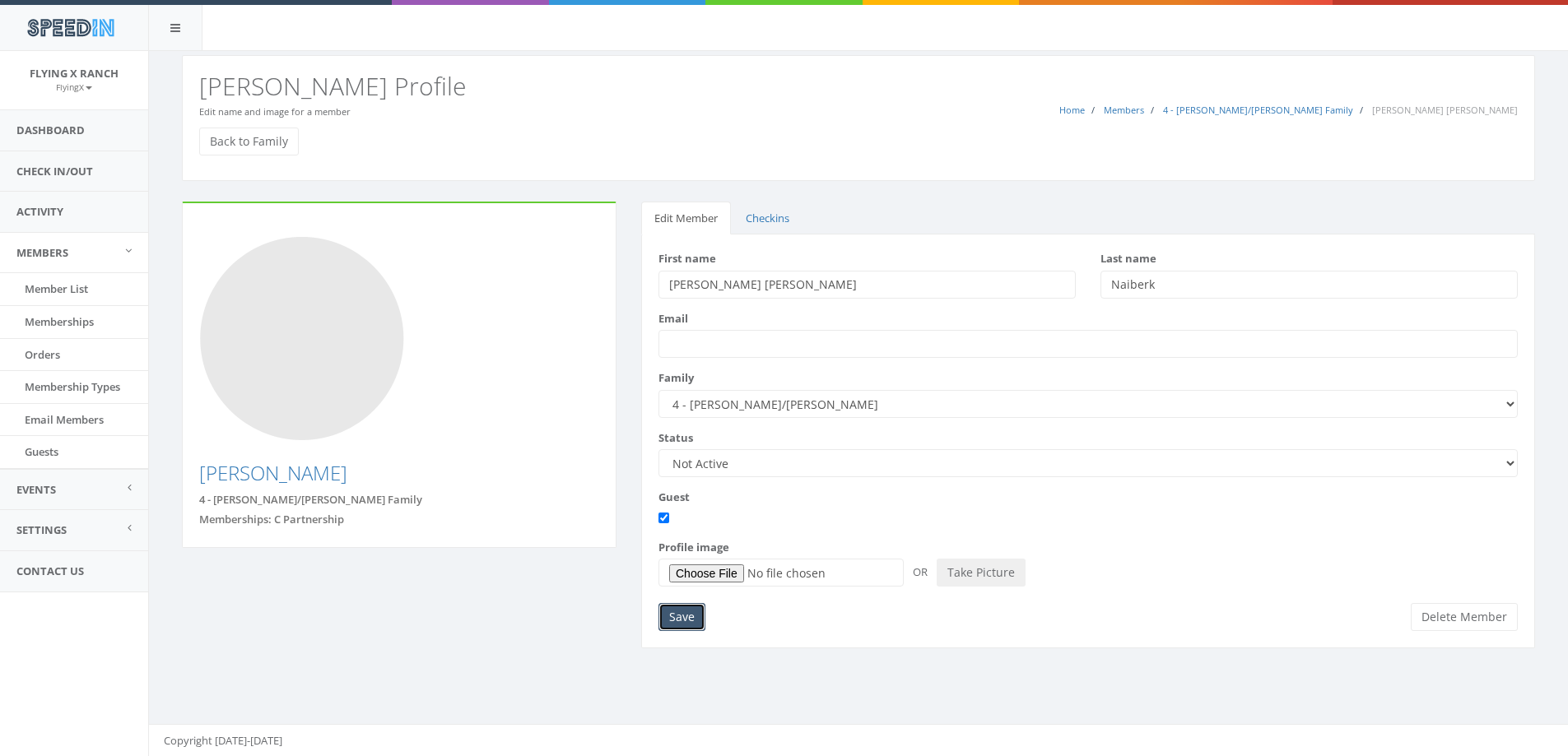
click at [675, 619] on input "Save" at bounding box center [681, 616] width 47 height 28
click at [253, 140] on link "Back to Family" at bounding box center [248, 141] width 100 height 28
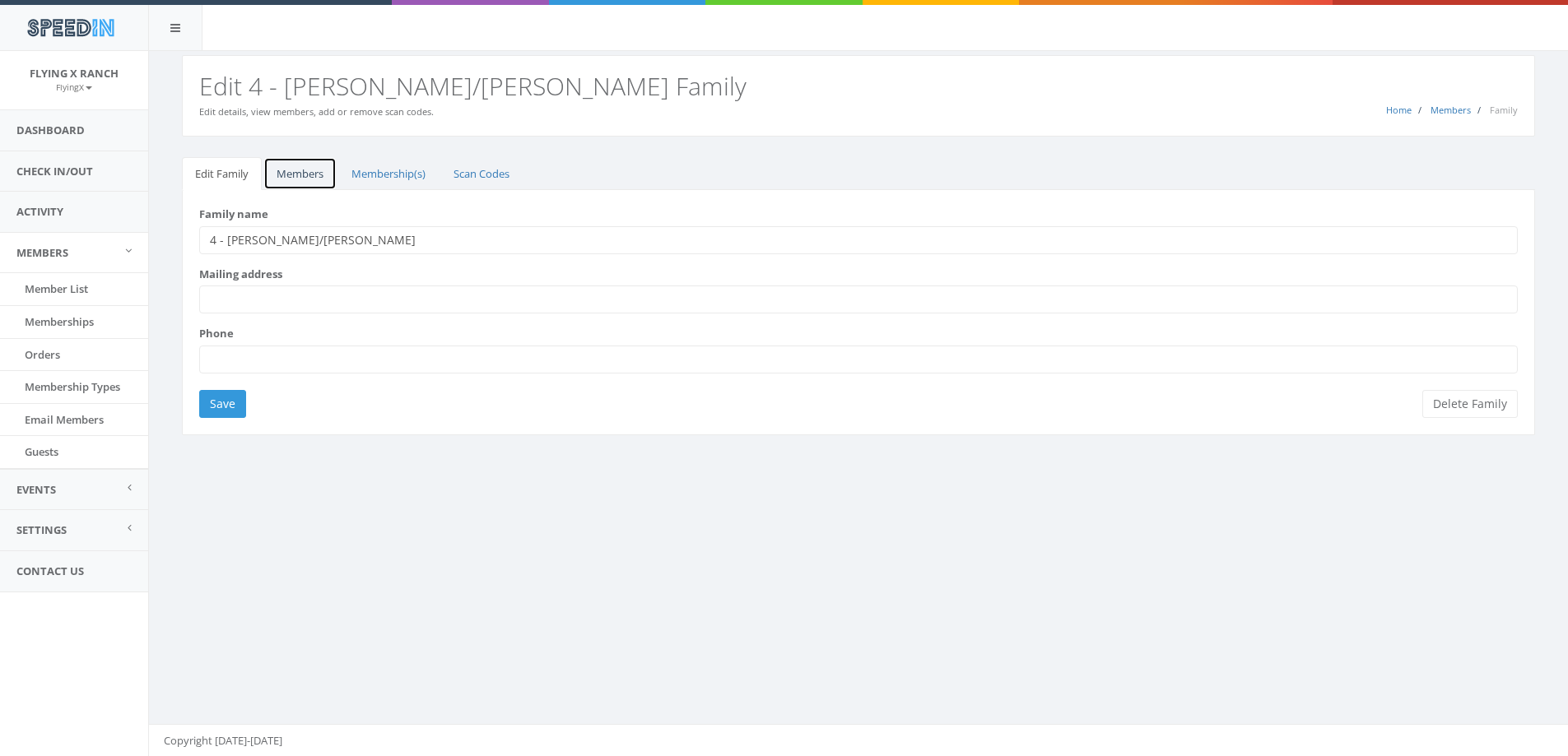
click at [286, 167] on link "Members" at bounding box center [300, 173] width 73 height 33
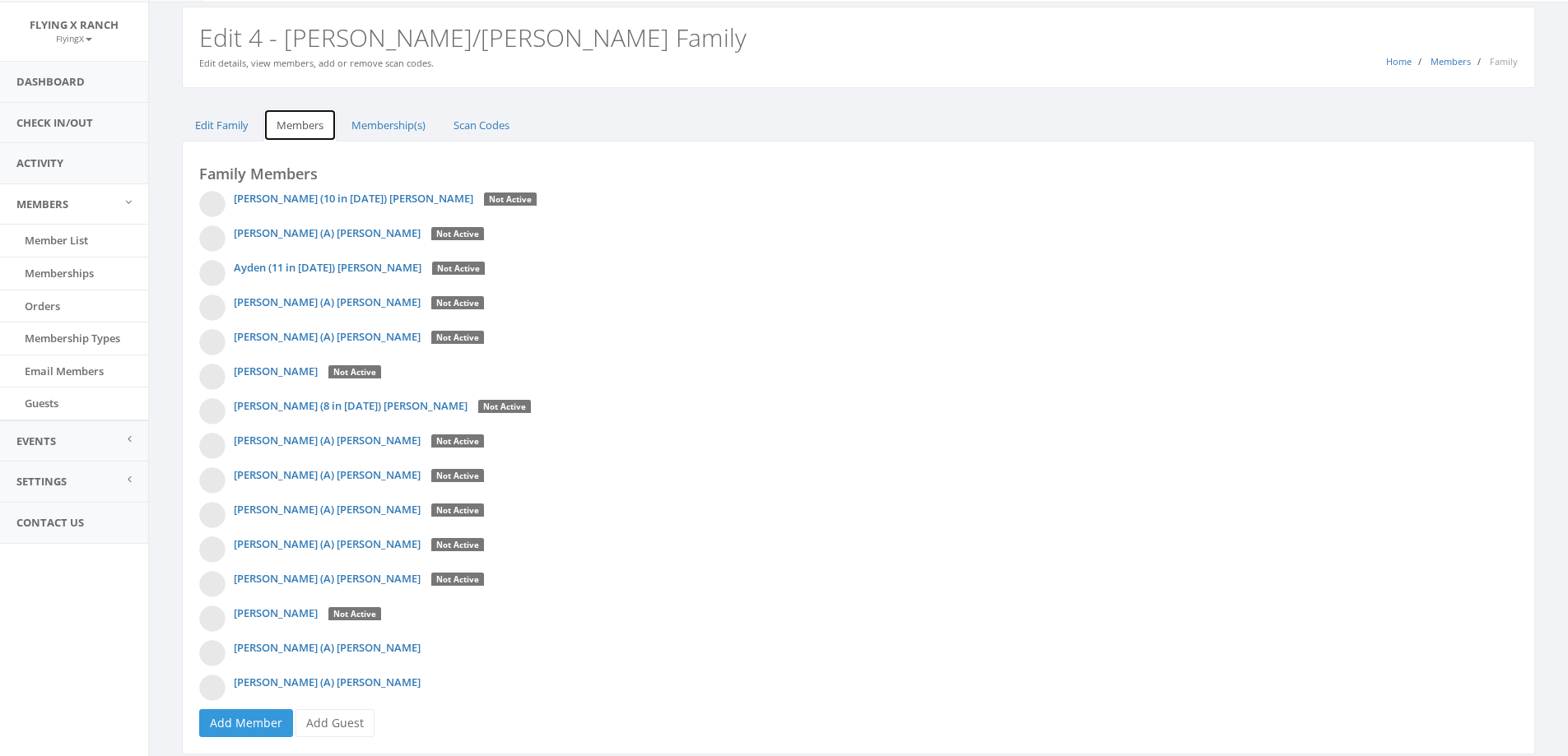
scroll to position [101, 0]
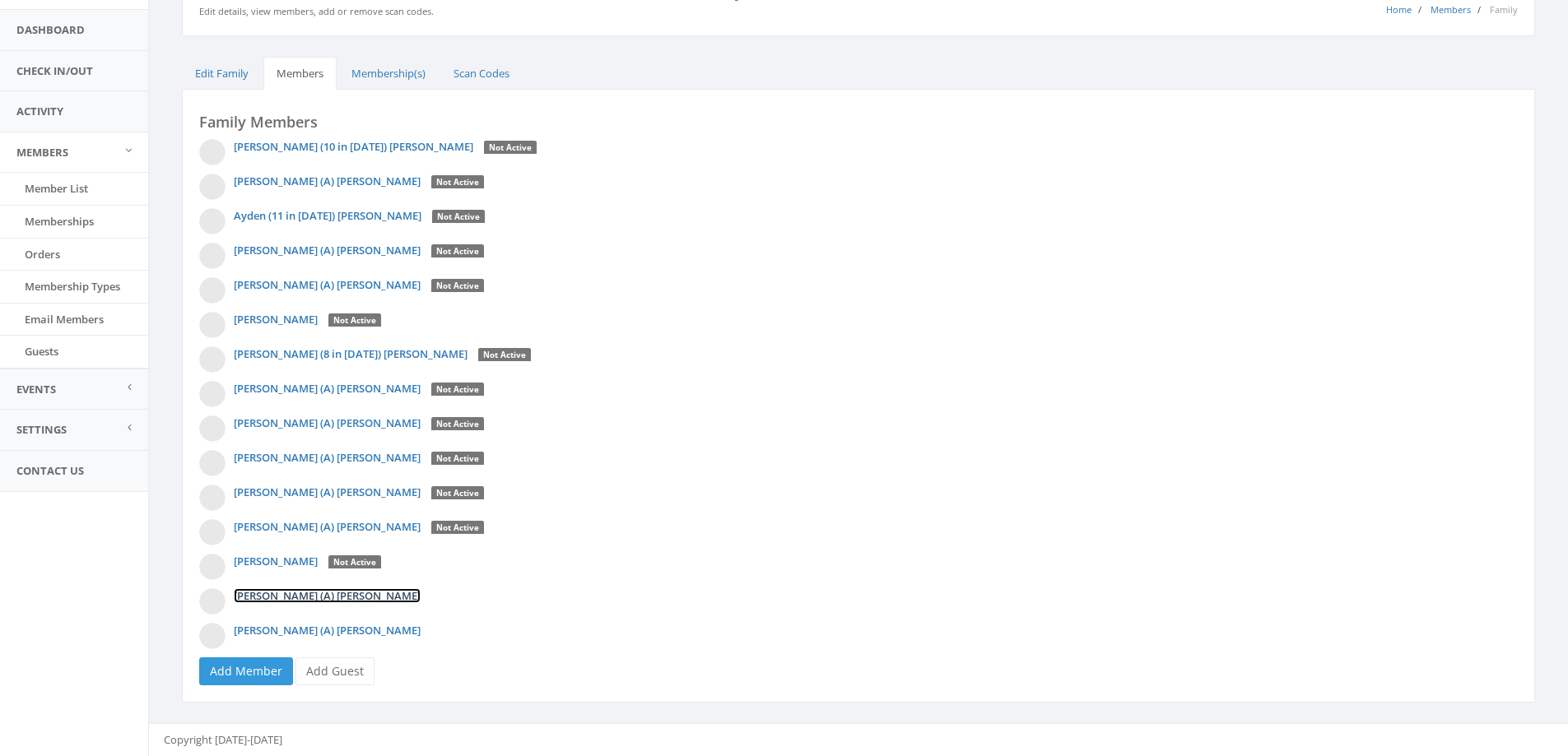
click at [279, 597] on link "[PERSON_NAME] (A) [PERSON_NAME]" at bounding box center [327, 596] width 186 height 15
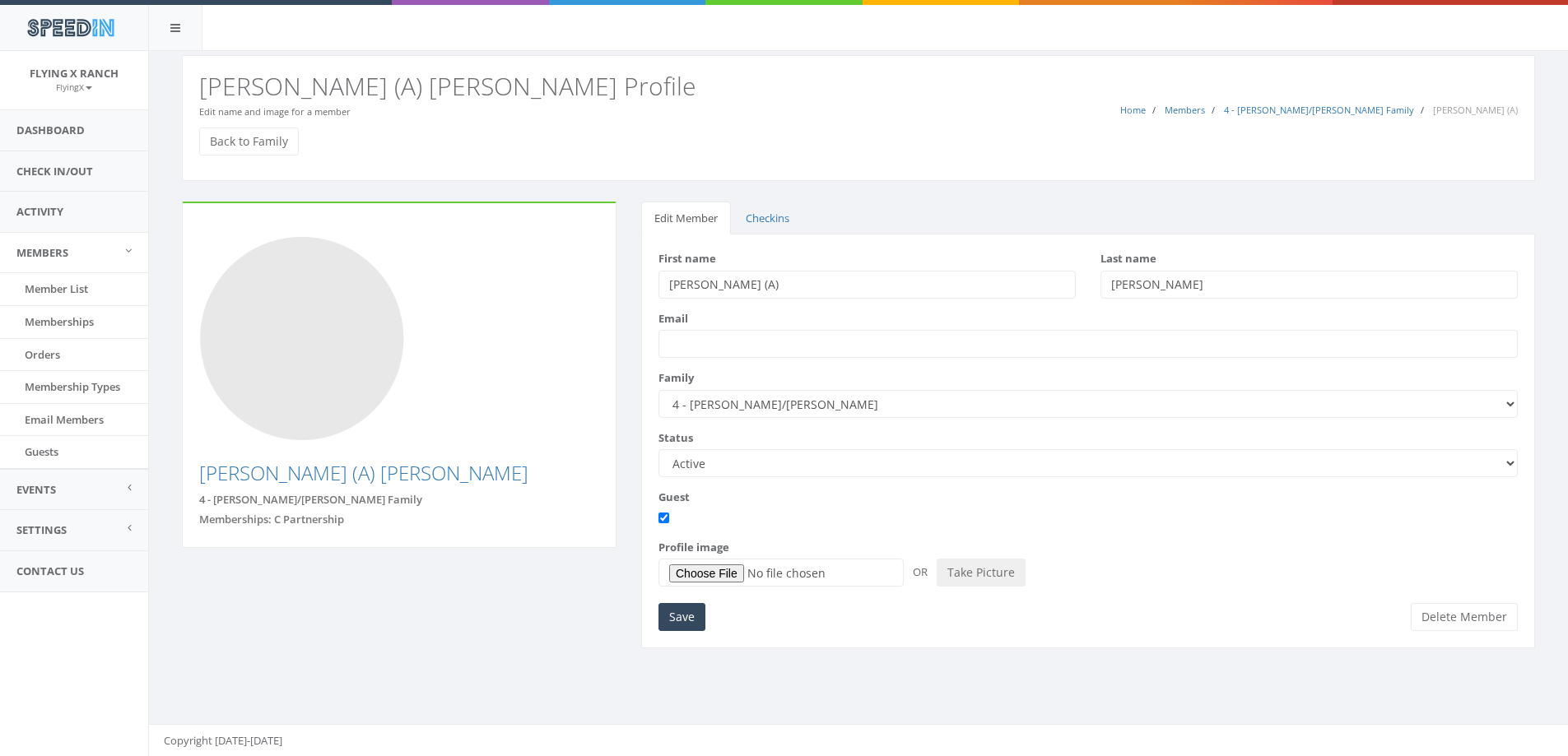
drag, startPoint x: 1505, startPoint y: 458, endPoint x: 1486, endPoint y: 458, distance: 19.0
click at [1505, 458] on select "Active Candidate Not Active" at bounding box center [1088, 462] width 859 height 28
select select "not_active"
click at [658, 449] on select "Active Candidate Not Active" at bounding box center [1088, 462] width 859 height 28
click at [686, 622] on input "Save" at bounding box center [681, 616] width 47 height 28
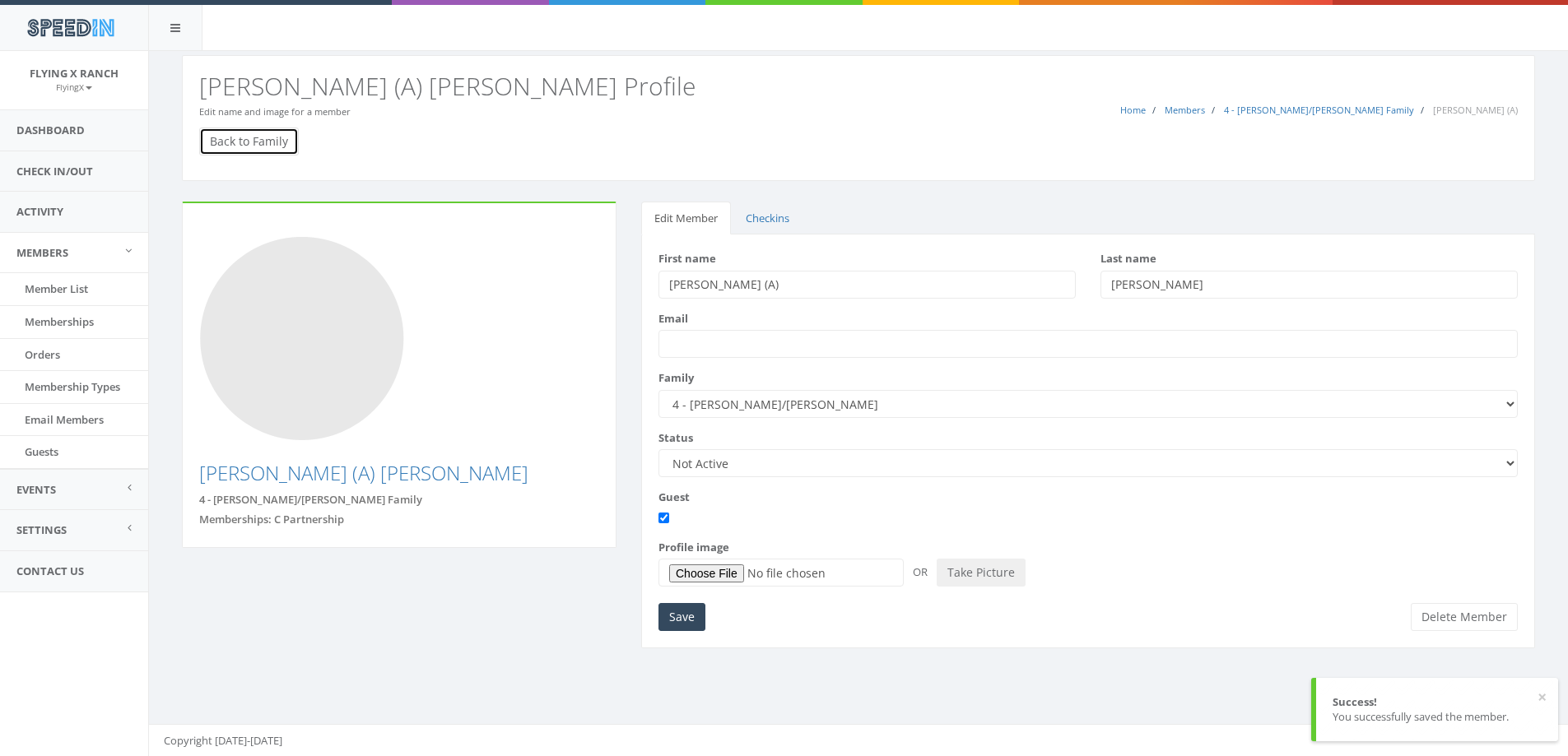
click at [247, 141] on link "Back to Family" at bounding box center [248, 141] width 100 height 28
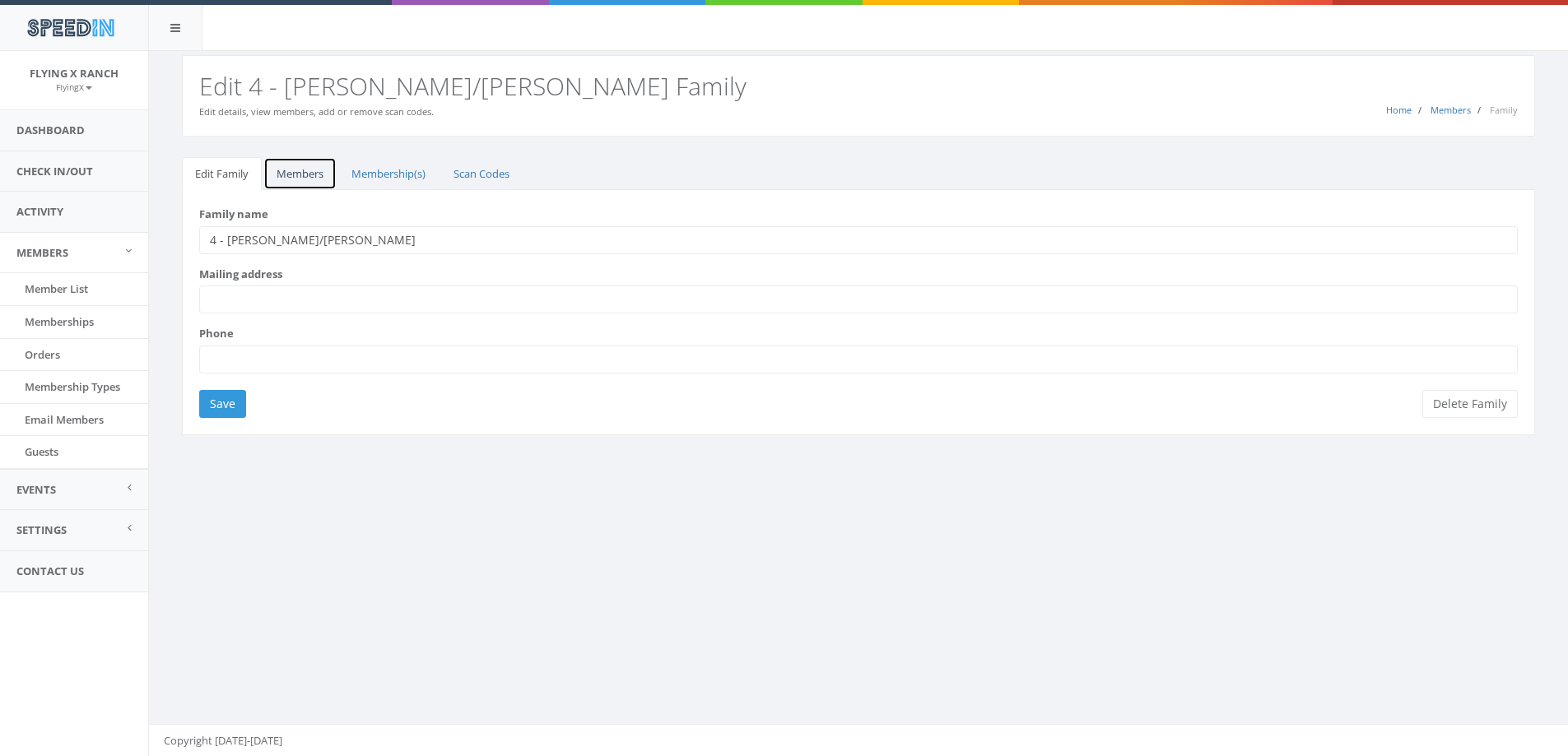
click at [312, 173] on link "Members" at bounding box center [300, 173] width 73 height 33
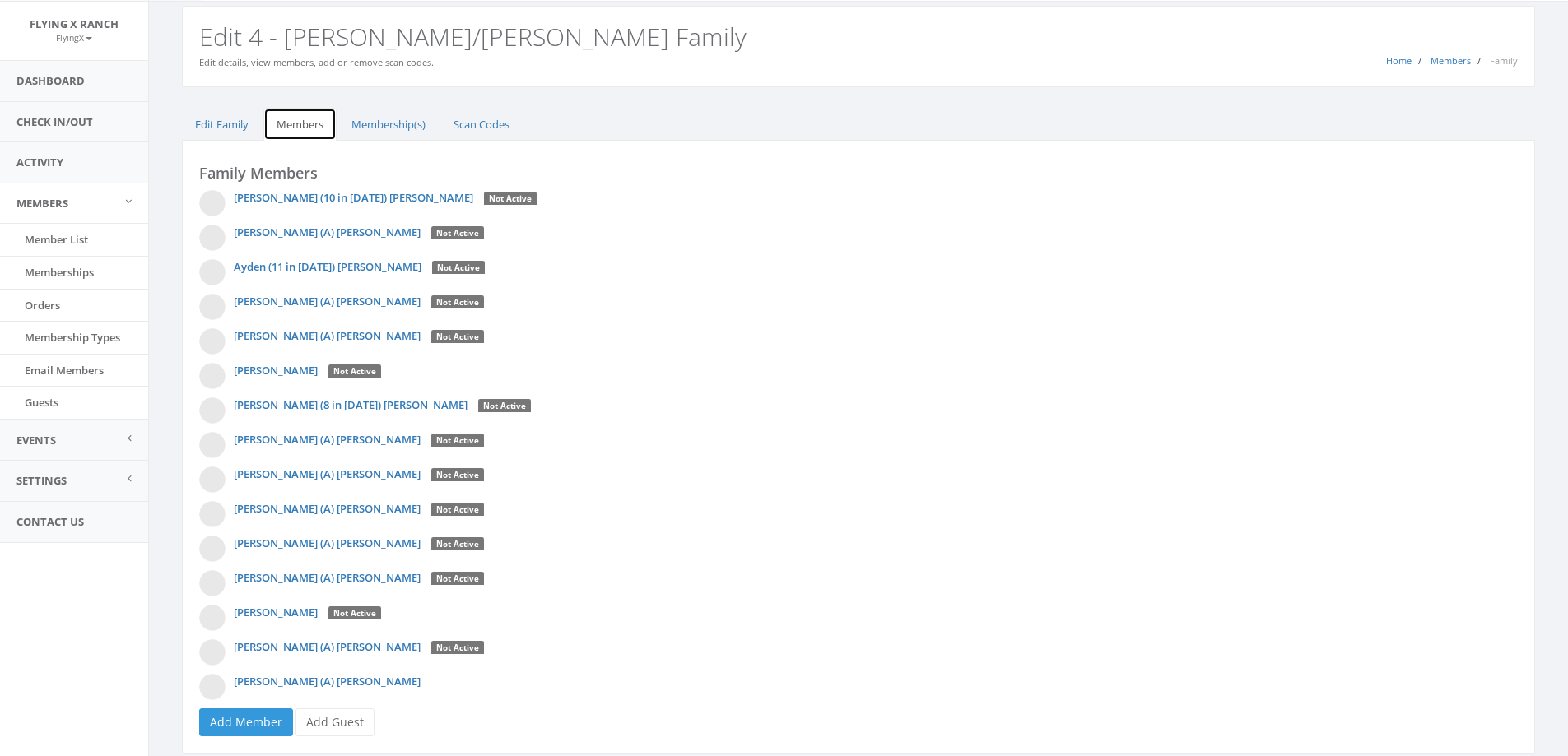
scroll to position [101, 0]
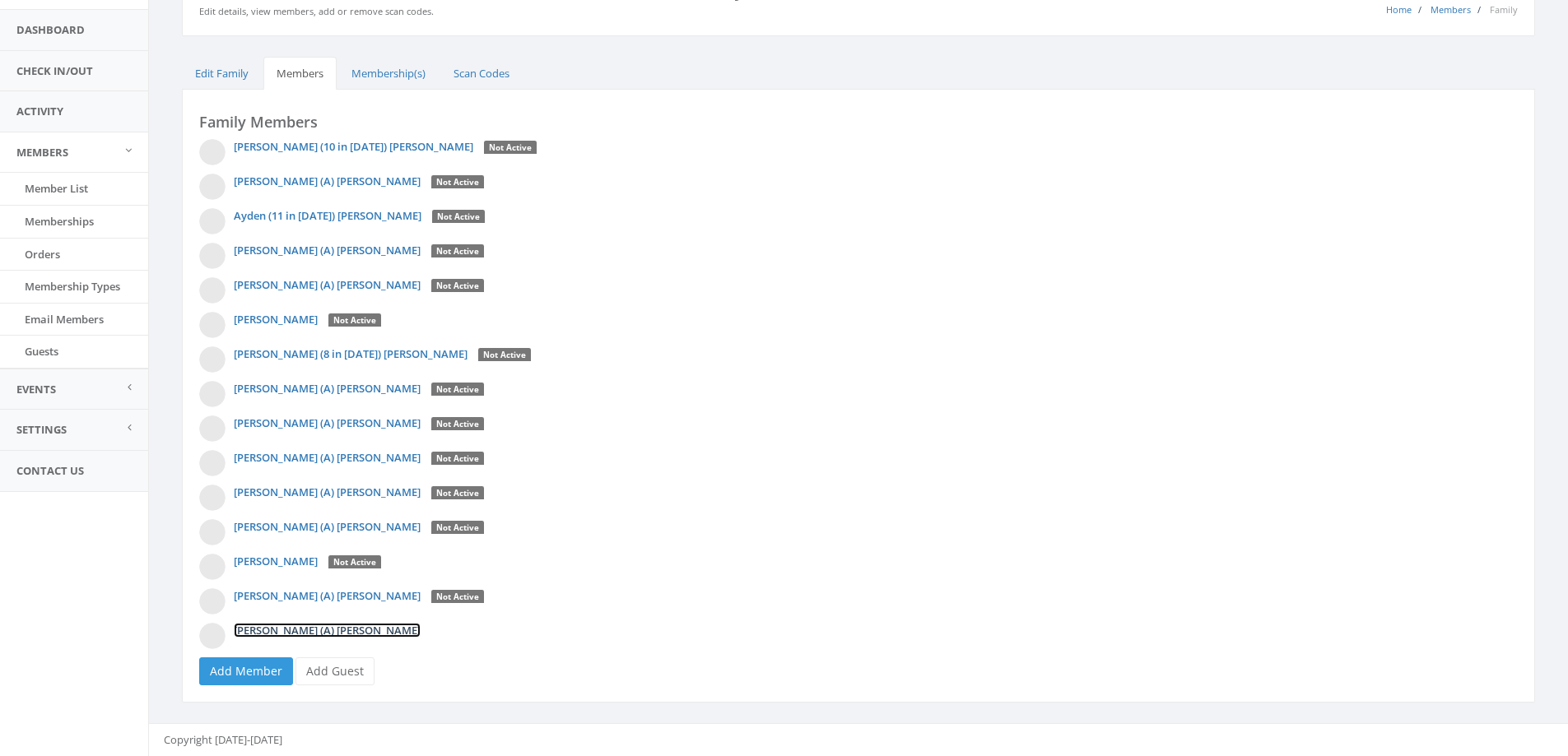
click at [284, 630] on link "[PERSON_NAME] (A) [PERSON_NAME]" at bounding box center [327, 630] width 186 height 15
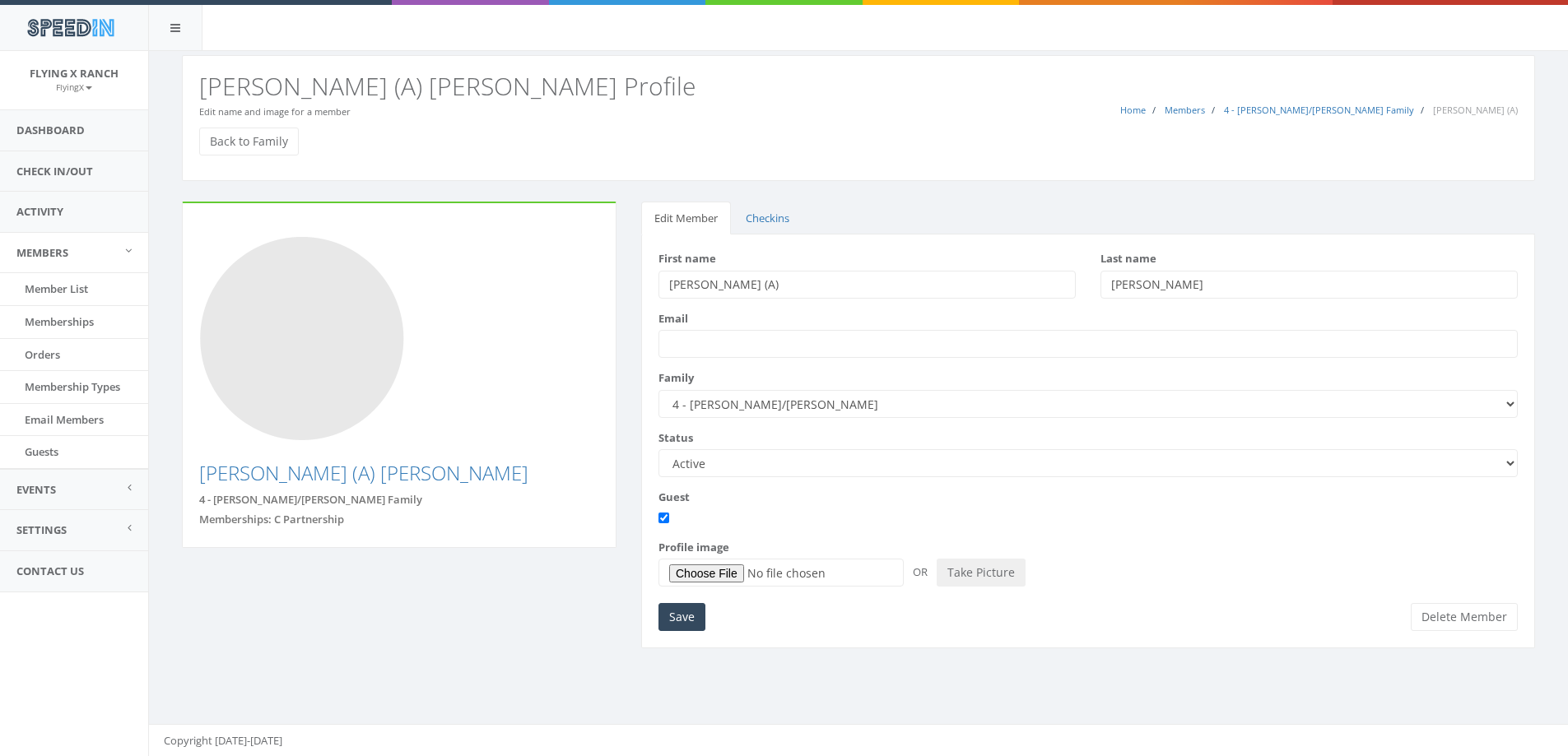
click at [1507, 463] on select "Active Candidate Not Active" at bounding box center [1088, 462] width 859 height 28
select select "not_active"
click at [658, 449] on select "Active Candidate Not Active" at bounding box center [1088, 462] width 859 height 28
click at [684, 617] on input "Save" at bounding box center [681, 616] width 47 height 28
click at [247, 131] on link "Back to Family" at bounding box center [248, 141] width 100 height 28
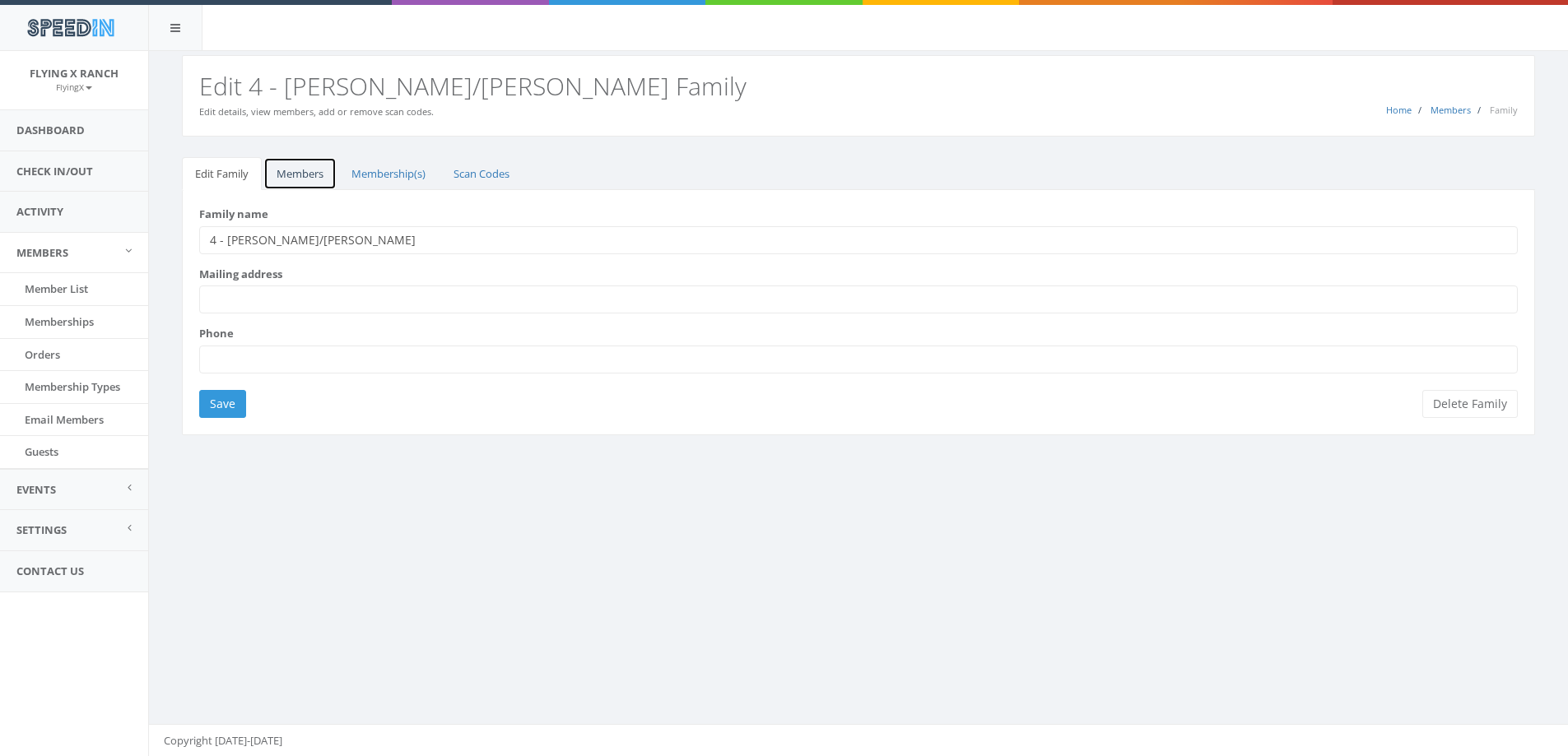
click at [305, 174] on link "Members" at bounding box center [300, 173] width 73 height 33
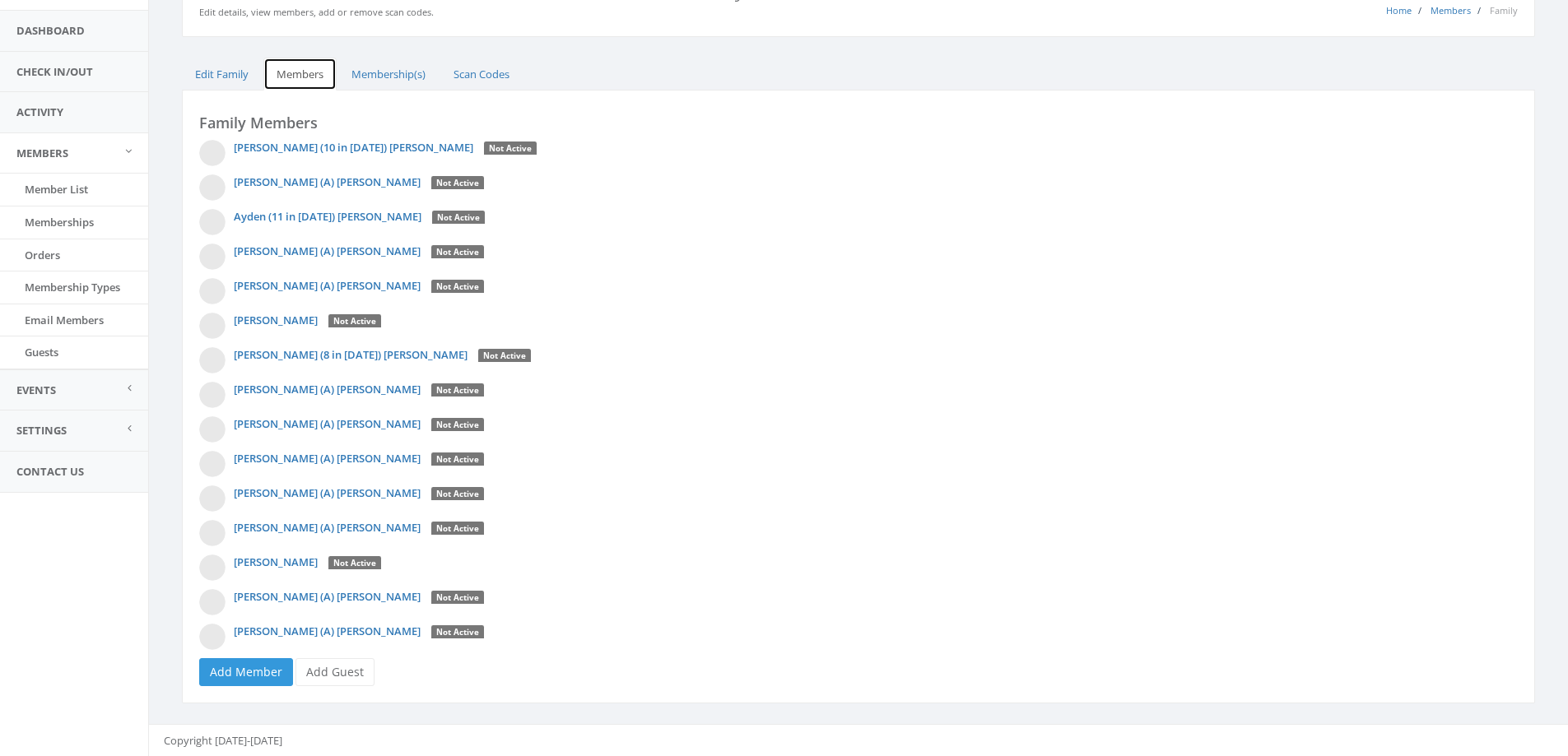
scroll to position [101, 0]
click at [256, 676] on link "Add Member" at bounding box center [245, 670] width 94 height 28
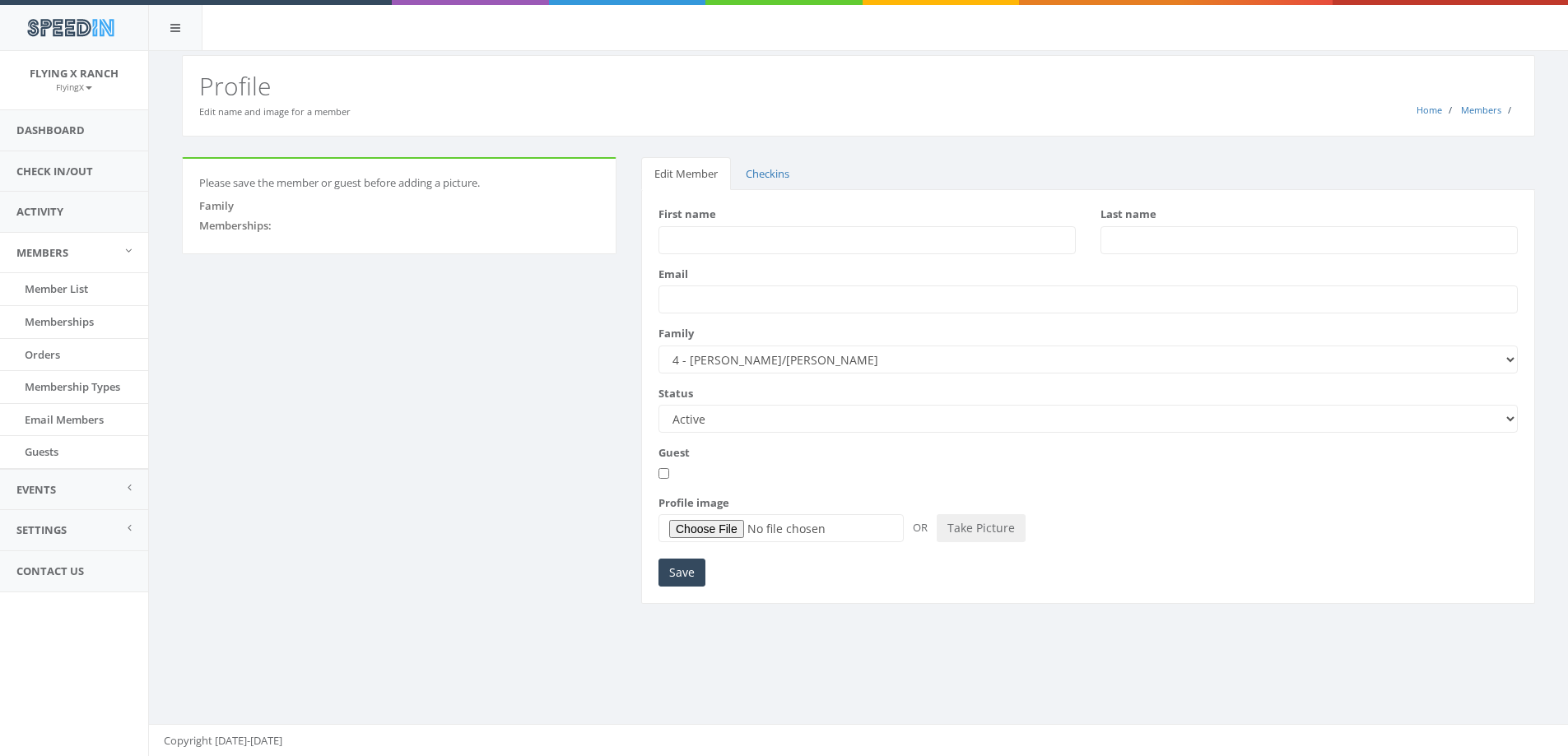
click at [689, 240] on input "First name" at bounding box center [867, 240] width 418 height 28
type input "Randy"
type input "Caranci"
click at [686, 572] on input "Save" at bounding box center [681, 572] width 47 height 28
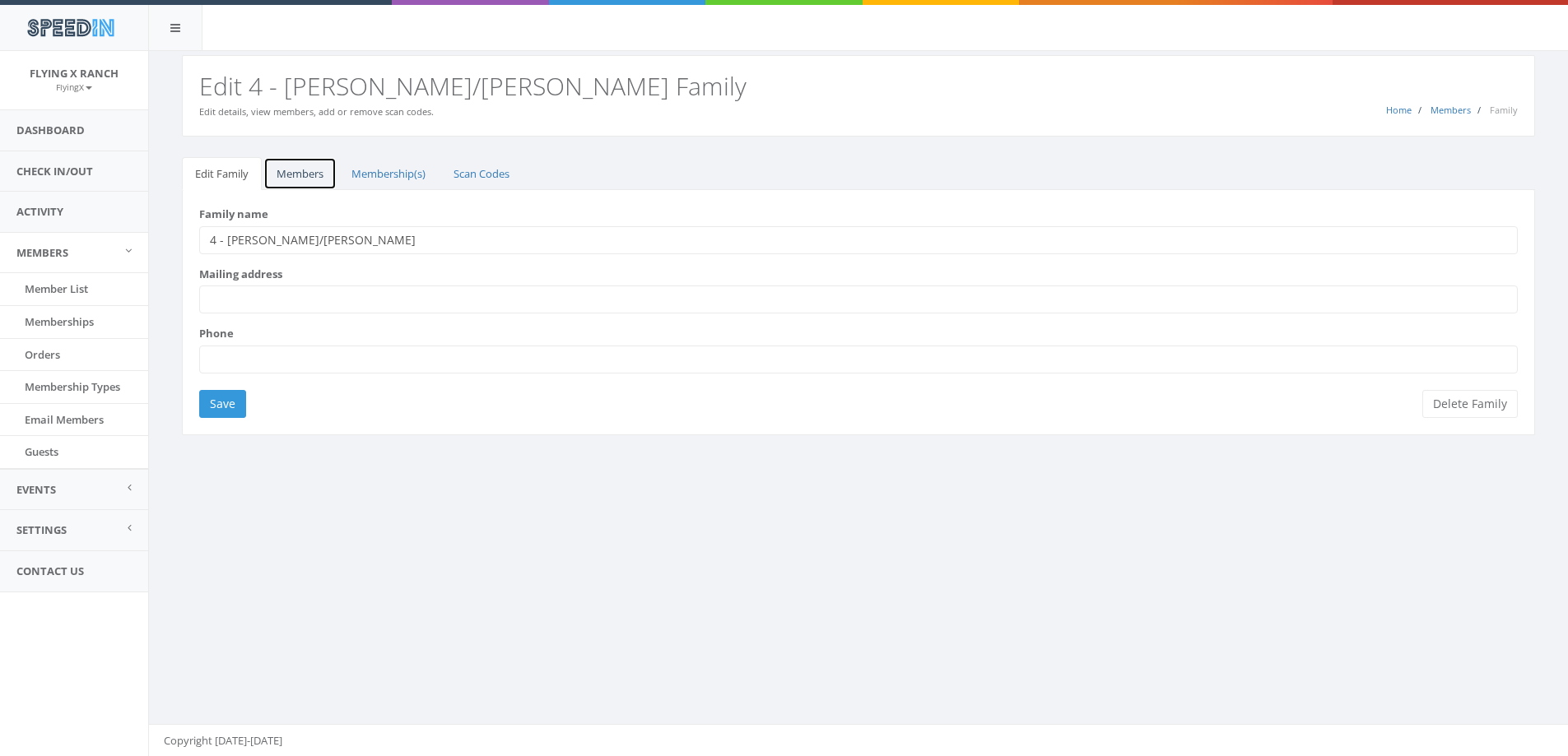
click at [284, 178] on link "Members" at bounding box center [300, 173] width 73 height 33
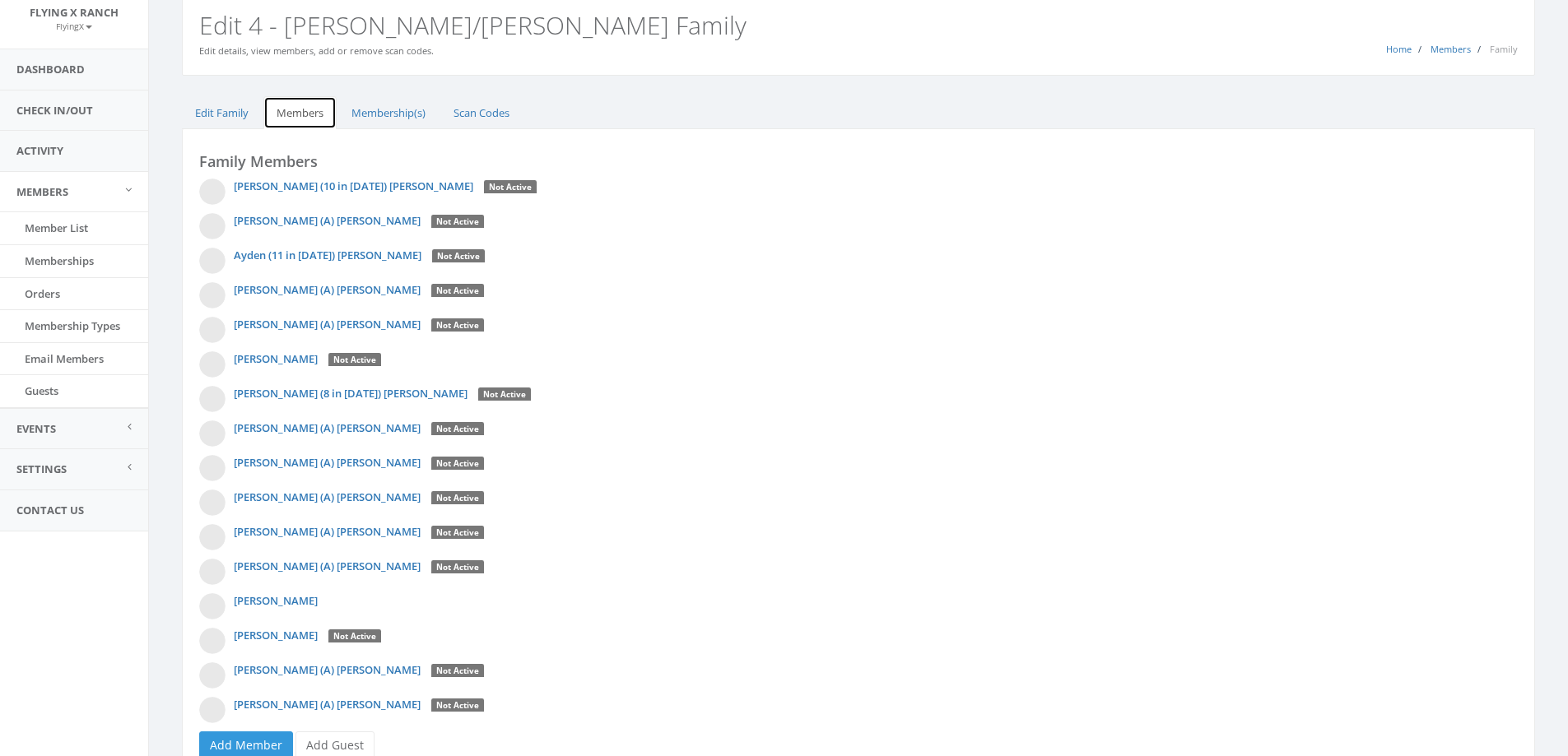
scroll to position [135, 0]
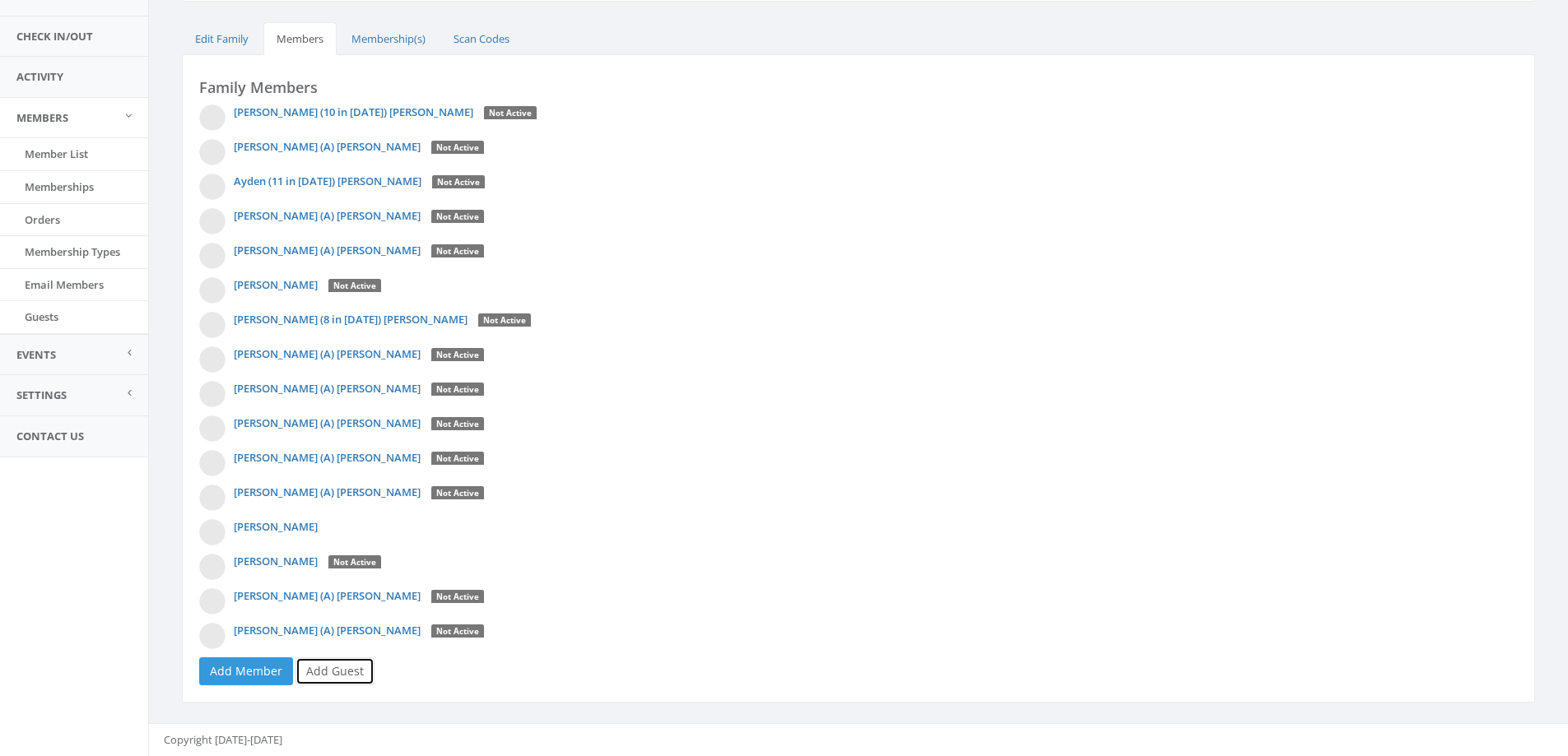
click at [326, 669] on link "Add Guest" at bounding box center [335, 670] width 79 height 28
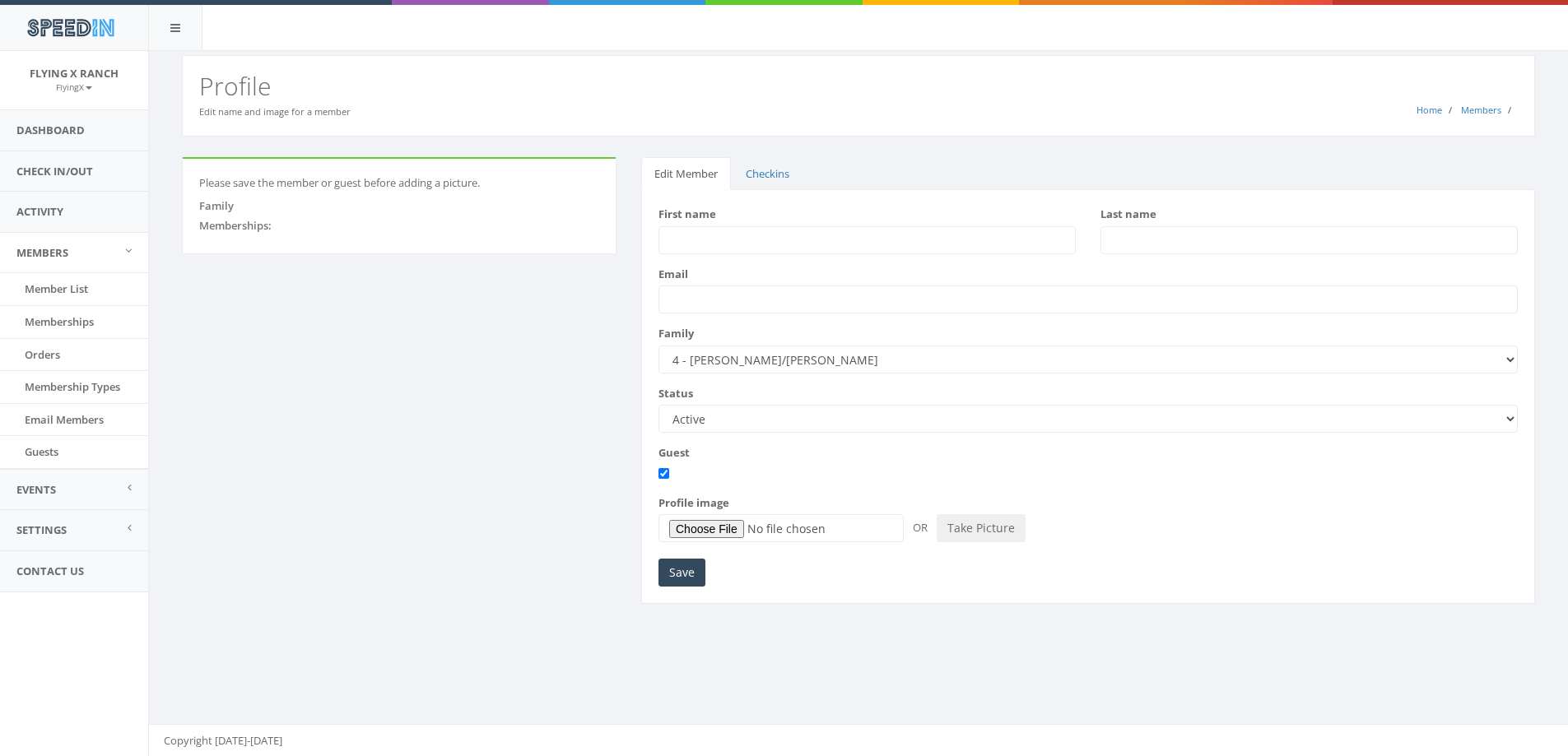
click at [742, 235] on input "First name" at bounding box center [867, 240] width 418 height 28
click at [49, 168] on link "Check In/Out" at bounding box center [74, 171] width 148 height 40
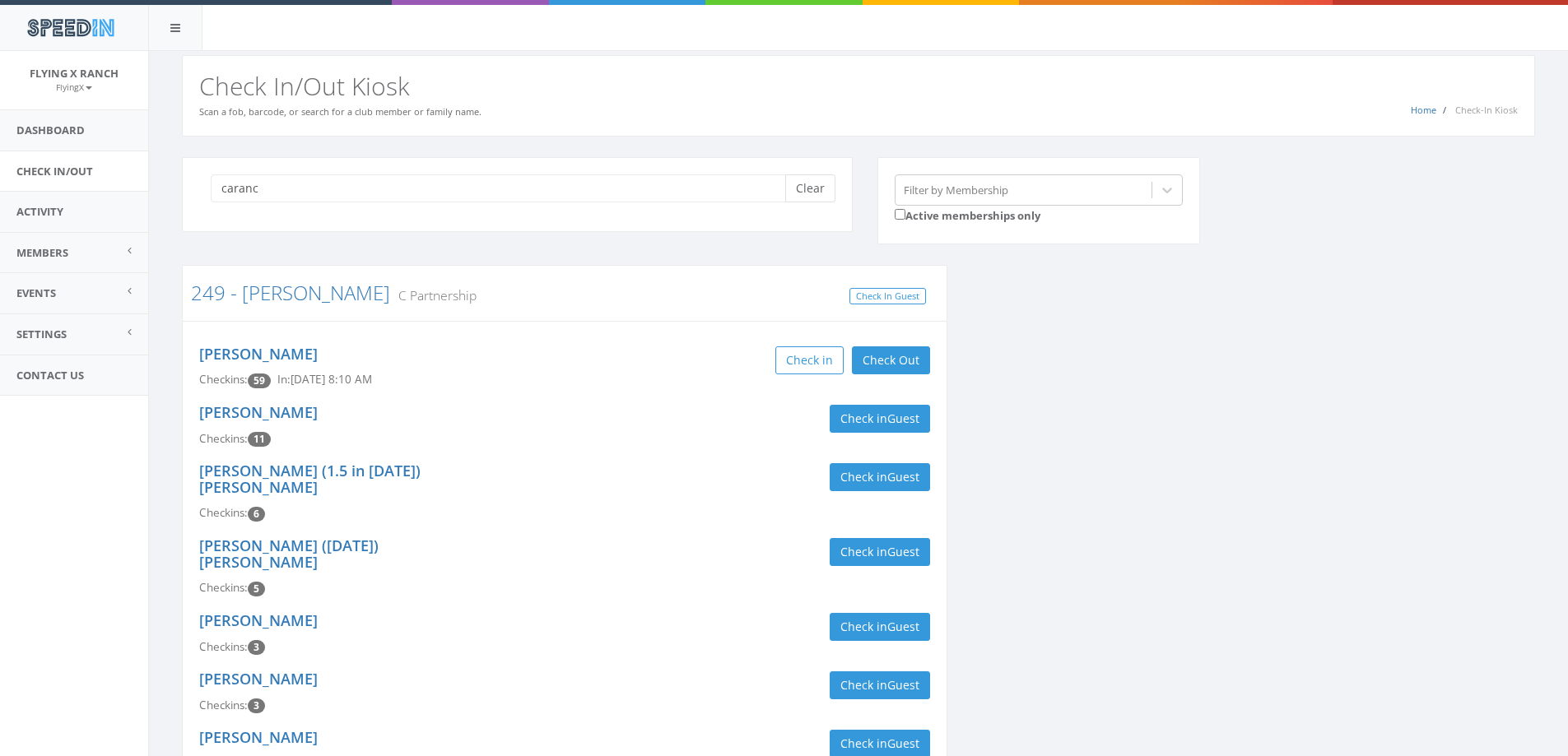
type input "caranc"
click at [819, 188] on button "Clear" at bounding box center [810, 187] width 50 height 28
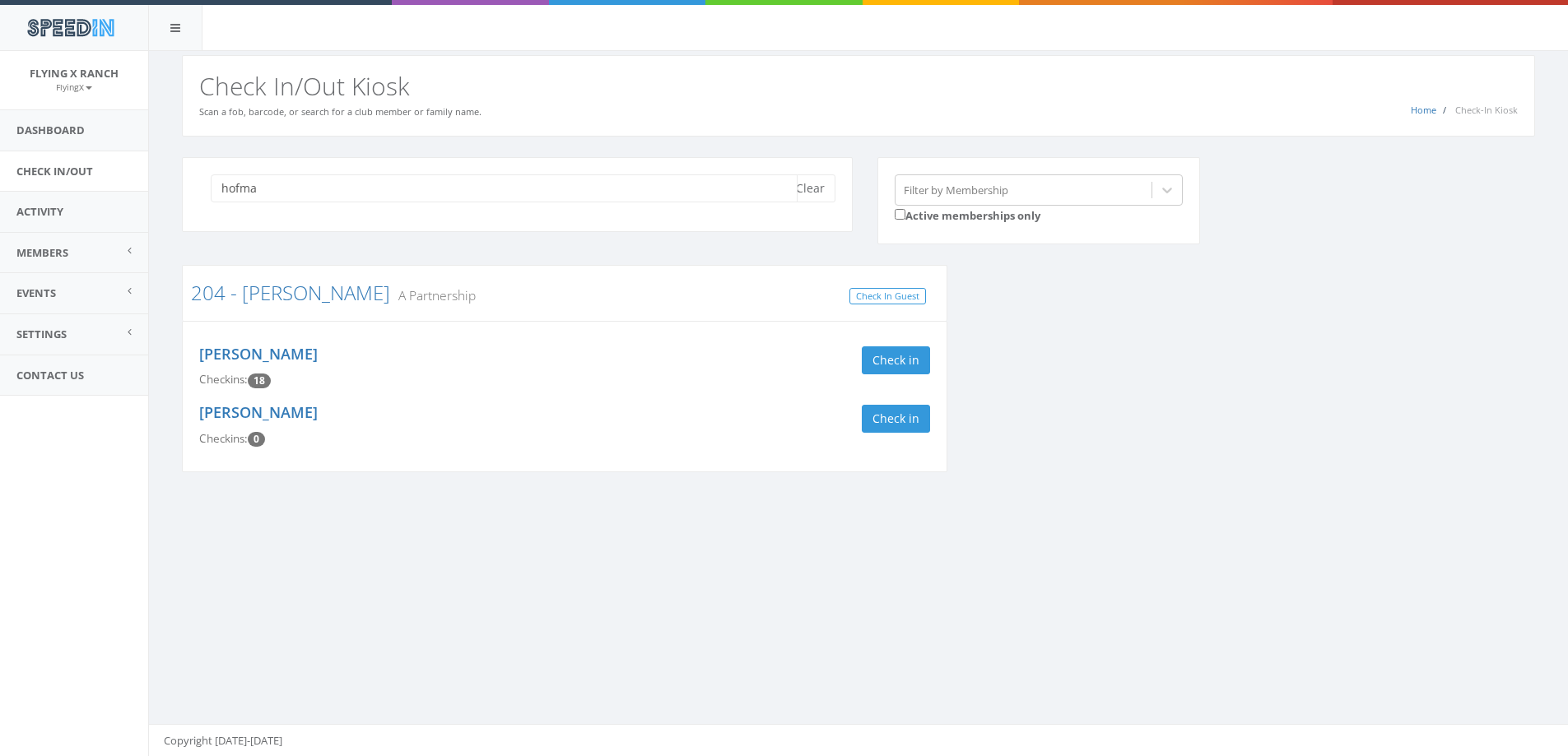
type input "hofma"
click at [832, 192] on button "Clear" at bounding box center [810, 187] width 50 height 28
